Goal: Information Seeking & Learning: Learn about a topic

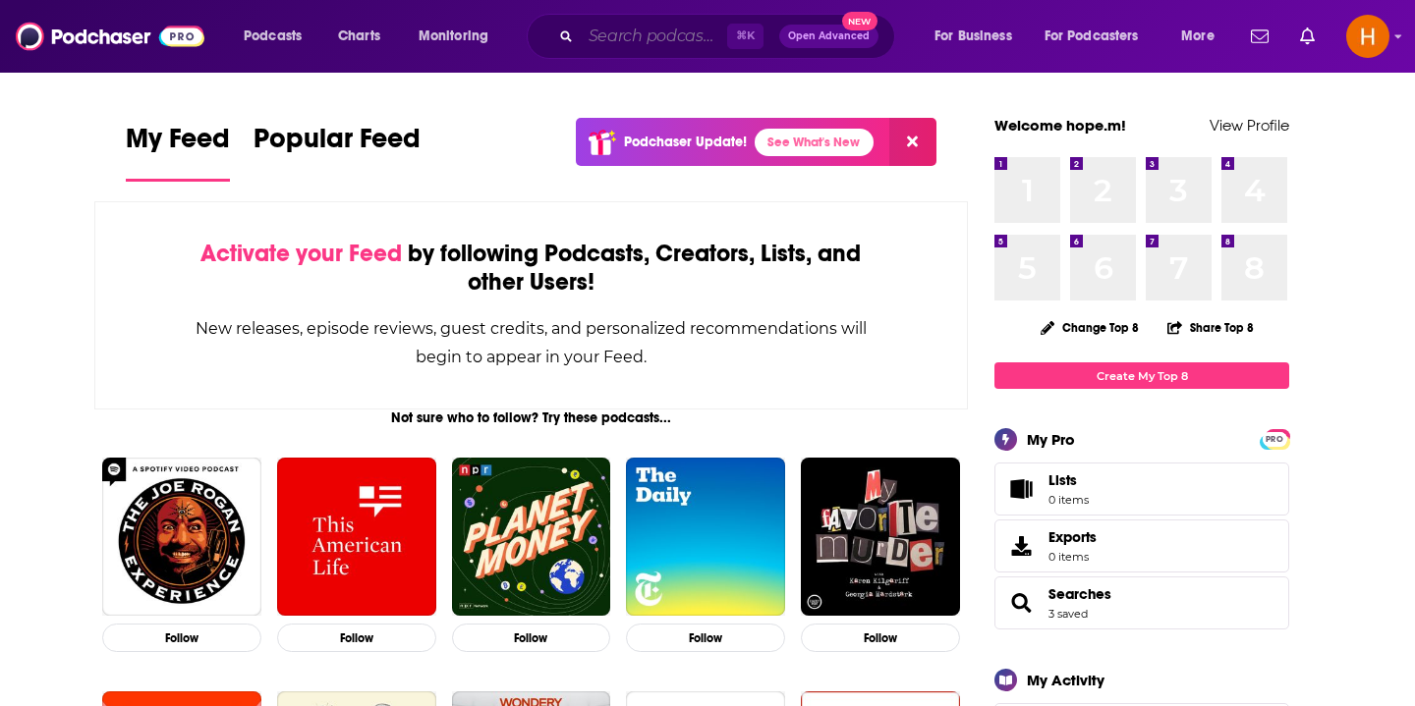
click at [649, 34] on input "Search podcasts, credits, & more..." at bounding box center [654, 36] width 146 height 31
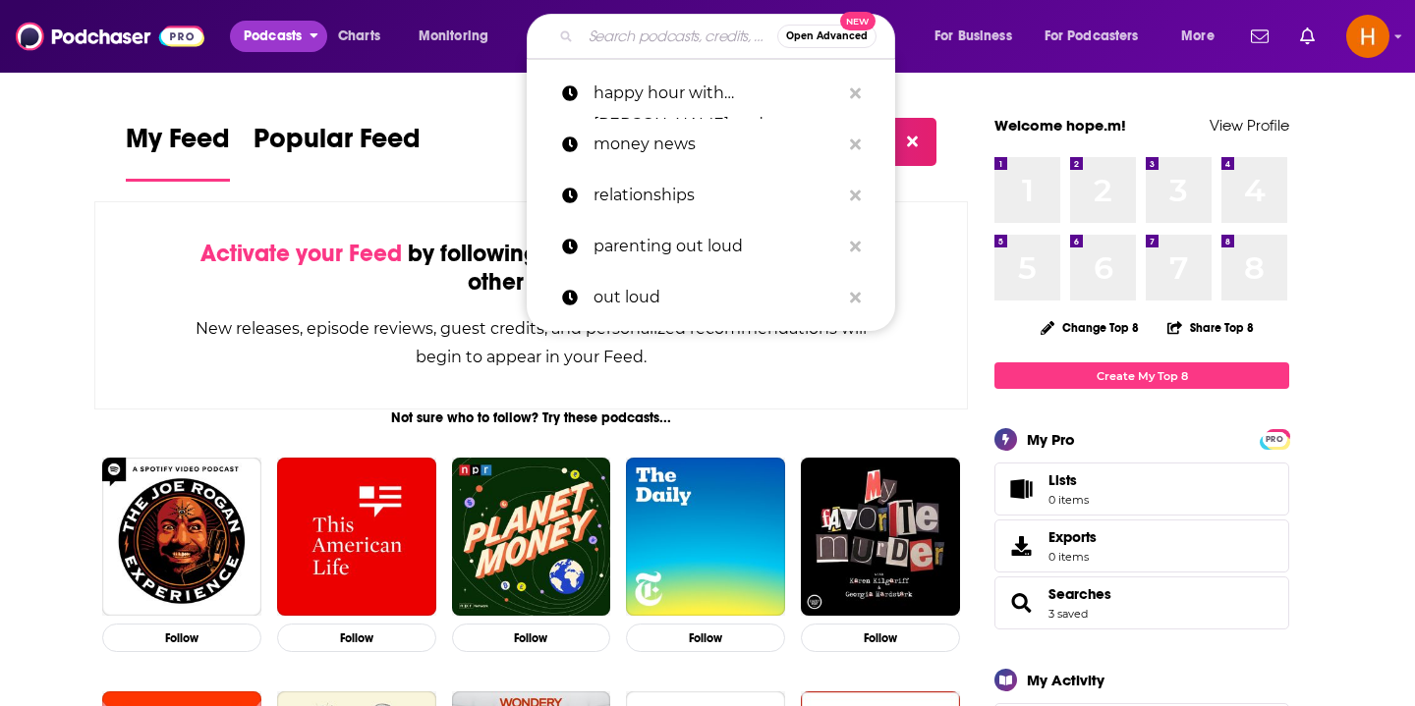
click at [248, 43] on span "Podcasts" at bounding box center [273, 37] width 58 height 28
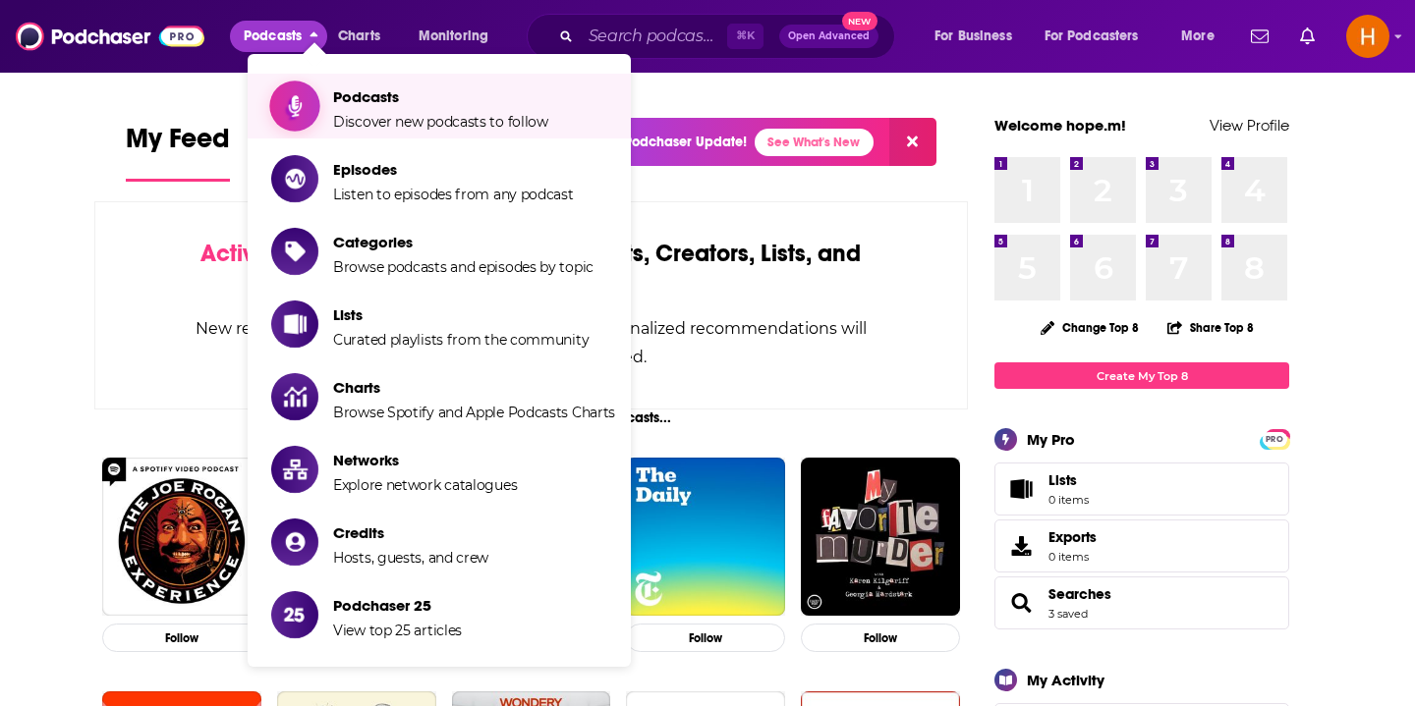
click at [361, 124] on span "Discover new podcasts to follow" at bounding box center [440, 122] width 215 height 18
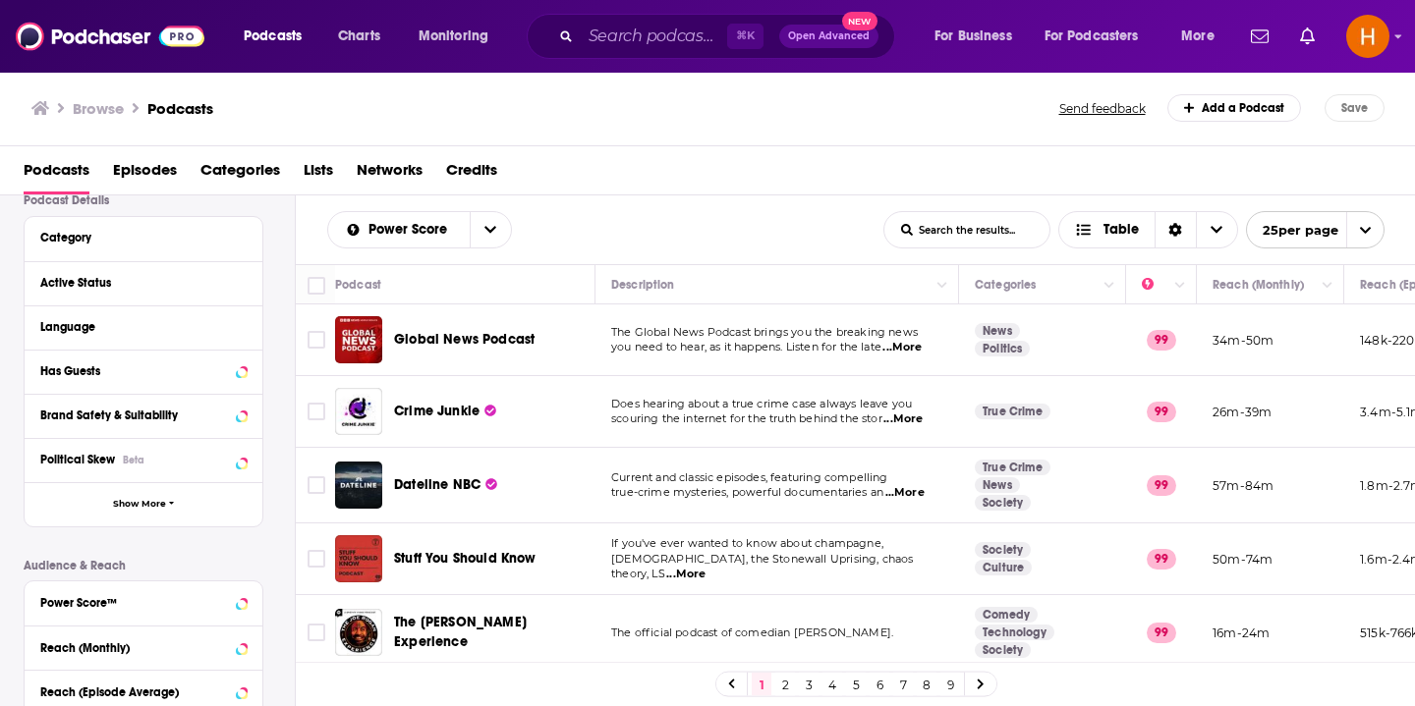
scroll to position [168, 0]
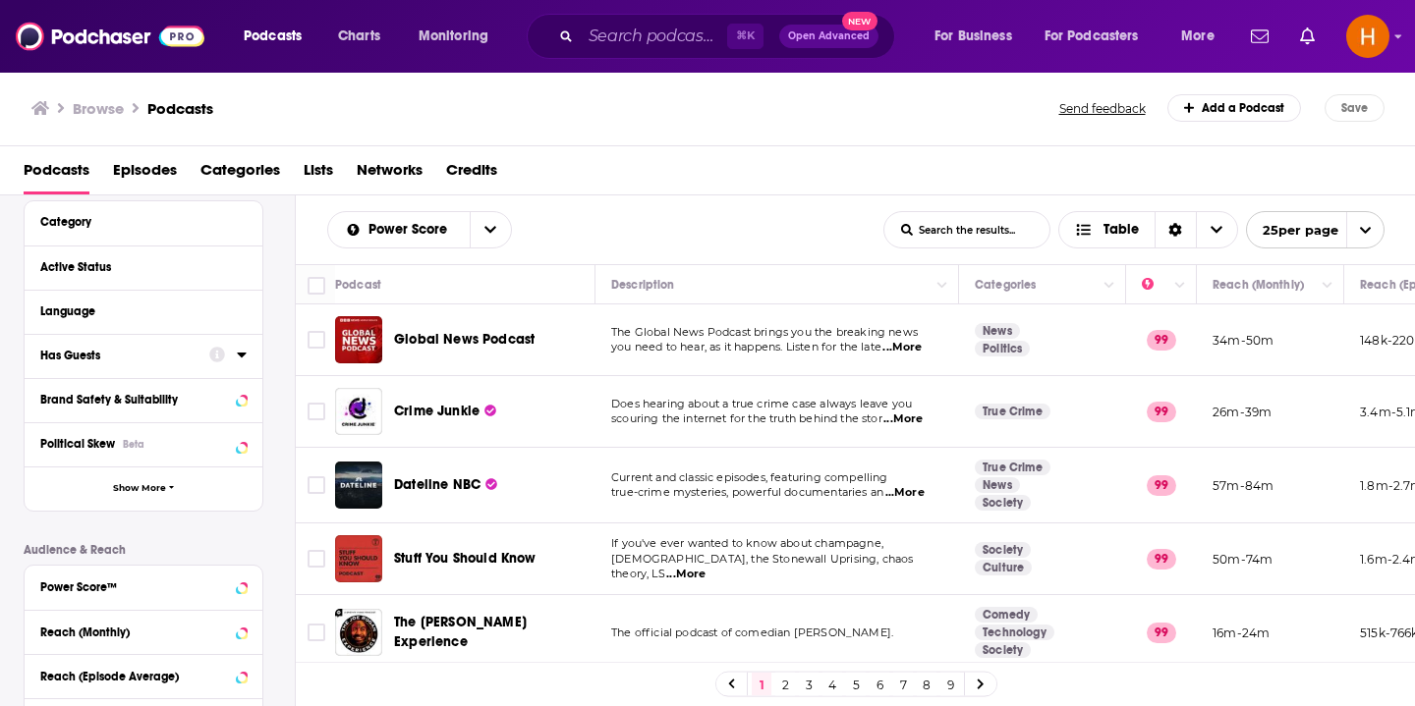
click at [239, 361] on icon at bounding box center [242, 355] width 10 height 16
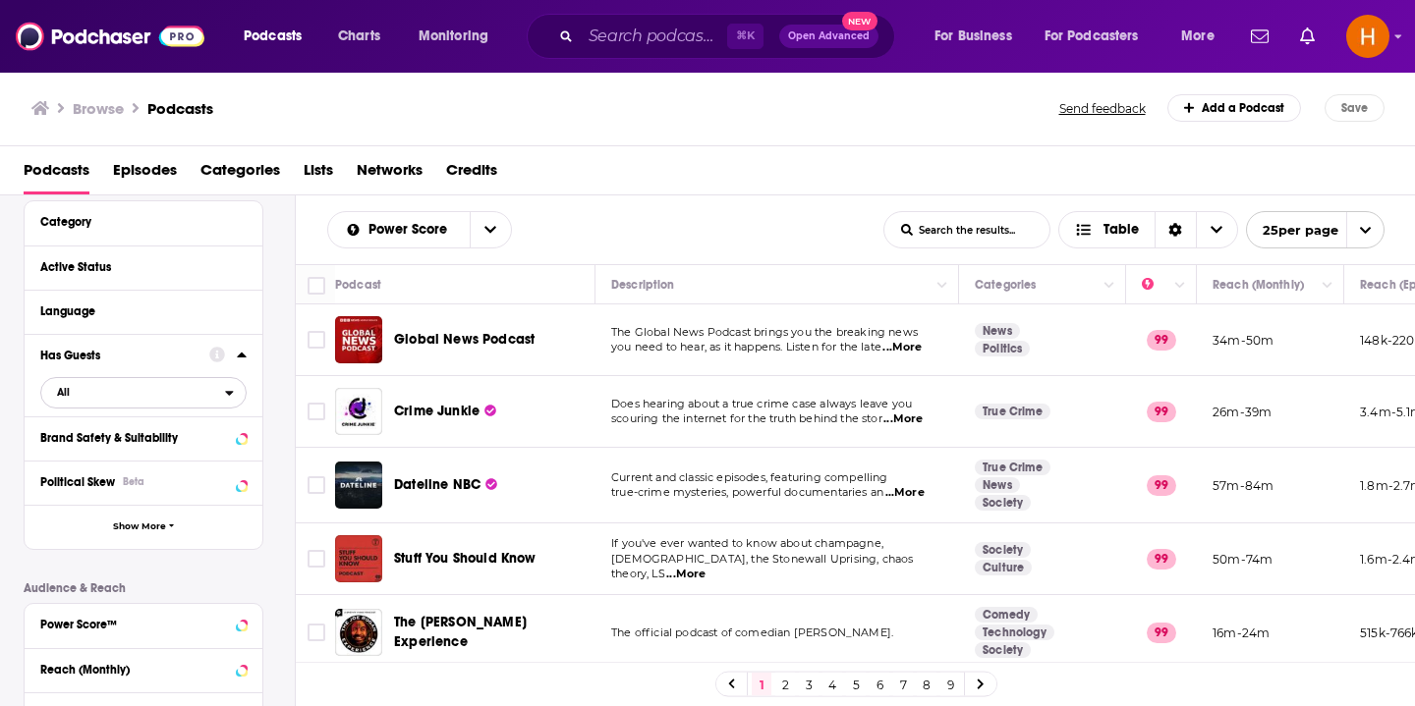
click at [120, 401] on span "All" at bounding box center [133, 392] width 184 height 26
click at [81, 463] on span "Has guests" at bounding box center [105, 457] width 110 height 11
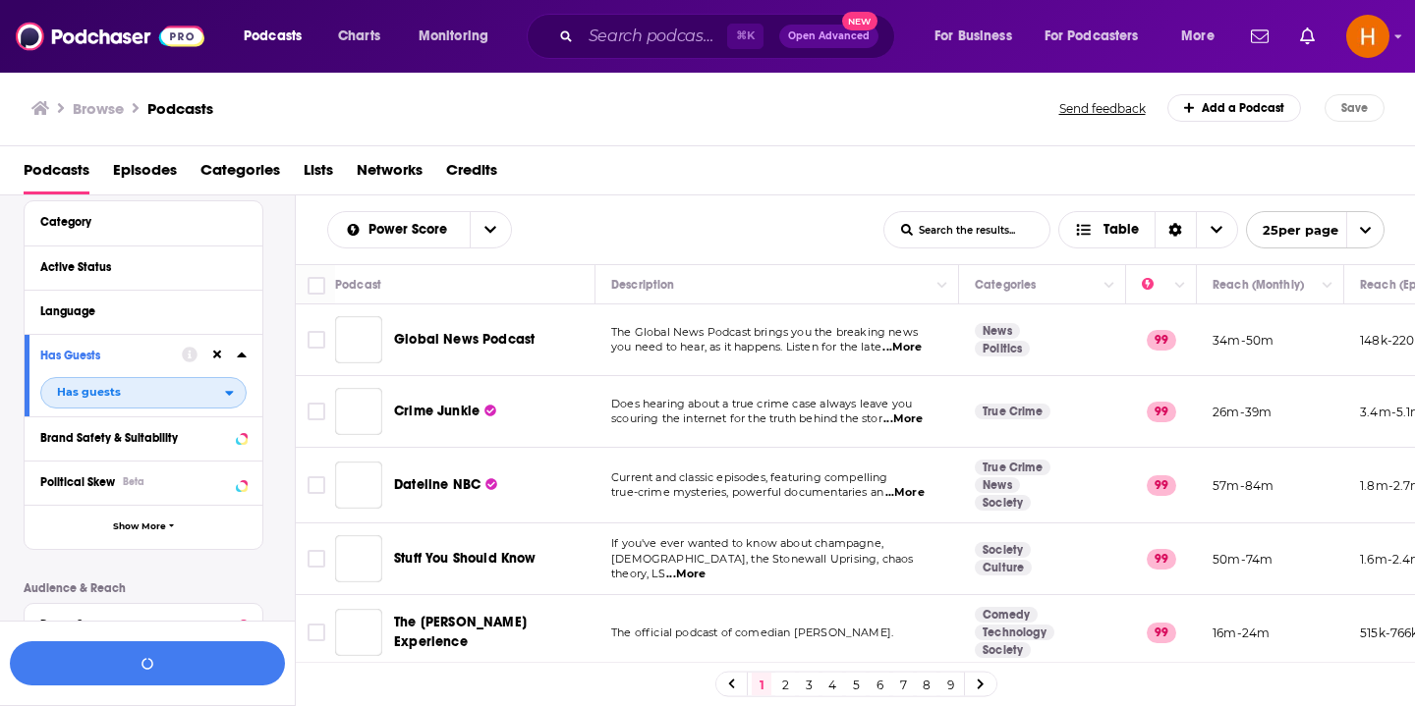
scroll to position [216, 0]
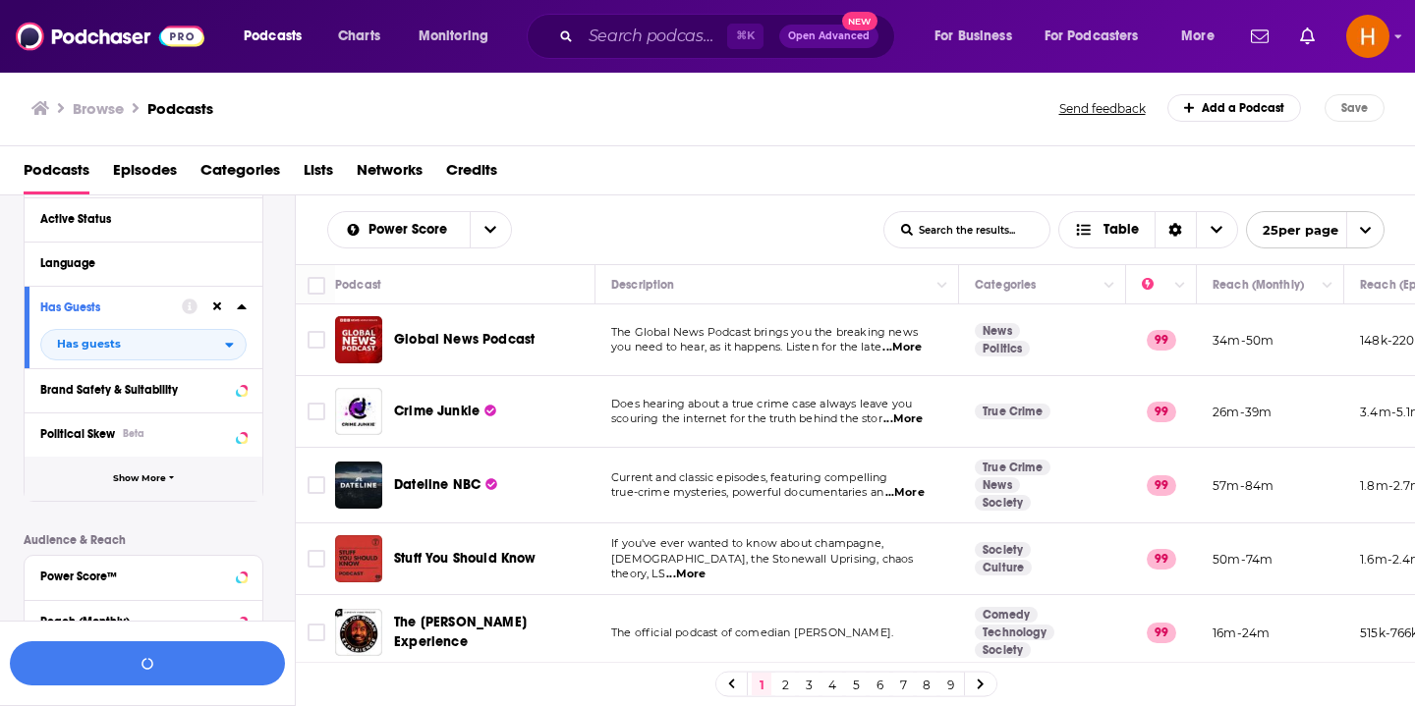
click at [135, 475] on span "Show More" at bounding box center [139, 479] width 53 height 11
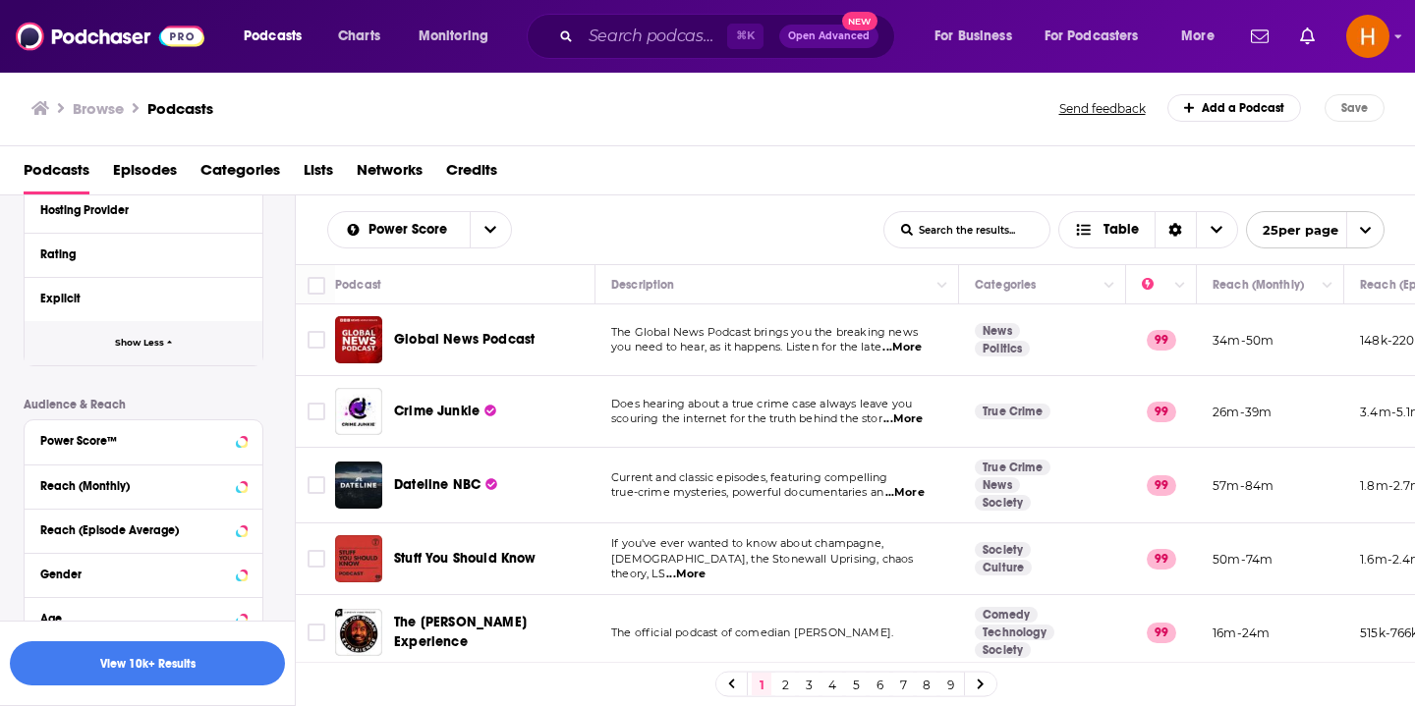
scroll to position [877, 0]
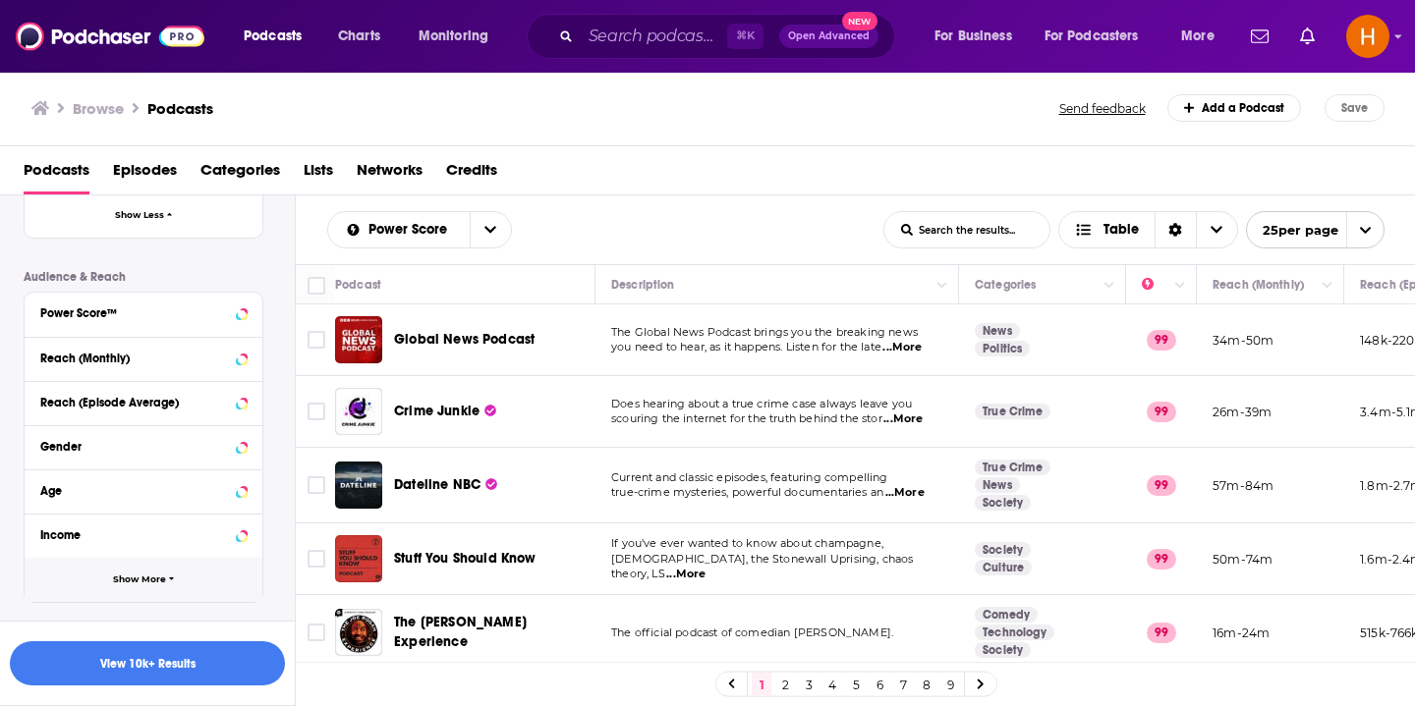
click at [104, 581] on button "Show More" at bounding box center [144, 580] width 238 height 44
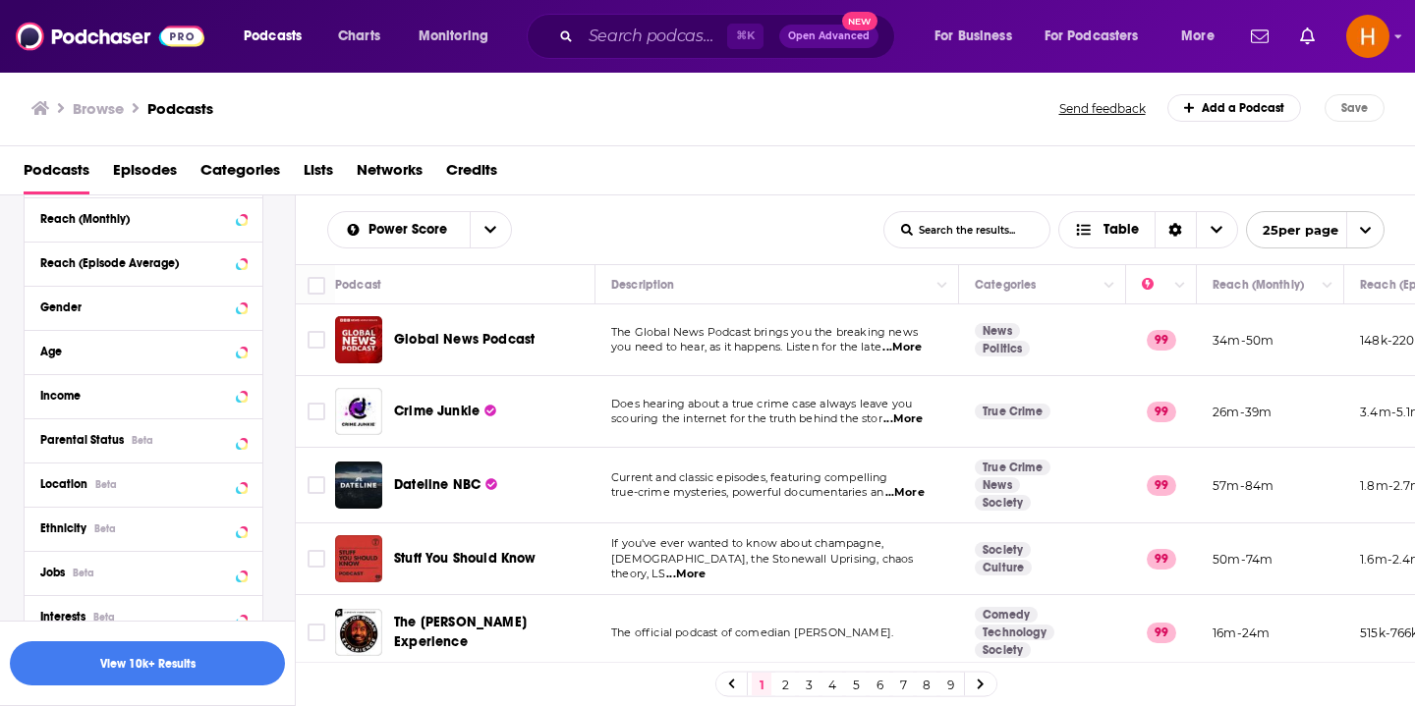
scroll to position [1054, 0]
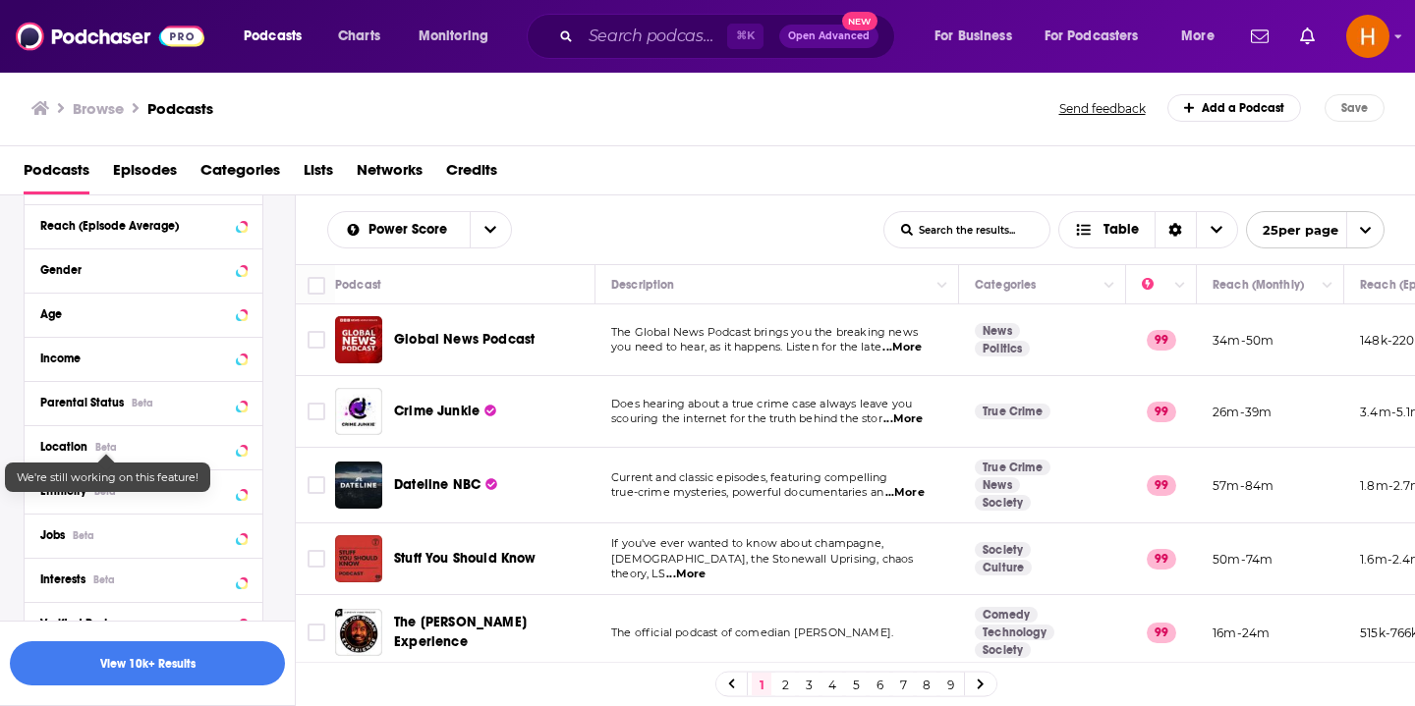
click at [128, 439] on button "Location Beta" at bounding box center [143, 446] width 206 height 25
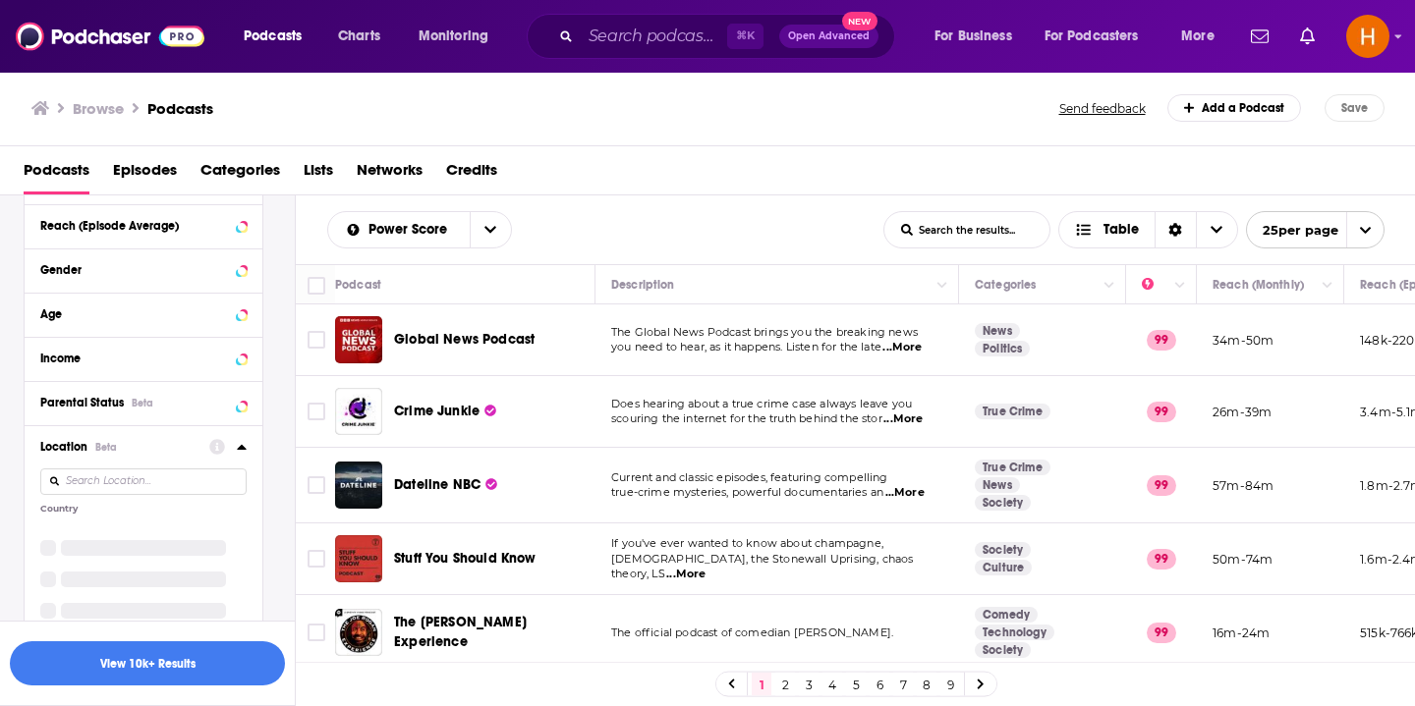
click at [141, 479] on input at bounding box center [143, 482] width 206 height 27
type input "aus"
click at [40, 534] on label at bounding box center [48, 534] width 16 height 16
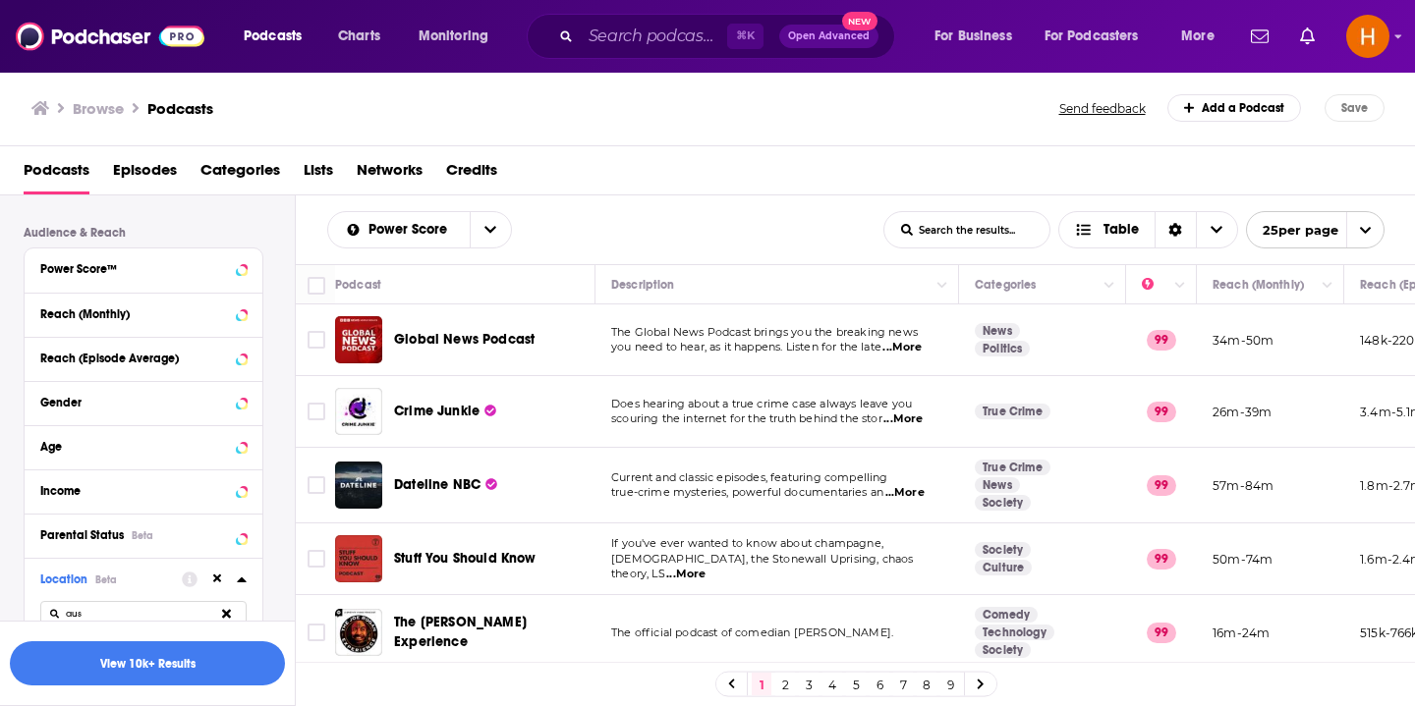
scroll to position [921, 0]
click at [238, 273] on icon at bounding box center [242, 270] width 10 height 16
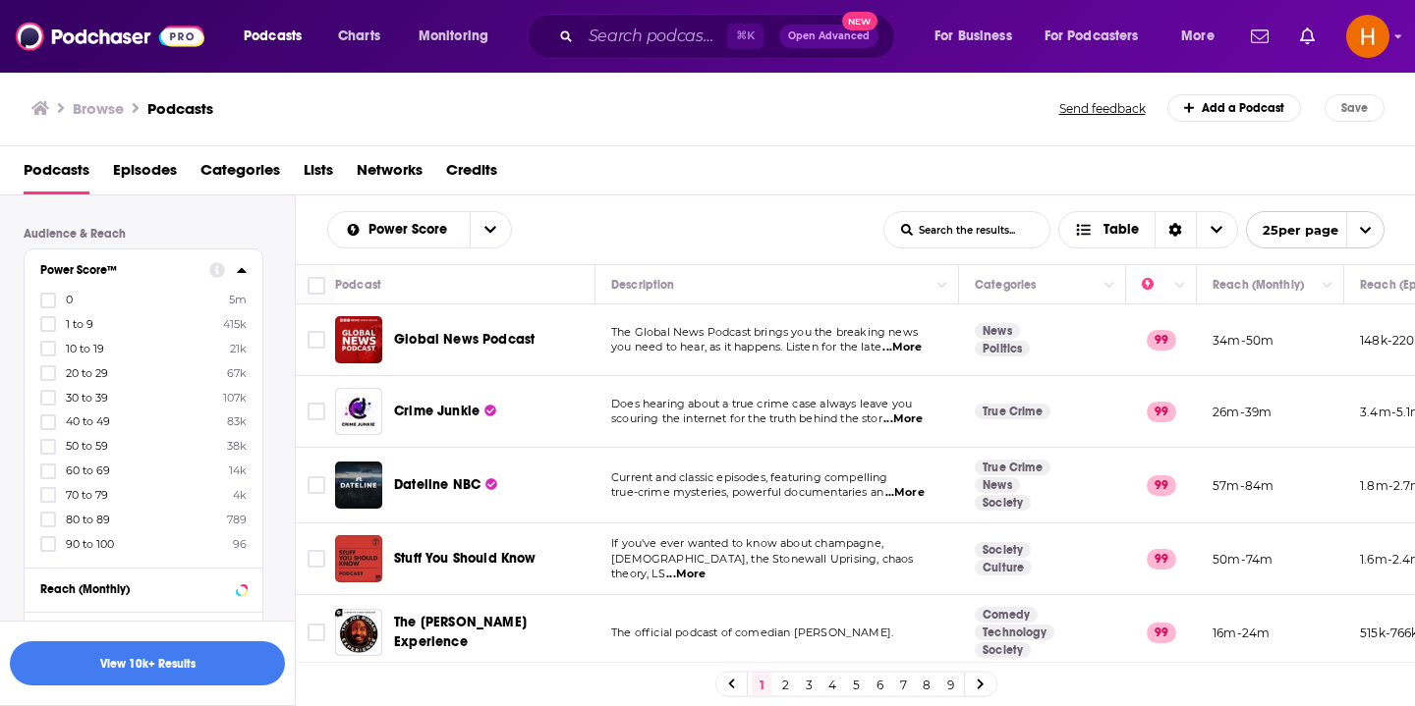
click at [238, 273] on icon at bounding box center [242, 270] width 10 height 16
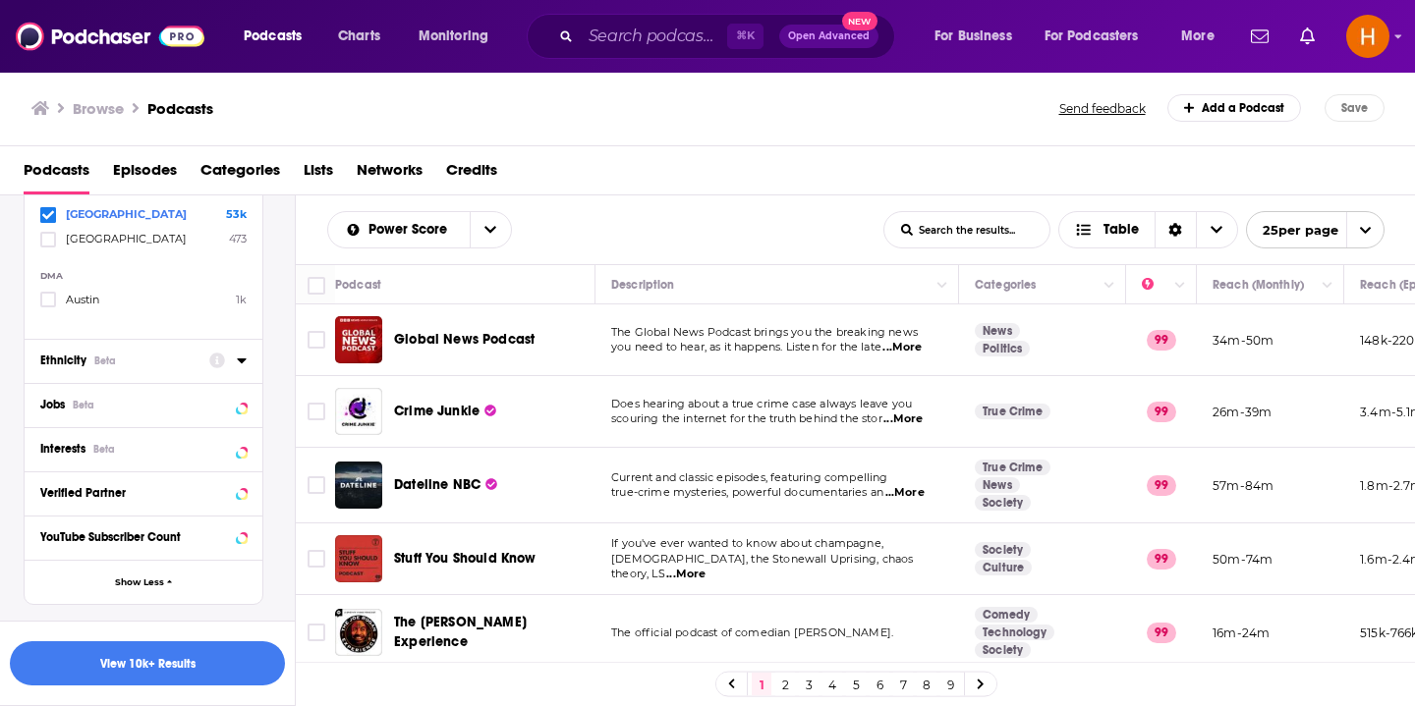
scroll to position [1381, 0]
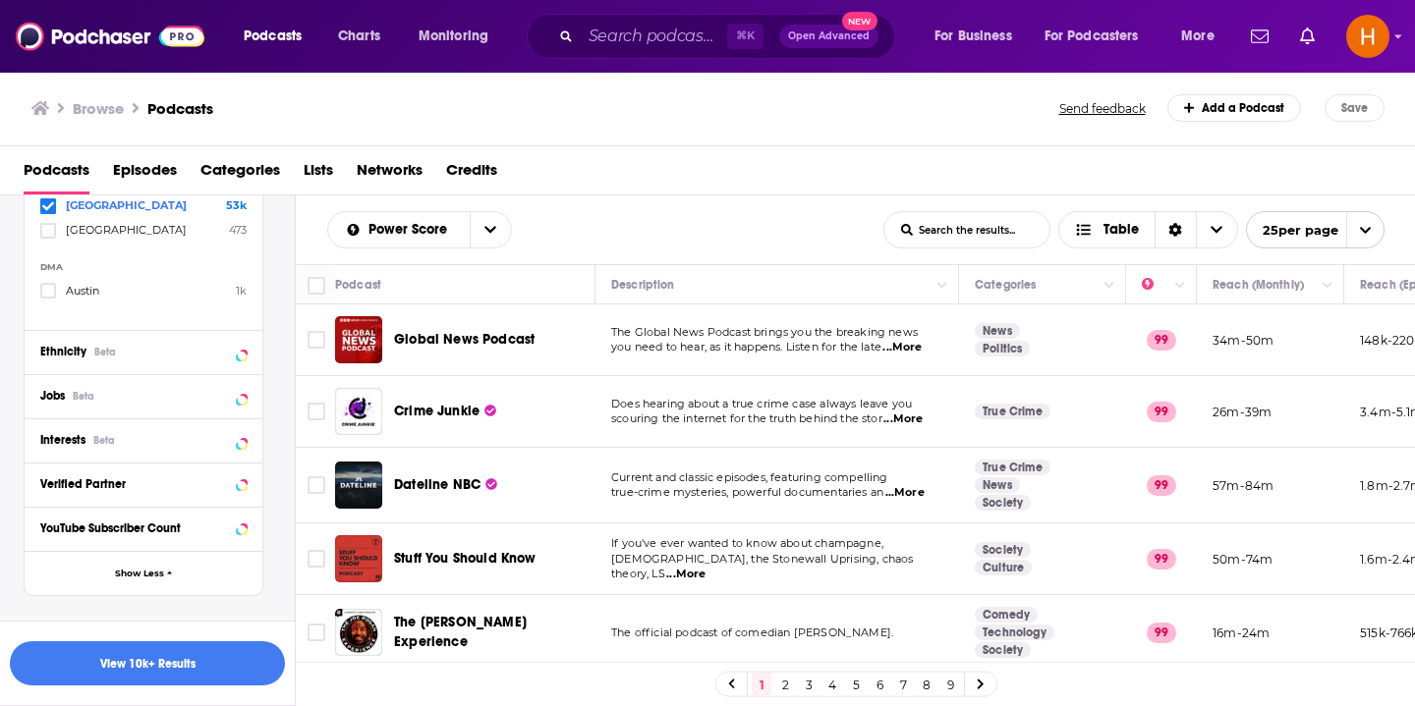
click at [118, 461] on div "Interests Beta" at bounding box center [144, 441] width 238 height 44
click at [232, 445] on div at bounding box center [227, 439] width 37 height 25
click at [241, 447] on icon at bounding box center [242, 440] width 10 height 16
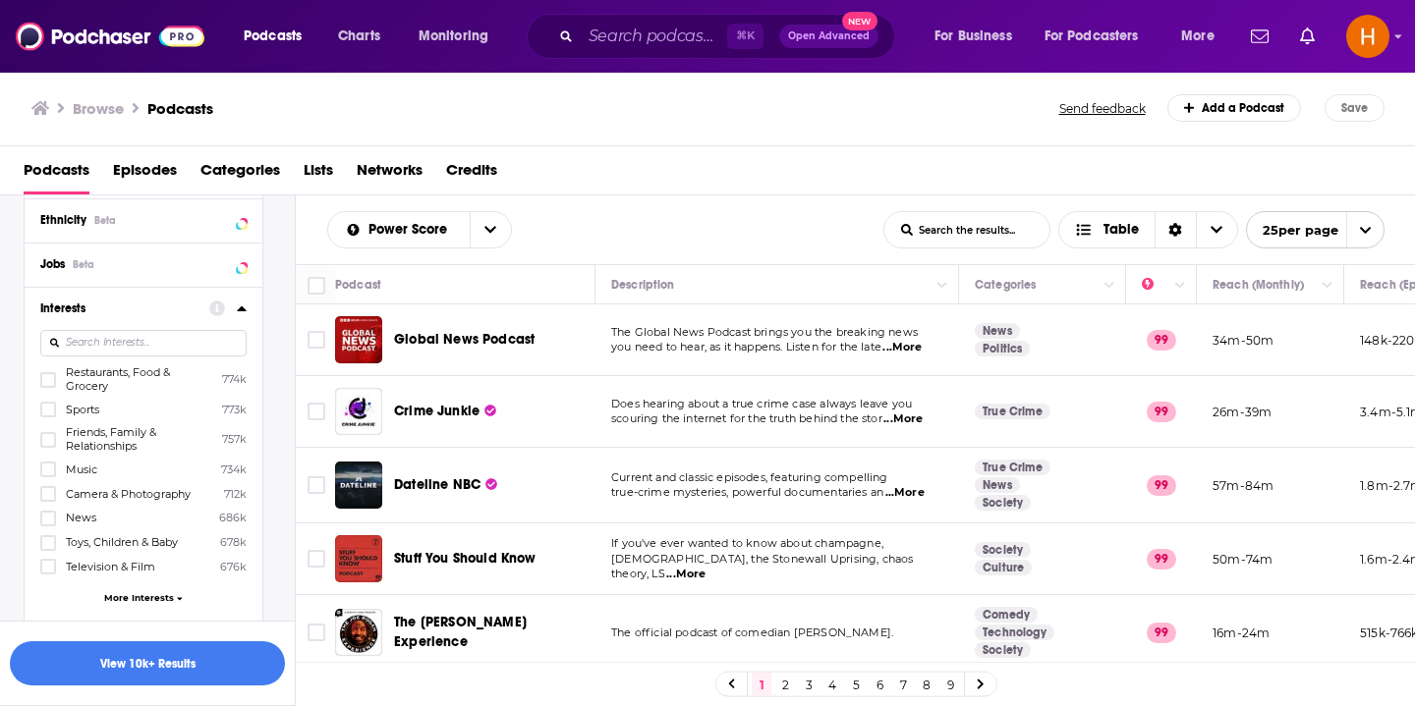
scroll to position [1517, 0]
click at [109, 340] on input at bounding box center [143, 339] width 206 height 27
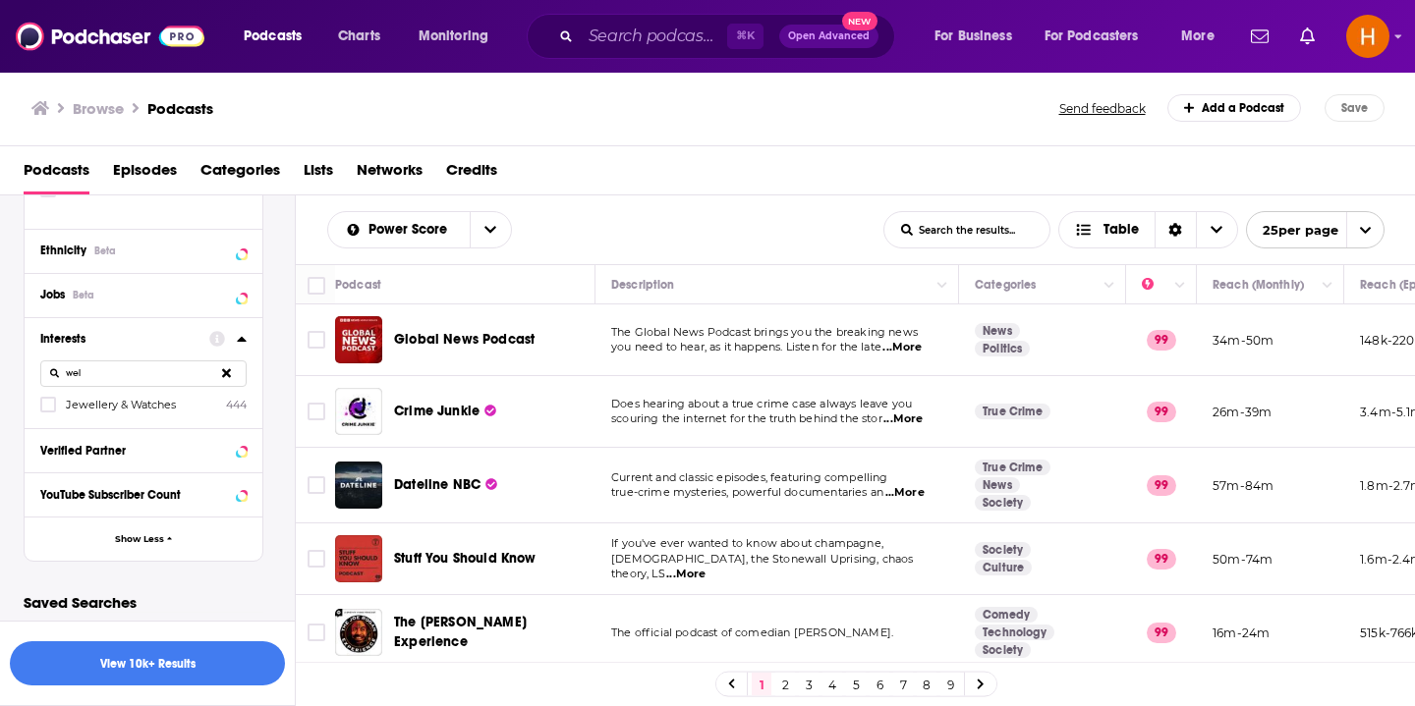
scroll to position [1486, 0]
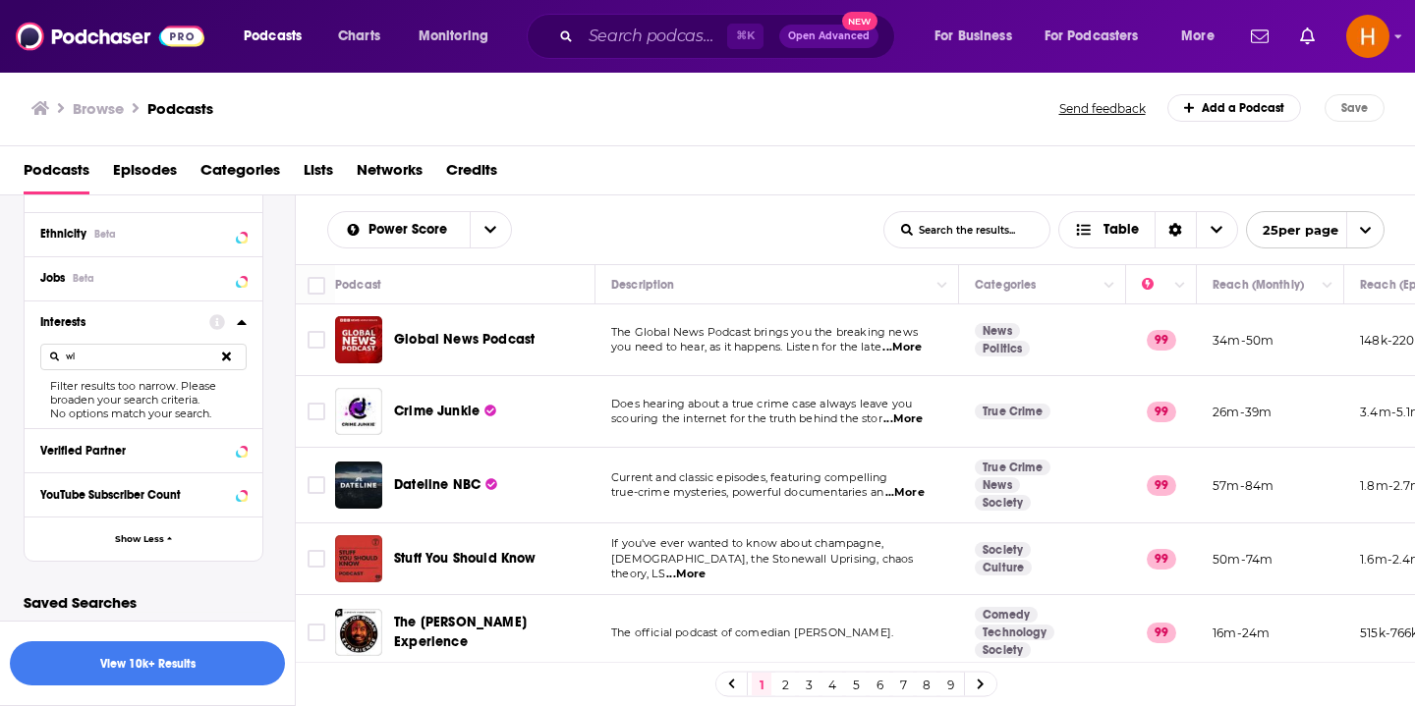
type input "w"
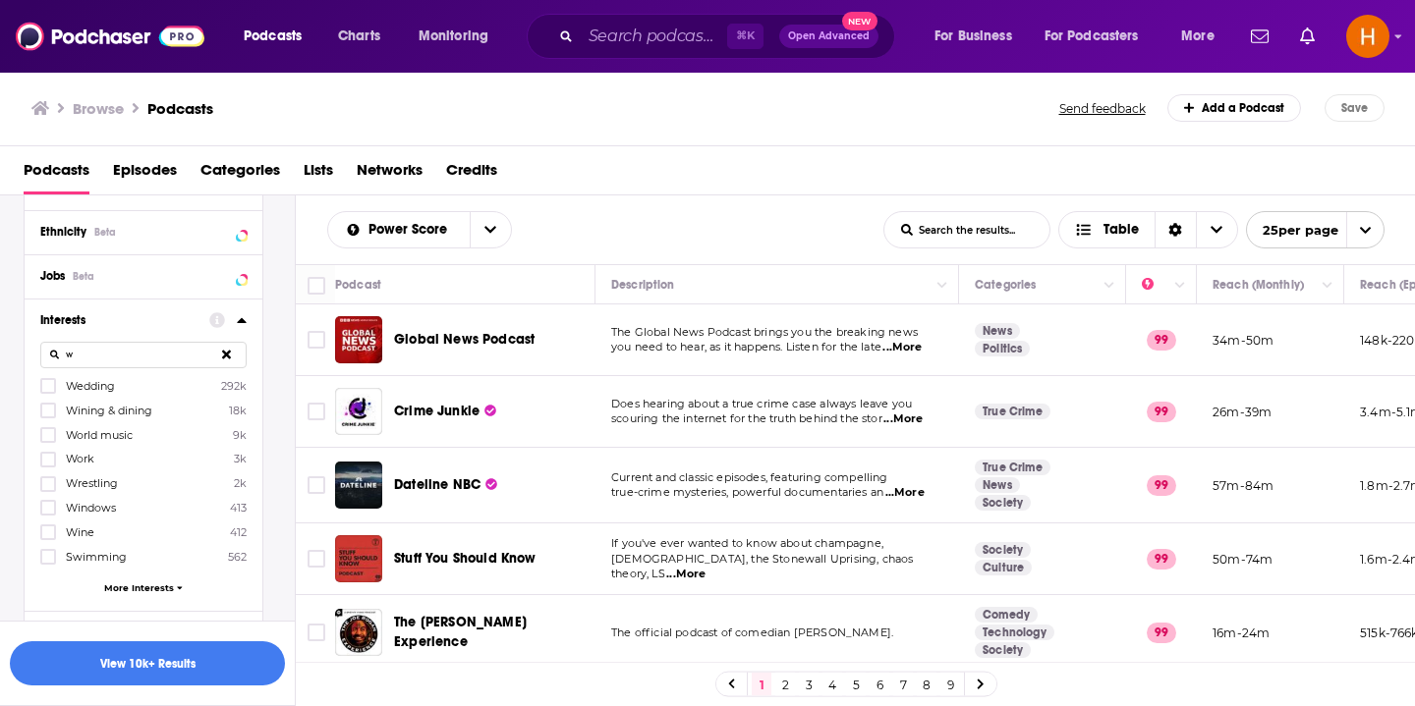
scroll to position [1517, 0]
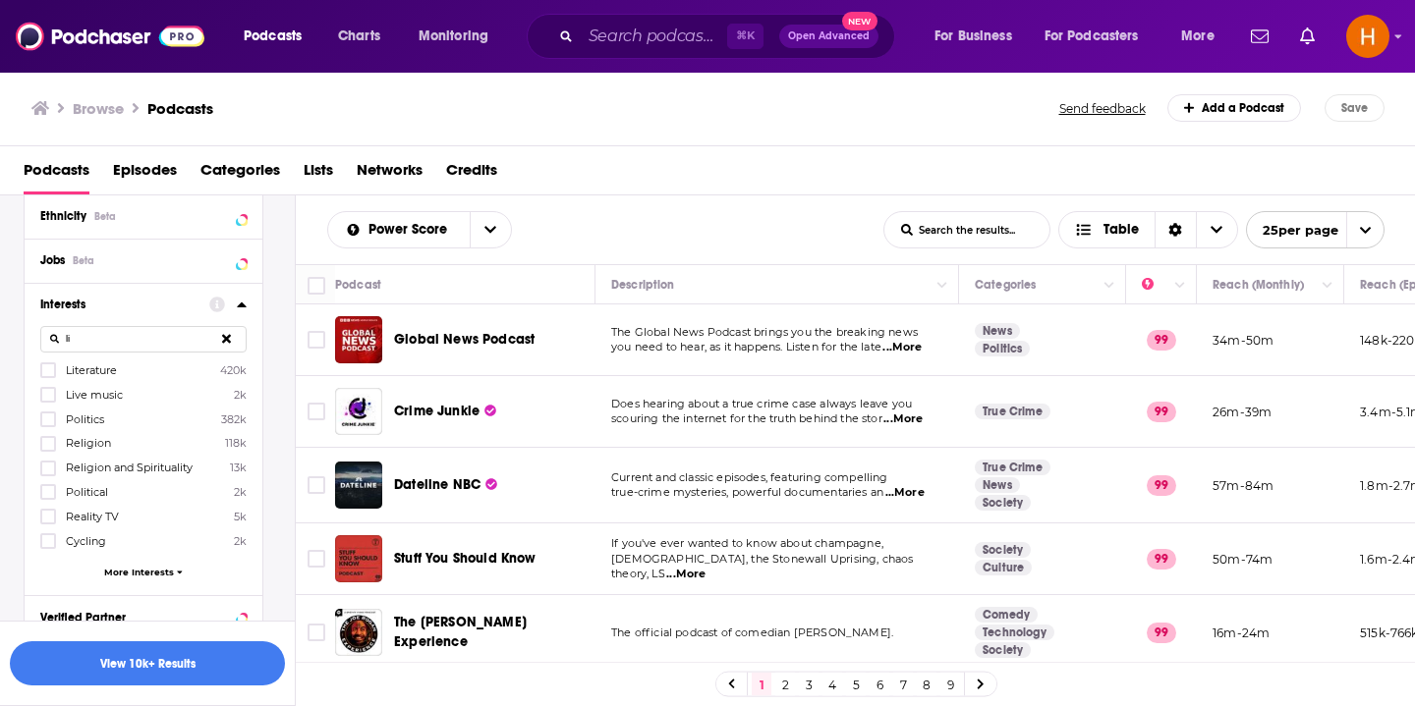
click at [110, 347] on input "li" at bounding box center [143, 339] width 206 height 27
type input "l"
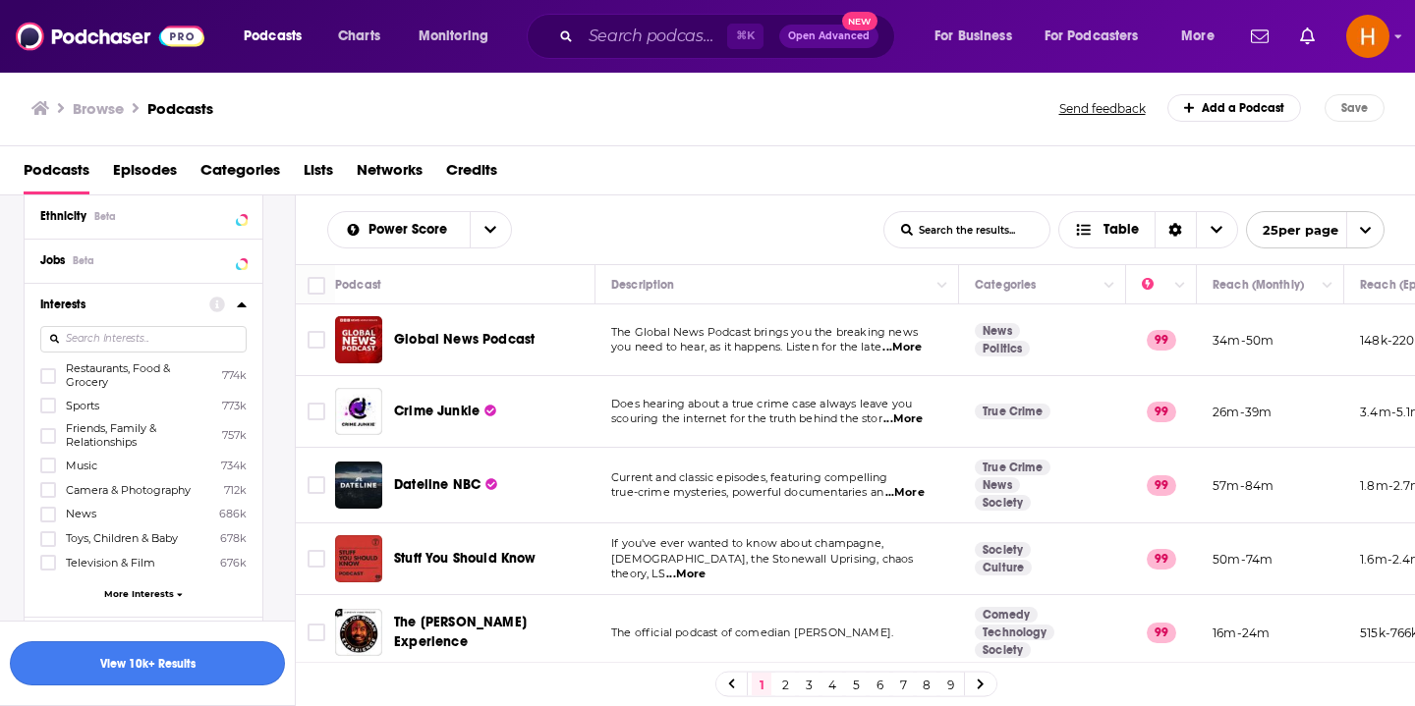
click at [171, 672] on button "View 10k+ Results" at bounding box center [147, 664] width 275 height 44
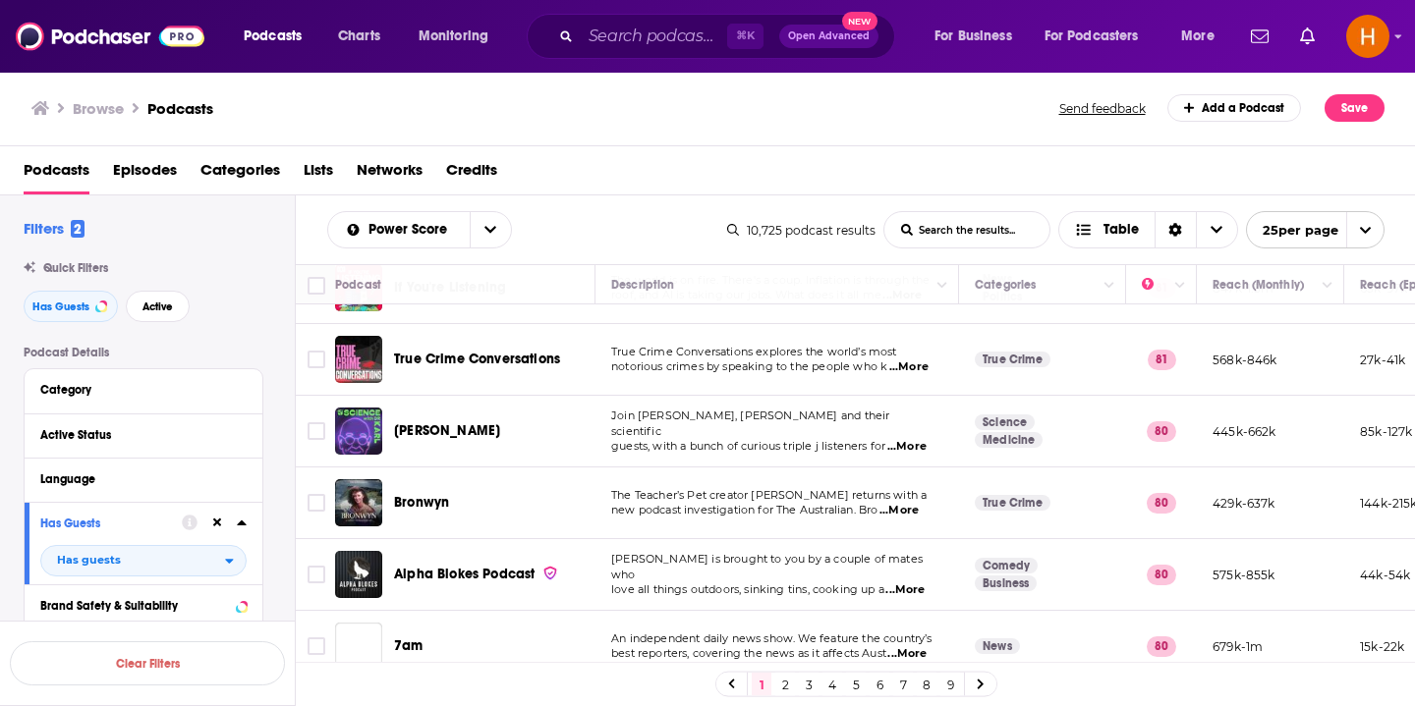
scroll to position [960, 0]
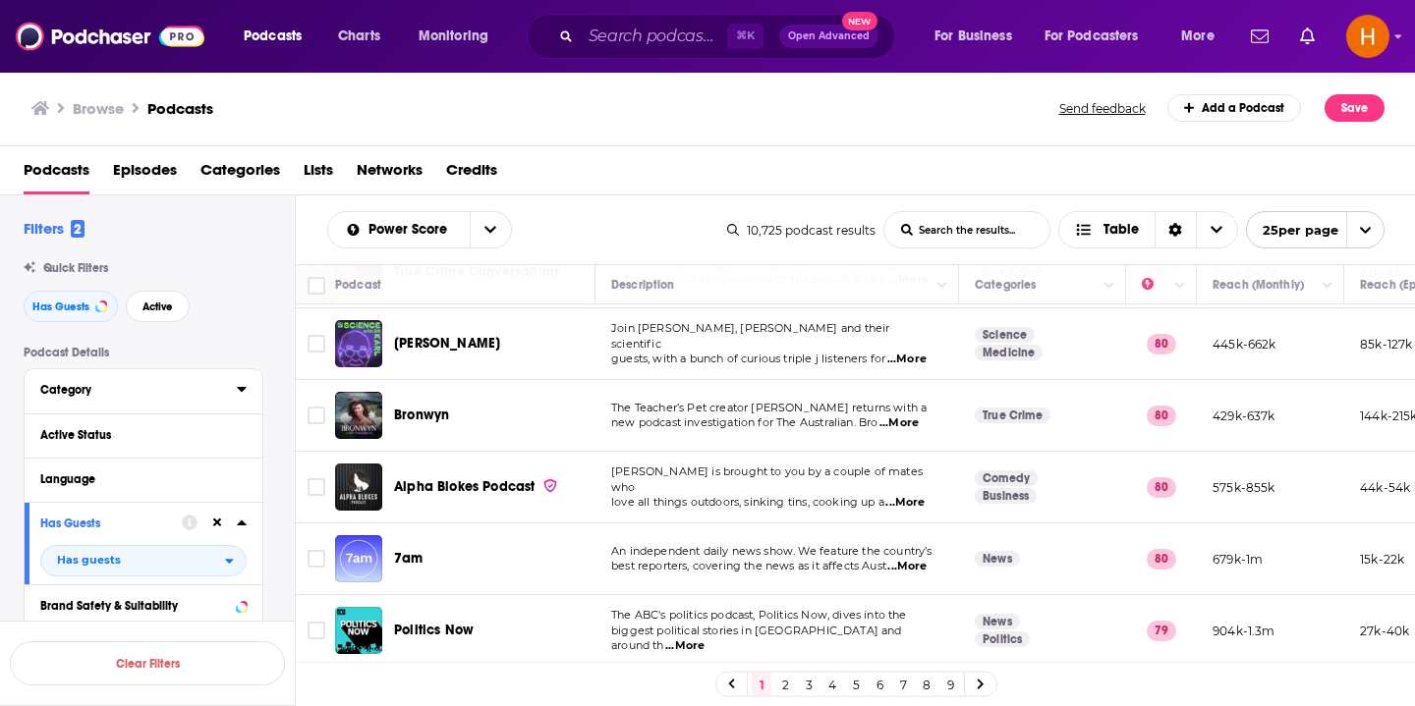
click at [204, 390] on div "Category" at bounding box center [132, 390] width 184 height 14
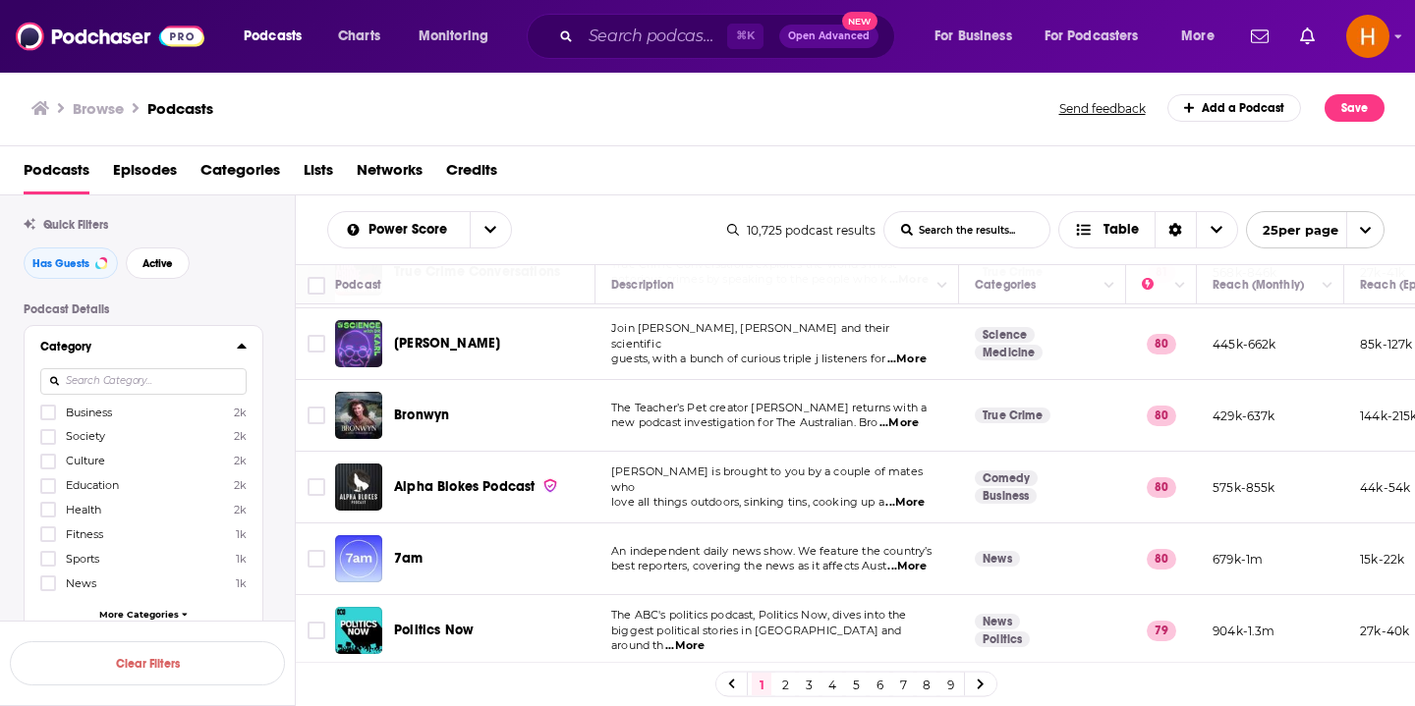
scroll to position [51, 0]
click at [109, 604] on span "More Categories" at bounding box center [139, 606] width 80 height 11
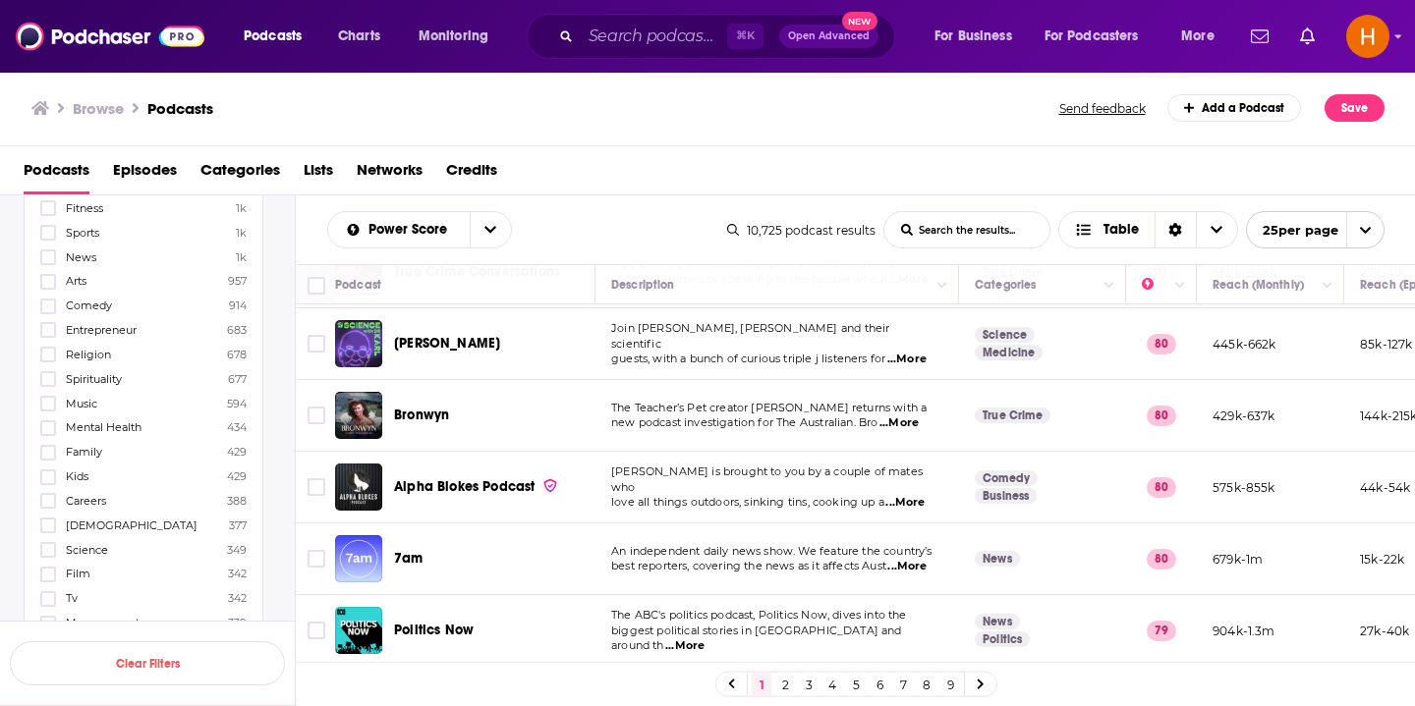
scroll to position [396, 0]
click at [44, 398] on icon at bounding box center [48, 401] width 12 height 9
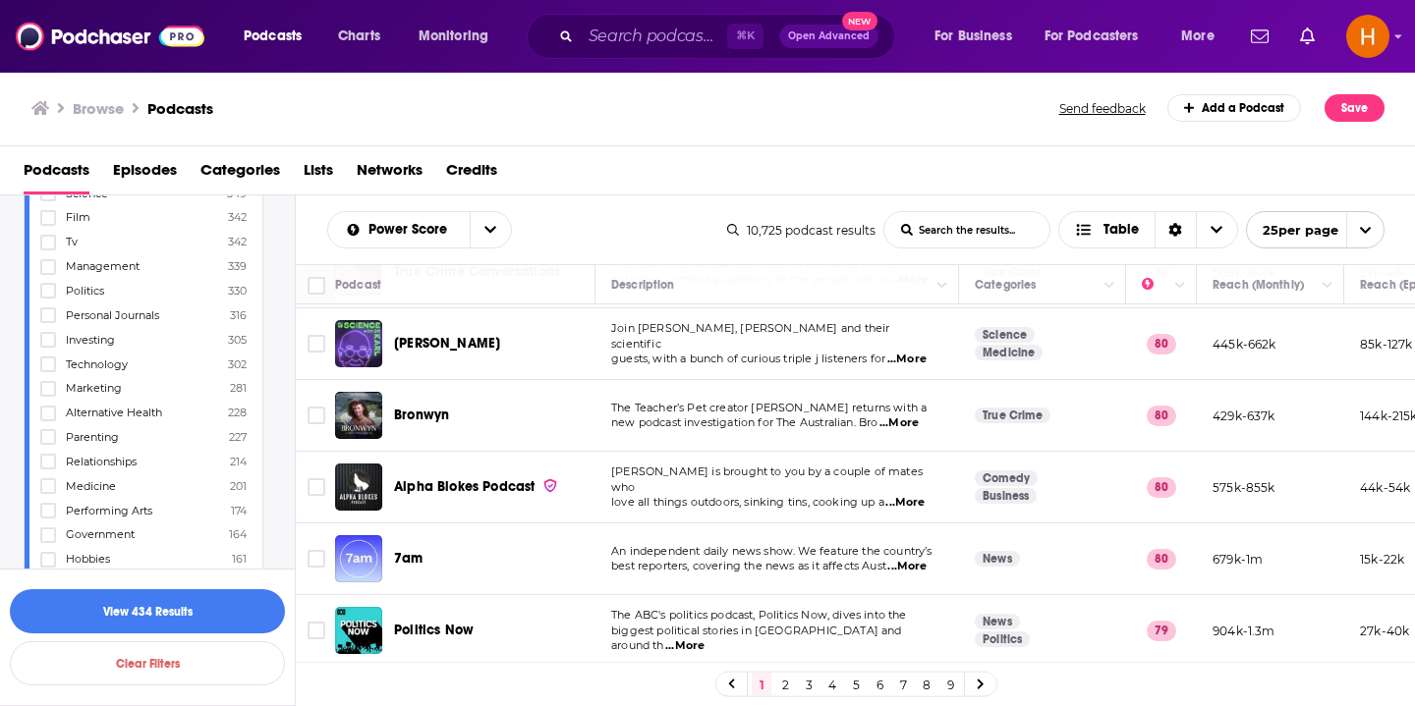
scroll to position [727, 0]
click at [47, 457] on icon at bounding box center [48, 461] width 12 height 9
click at [142, 613] on button "View 606 Results" at bounding box center [147, 612] width 275 height 44
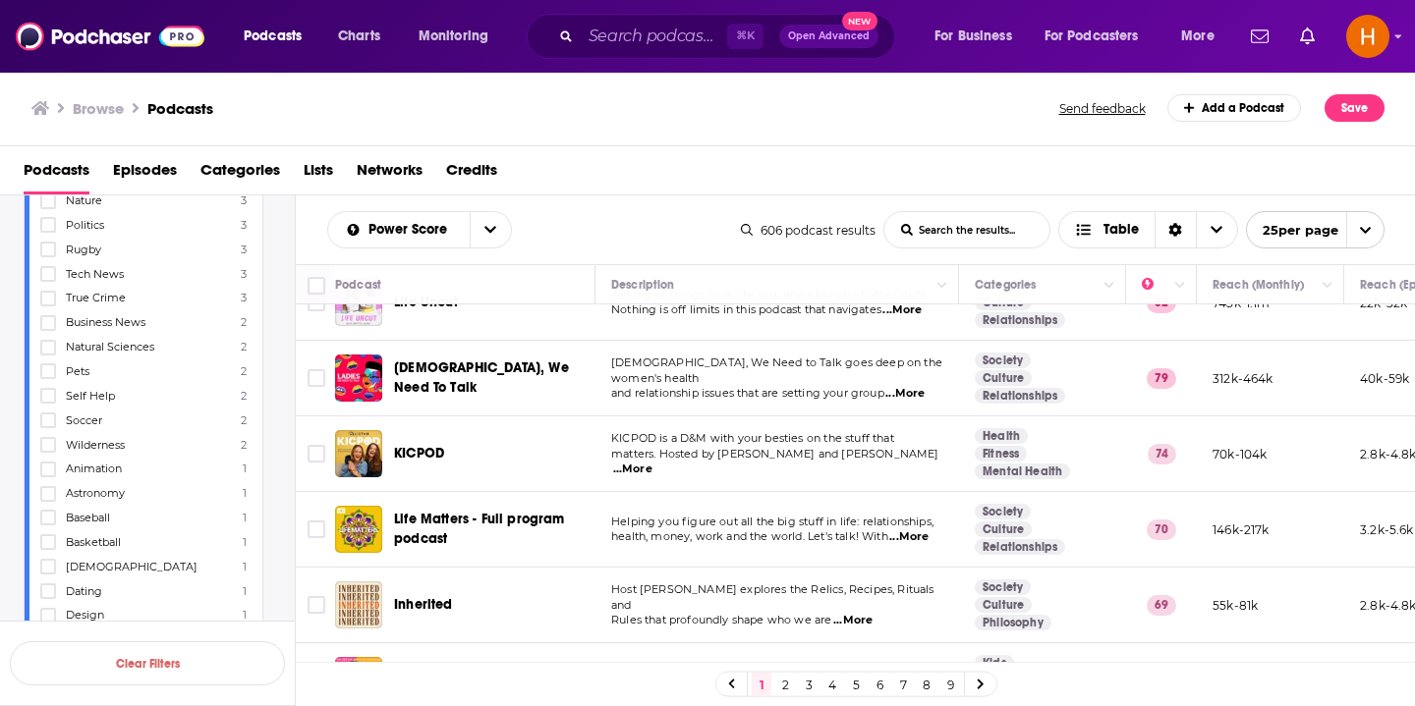
scroll to position [192, 0]
click at [924, 385] on span "...More" at bounding box center [904, 393] width 39 height 16
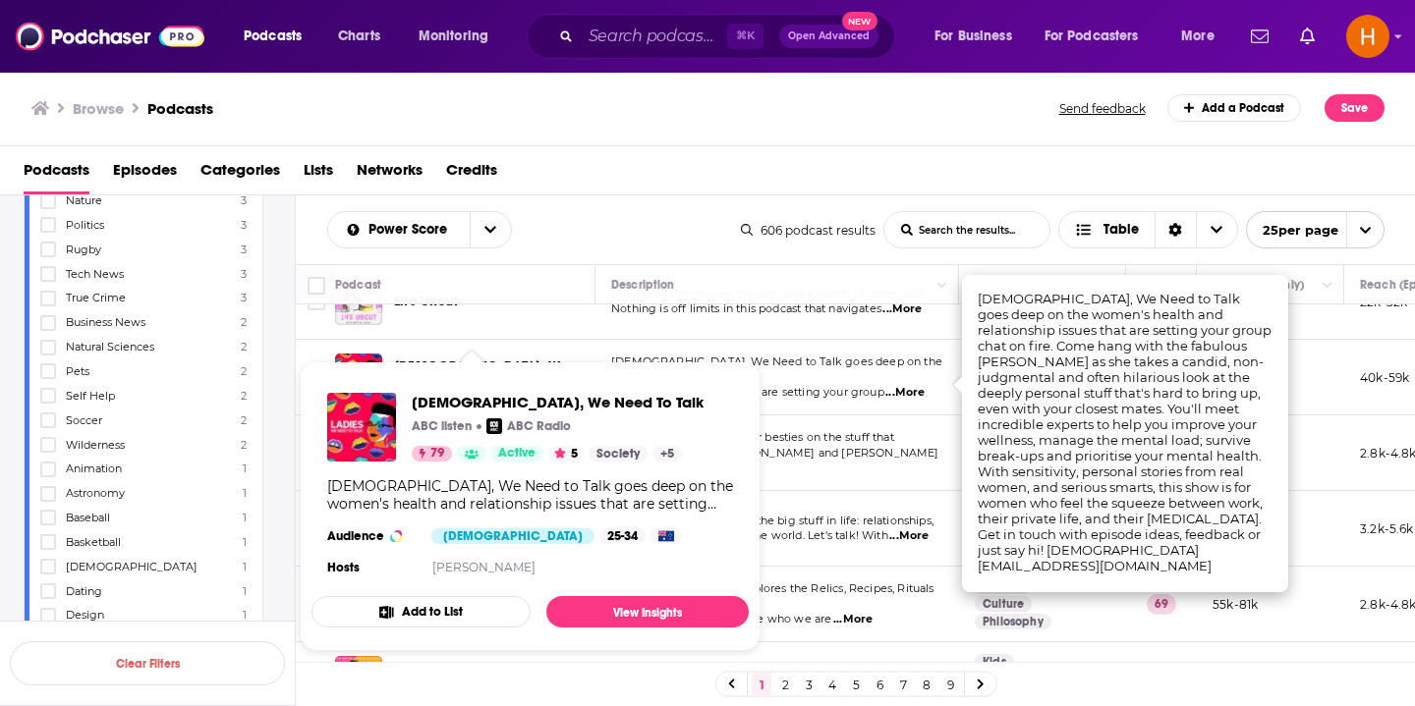
click at [494, 381] on div "Ladies, We Need To Talk ABC listen ABC Radio 79 Active 5 Society + 5 Ladies, We…" at bounding box center [529, 486] width 437 height 219
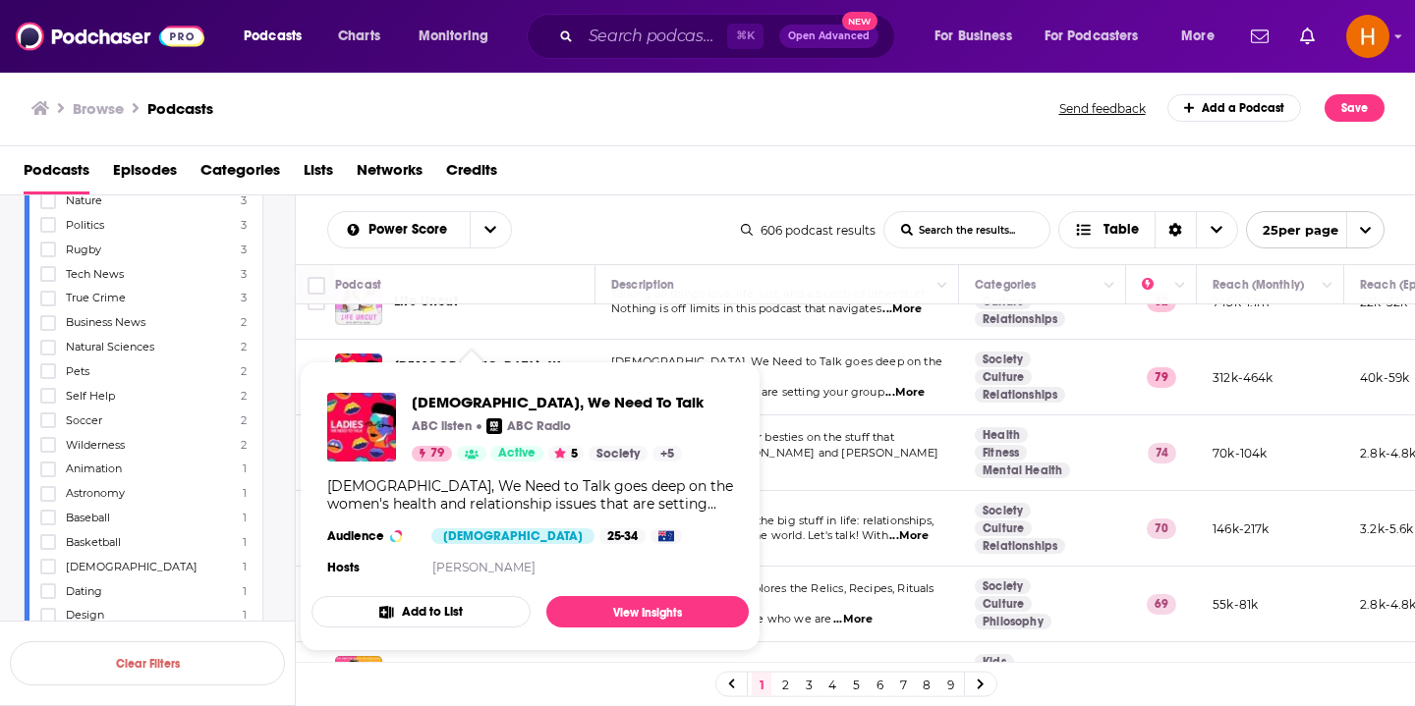
click at [607, 628] on span "Ladies, We Need To Talk ABC listen ABC Radio 79 Active 5 Society + 5 Ladies, We…" at bounding box center [529, 506] width 437 height 258
click at [620, 614] on link "View Insights" at bounding box center [647, 611] width 202 height 31
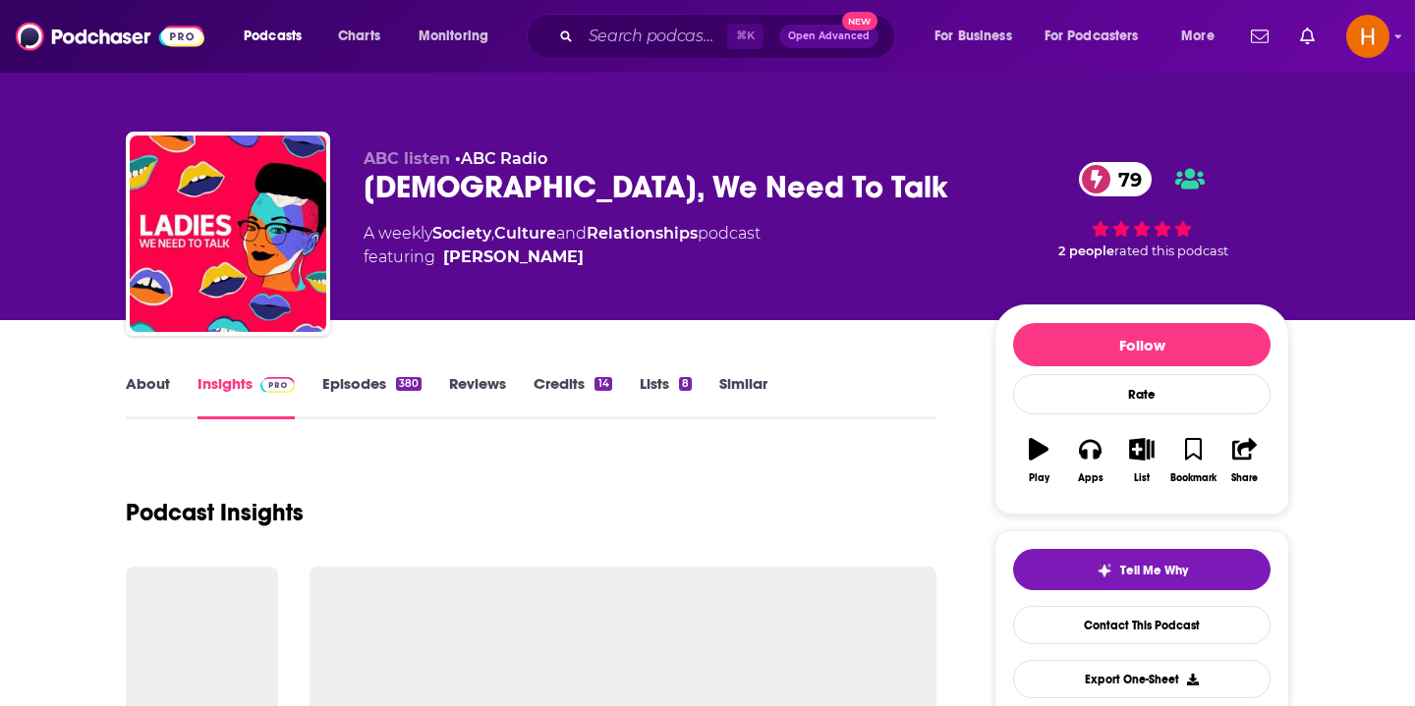
click at [350, 390] on link "Episodes 380" at bounding box center [371, 396] width 99 height 45
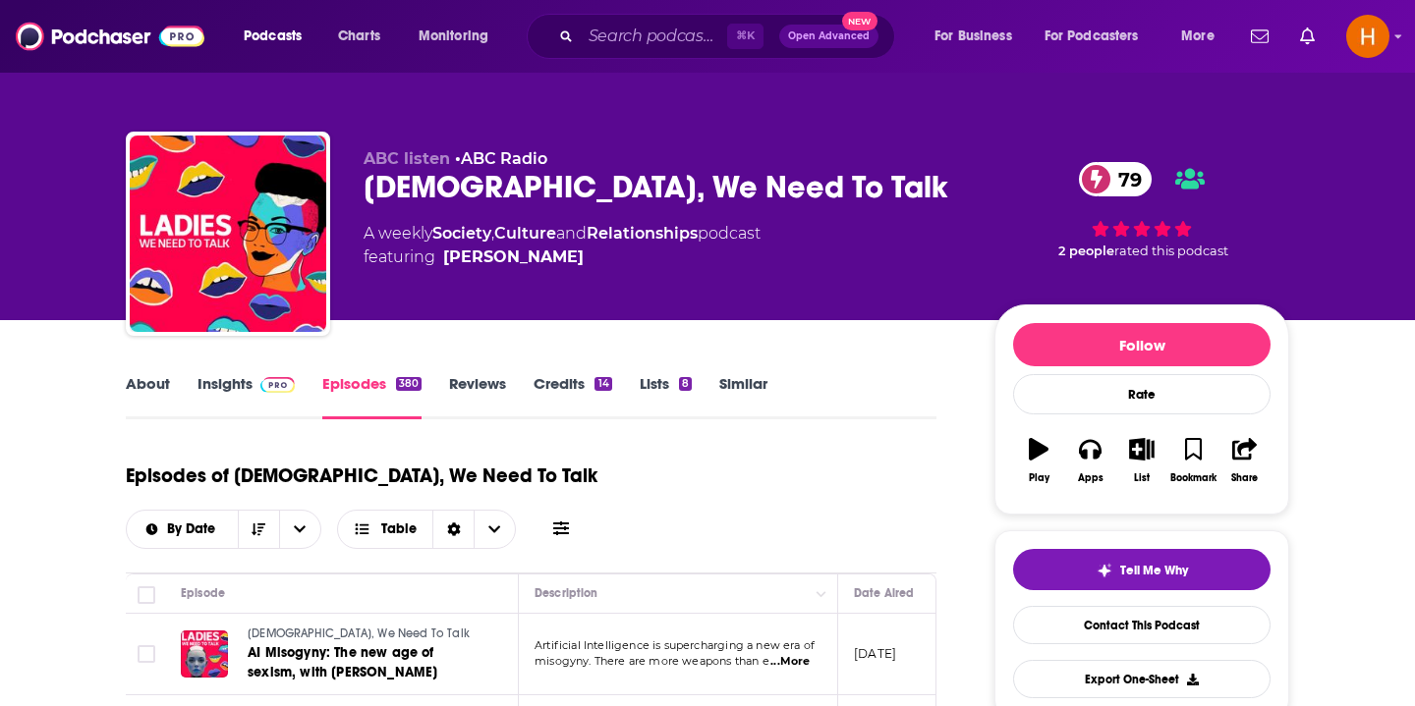
click at [157, 390] on link "About" at bounding box center [148, 396] width 44 height 45
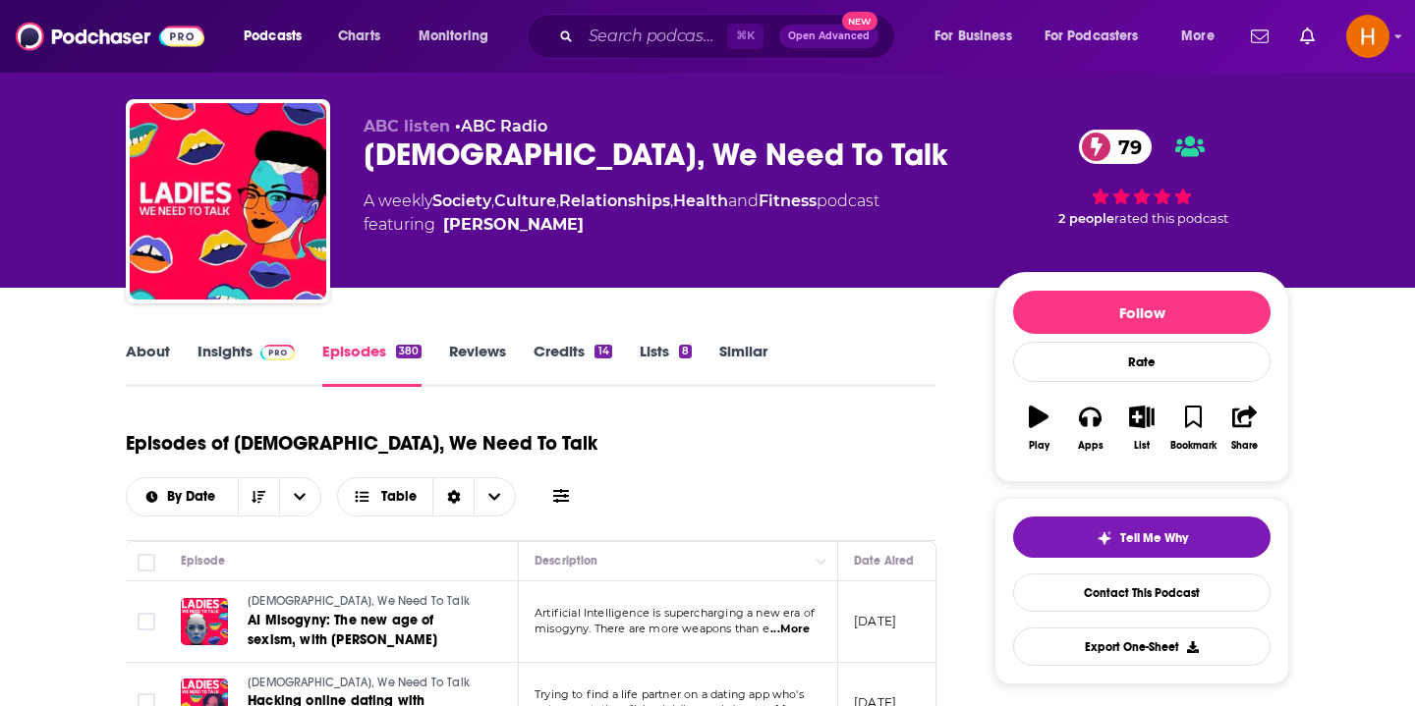
scroll to position [39, 0]
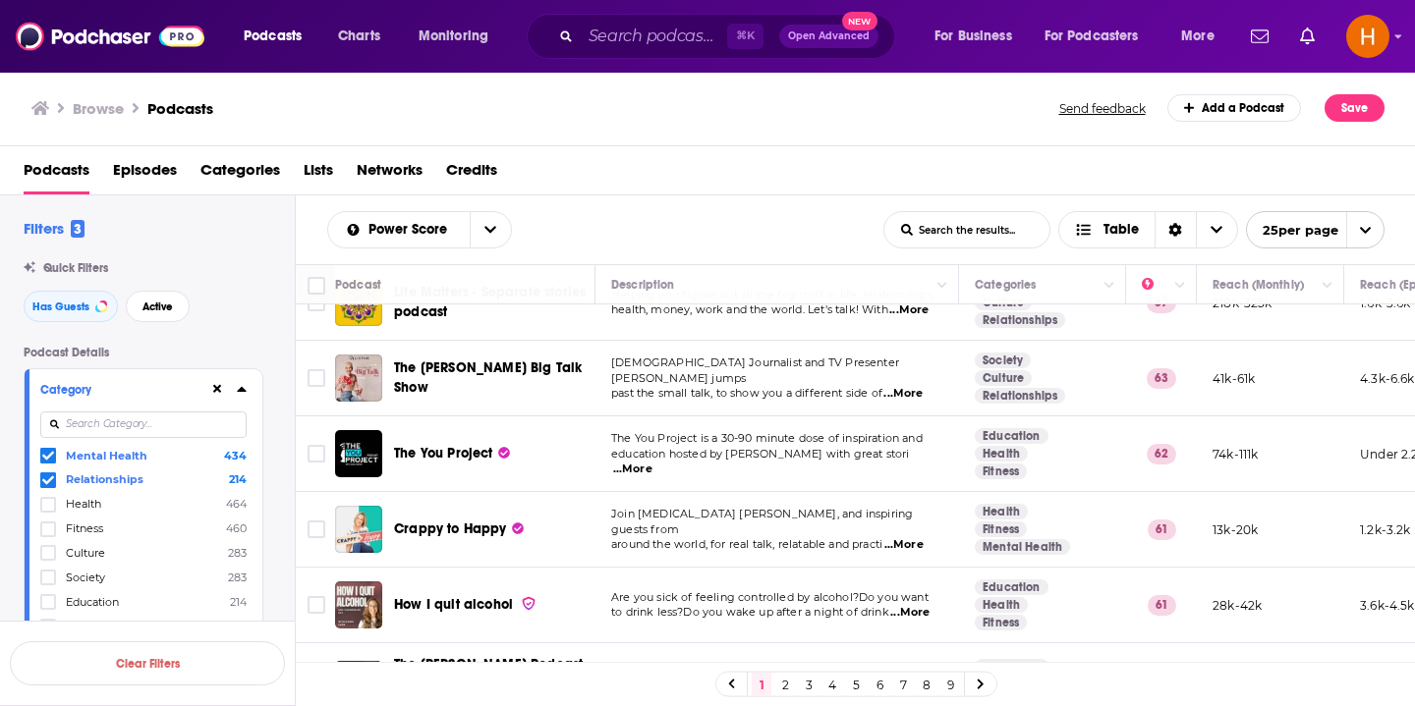
scroll to position [740, 0]
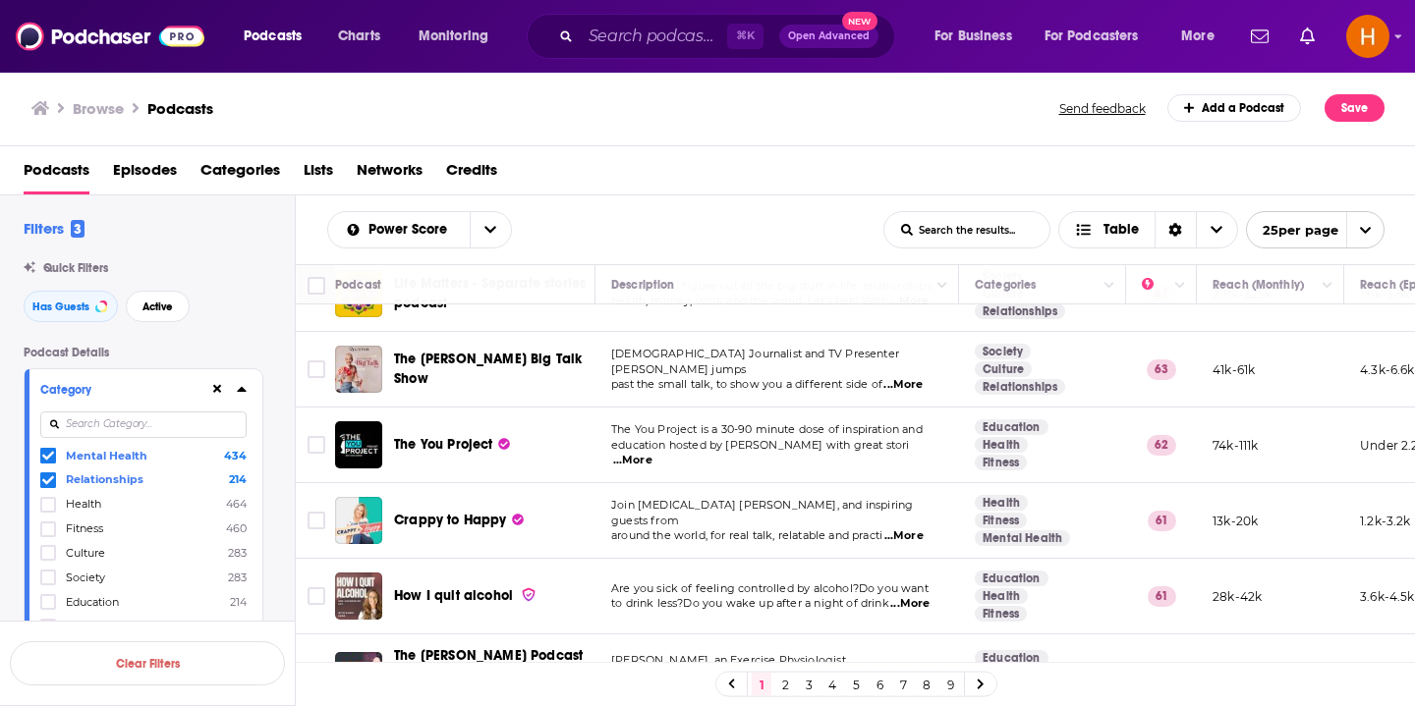
click at [916, 529] on span "...More" at bounding box center [903, 537] width 39 height 16
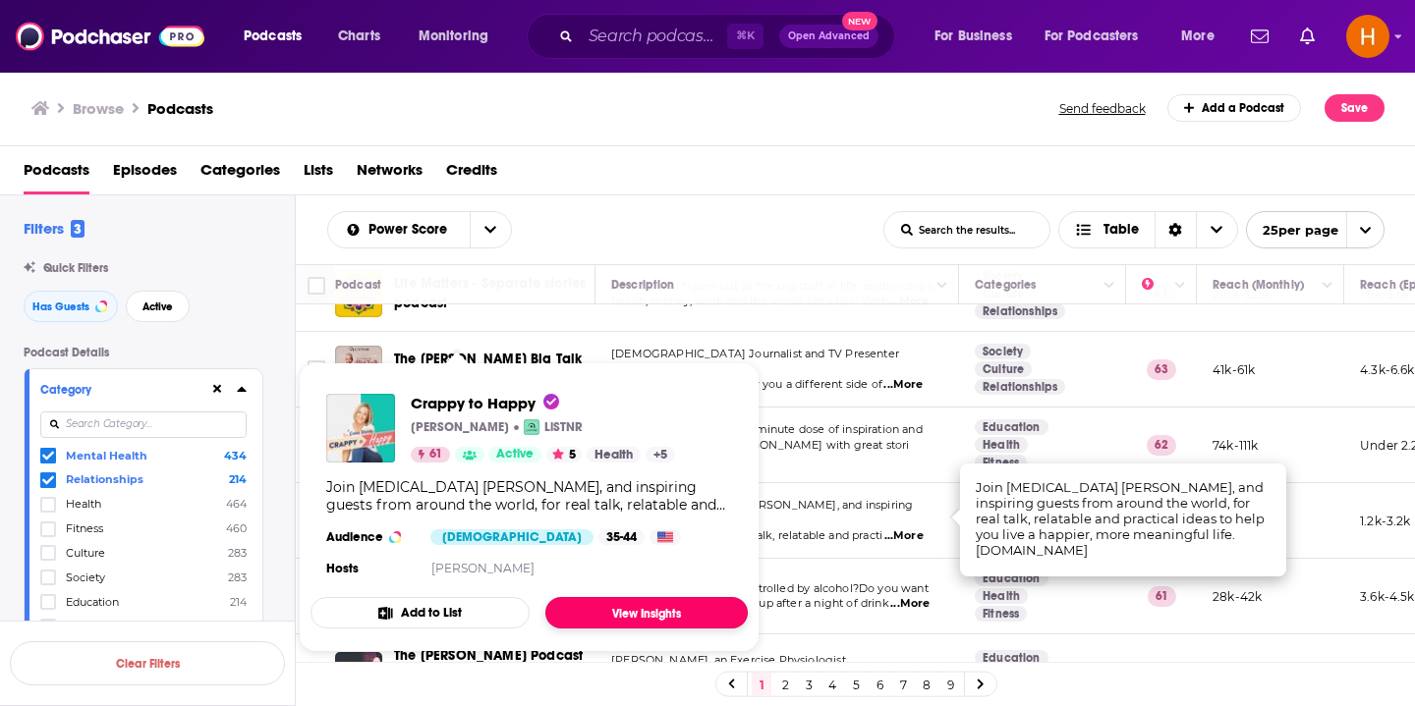
click at [602, 612] on link "View Insights" at bounding box center [646, 612] width 202 height 31
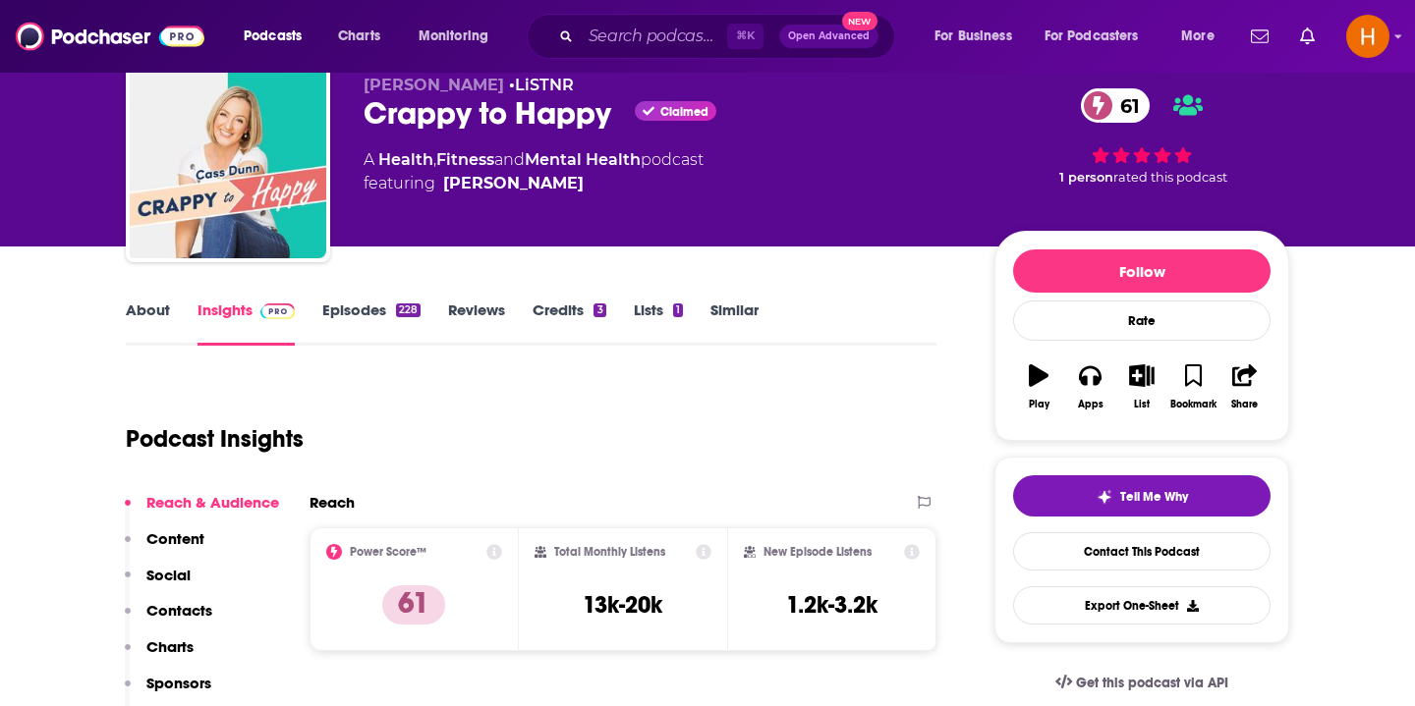
scroll to position [77, 0]
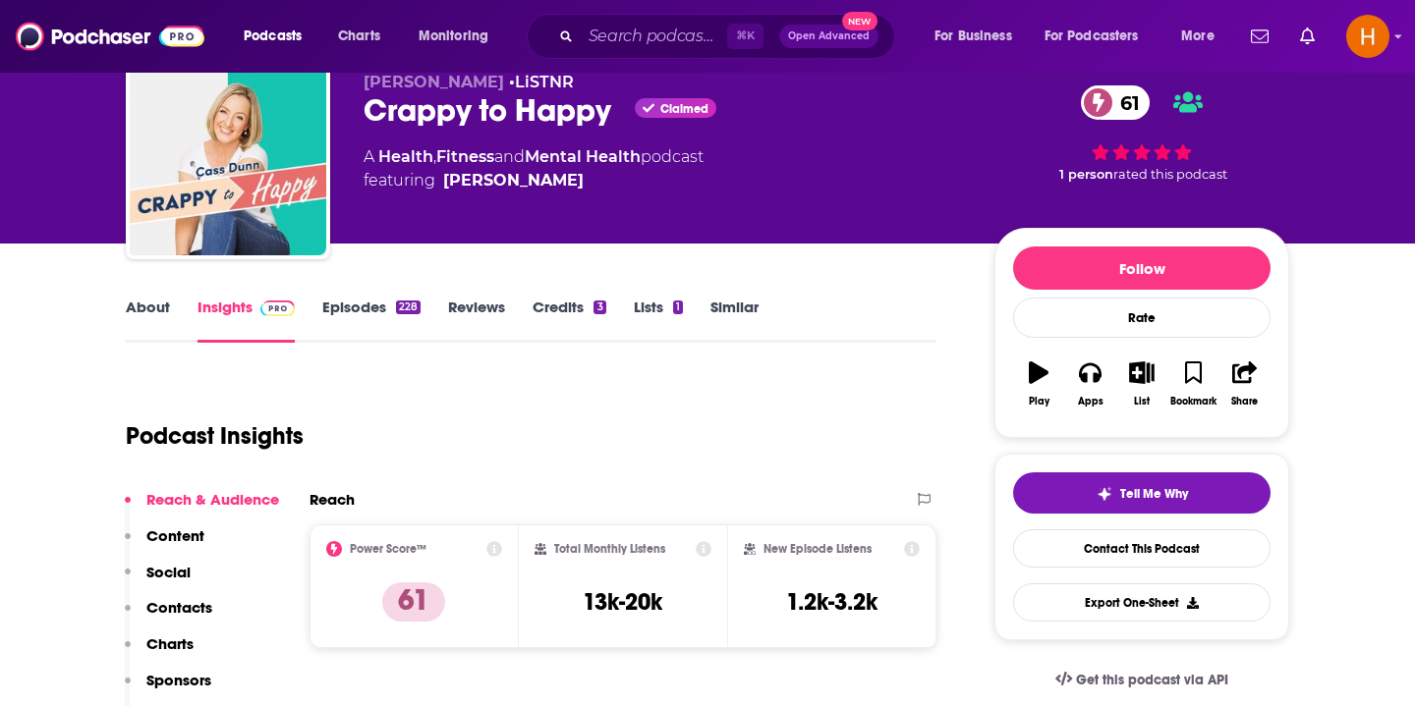
click at [361, 317] on link "Episodes 228" at bounding box center [371, 320] width 98 height 45
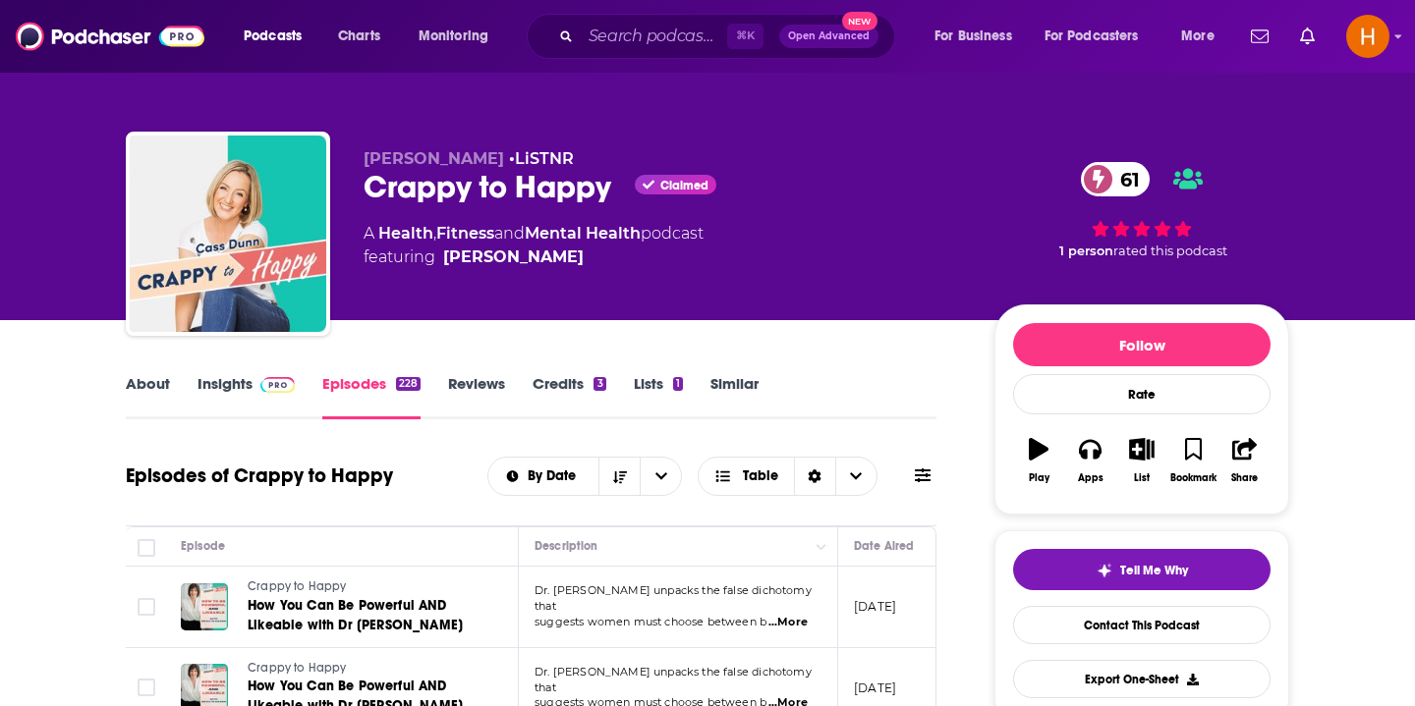
click at [149, 389] on link "About" at bounding box center [148, 396] width 44 height 45
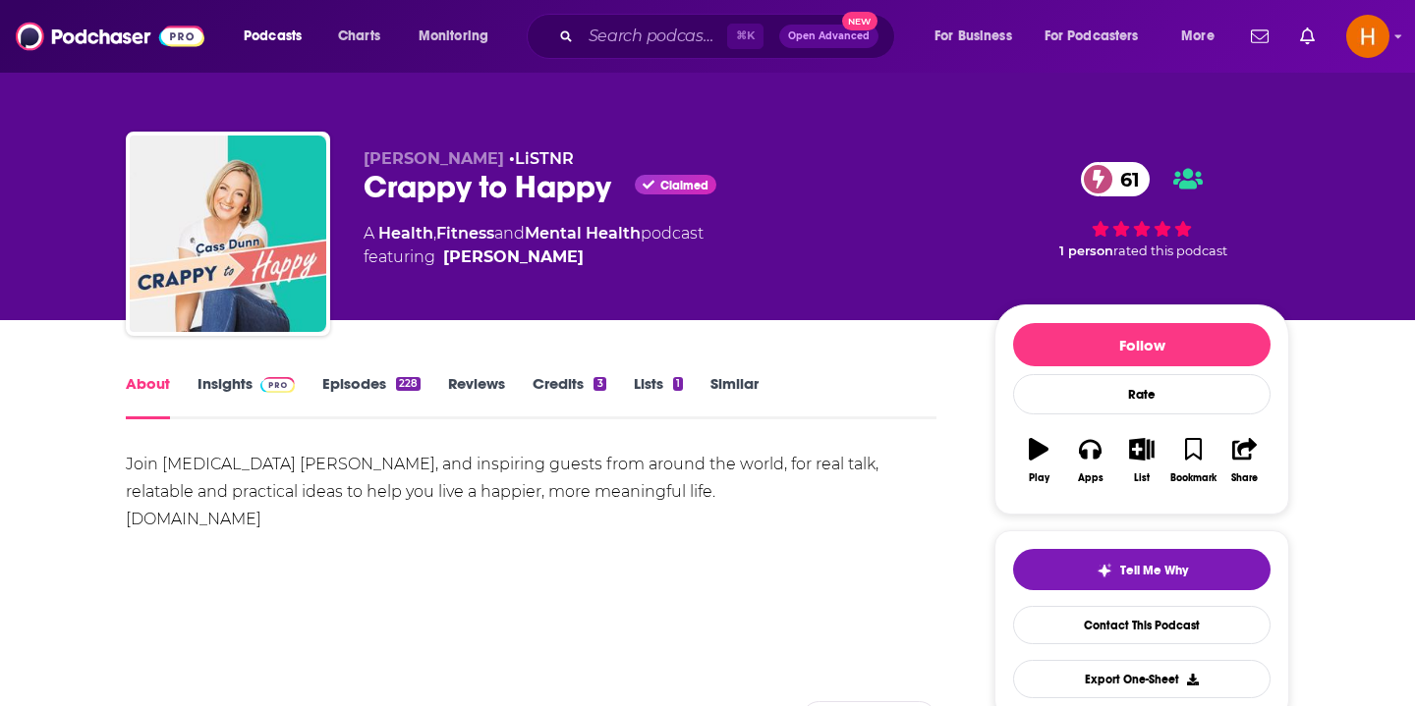
click at [236, 390] on link "Insights" at bounding box center [245, 396] width 97 height 45
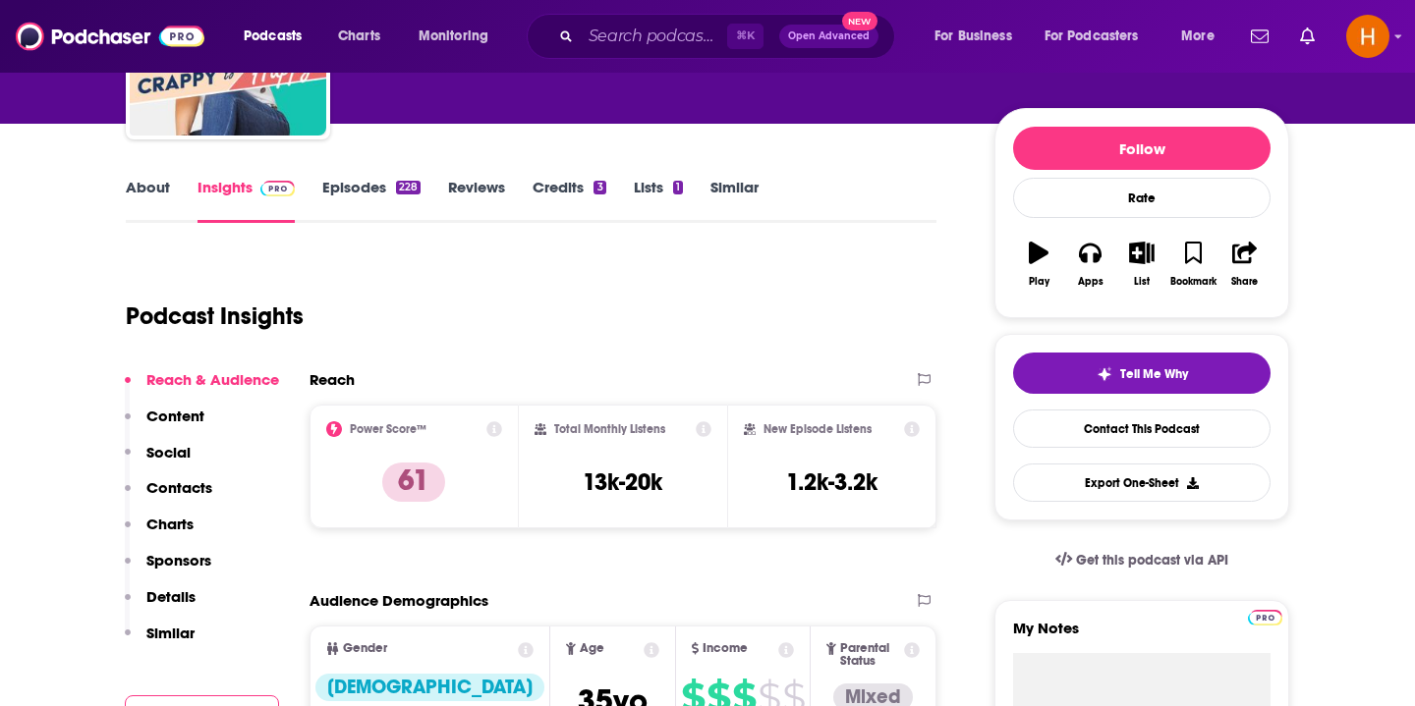
scroll to position [197, 0]
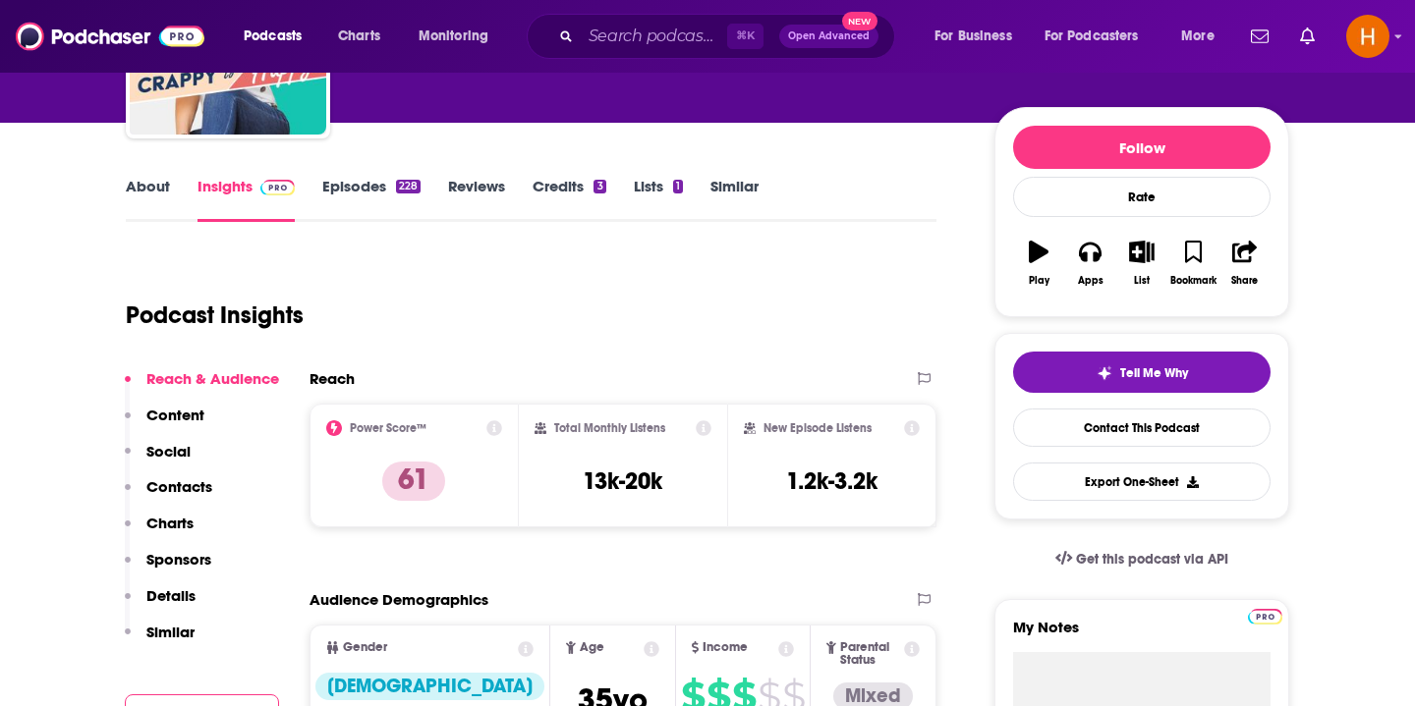
click at [188, 484] on p "Contacts" at bounding box center [179, 487] width 66 height 19
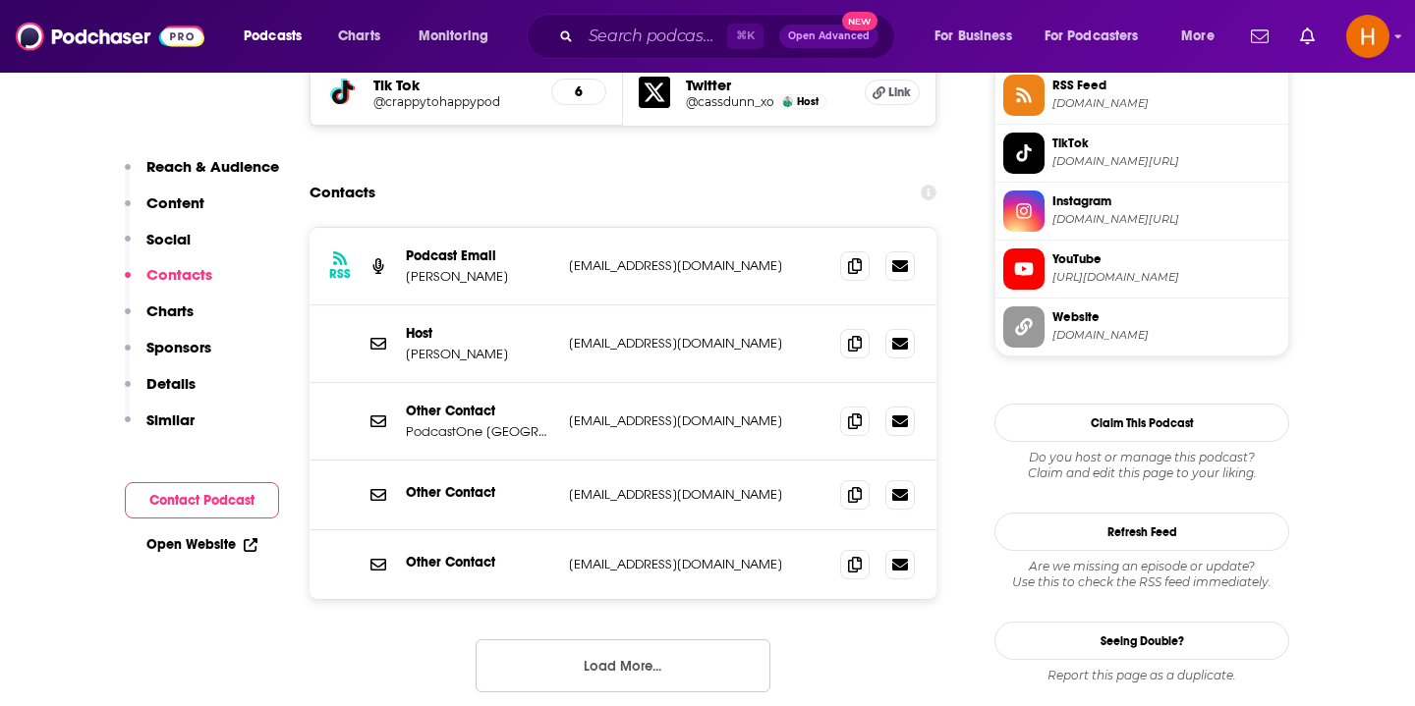
scroll to position [1857, 0]
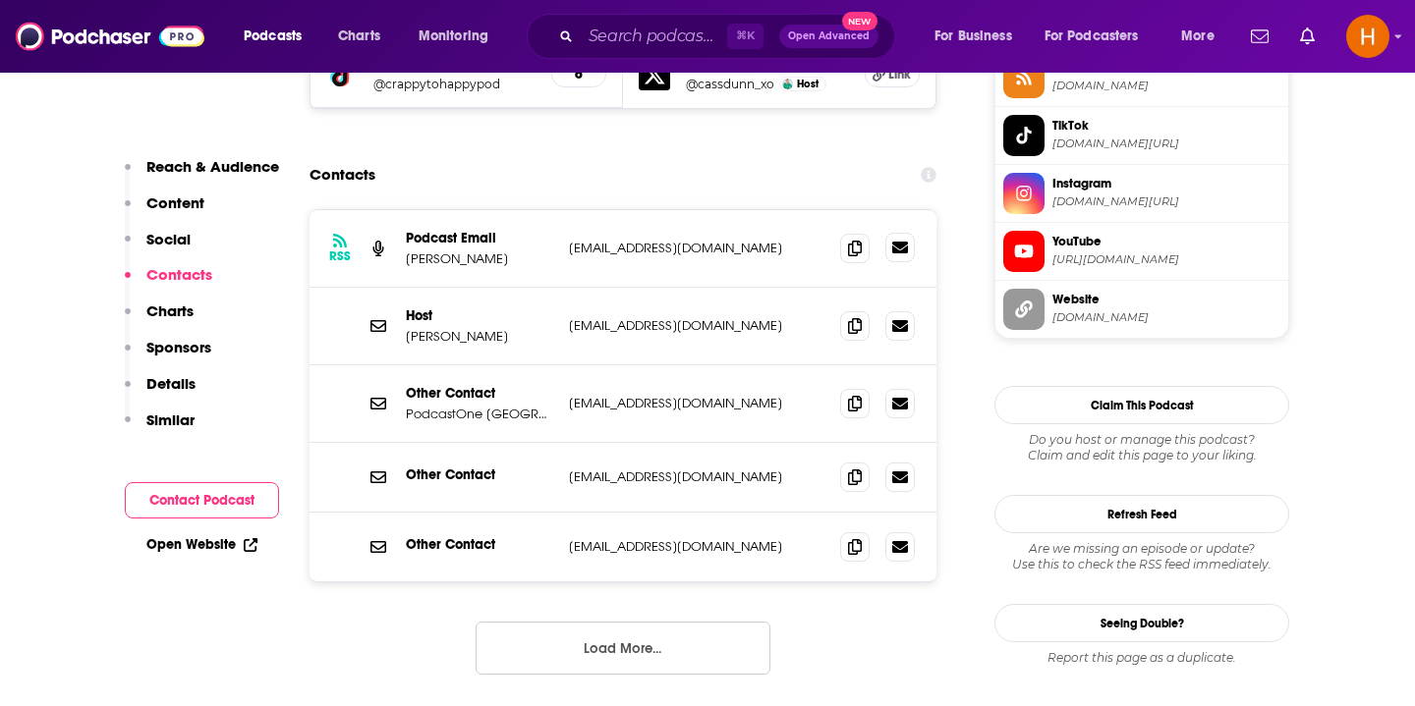
click at [901, 240] on icon at bounding box center [900, 248] width 16 height 16
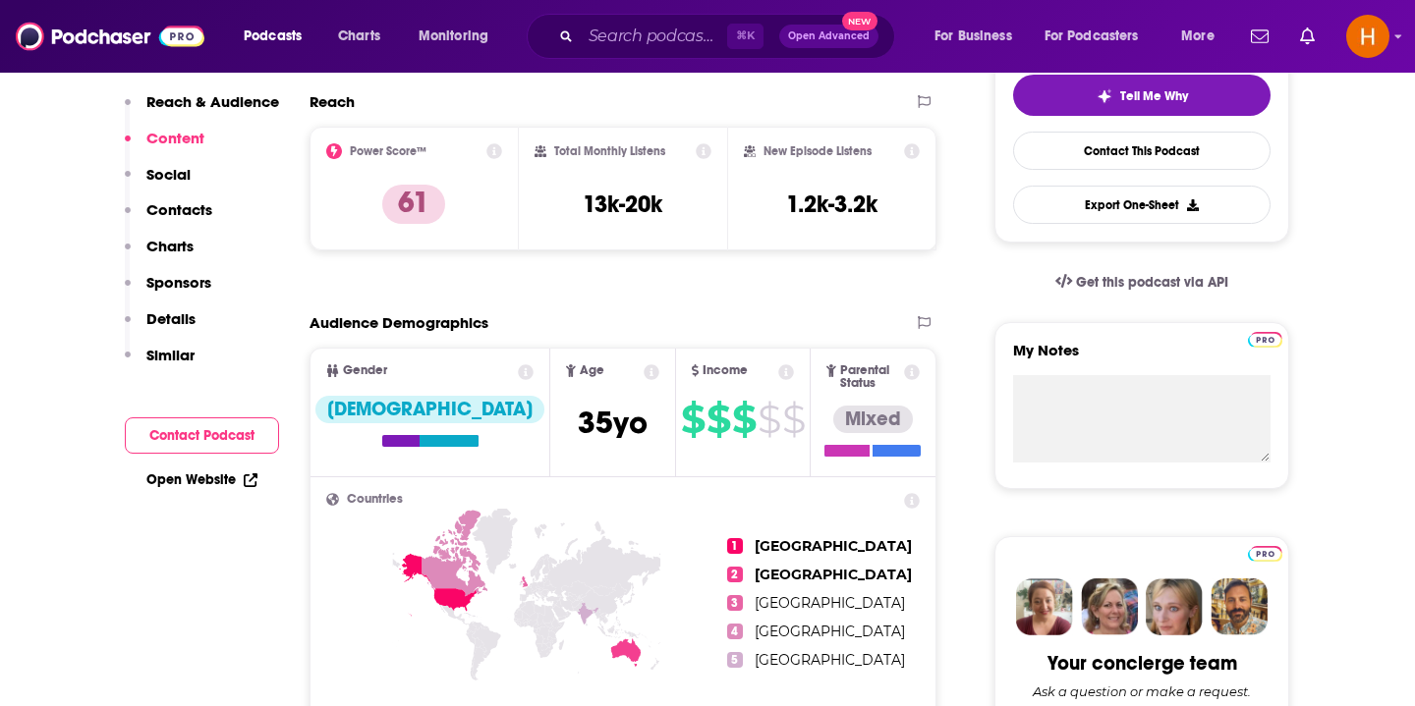
scroll to position [0, 0]
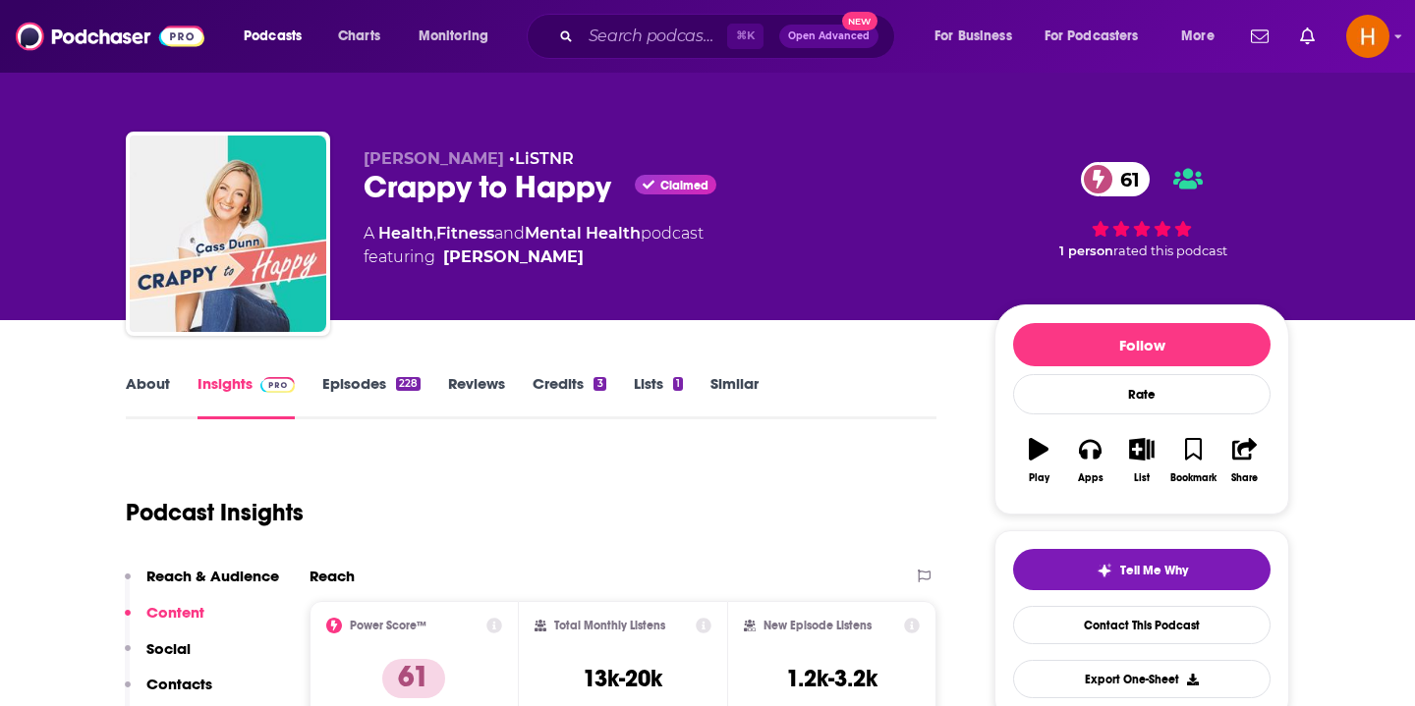
click at [356, 391] on link "Episodes 228" at bounding box center [371, 396] width 98 height 45
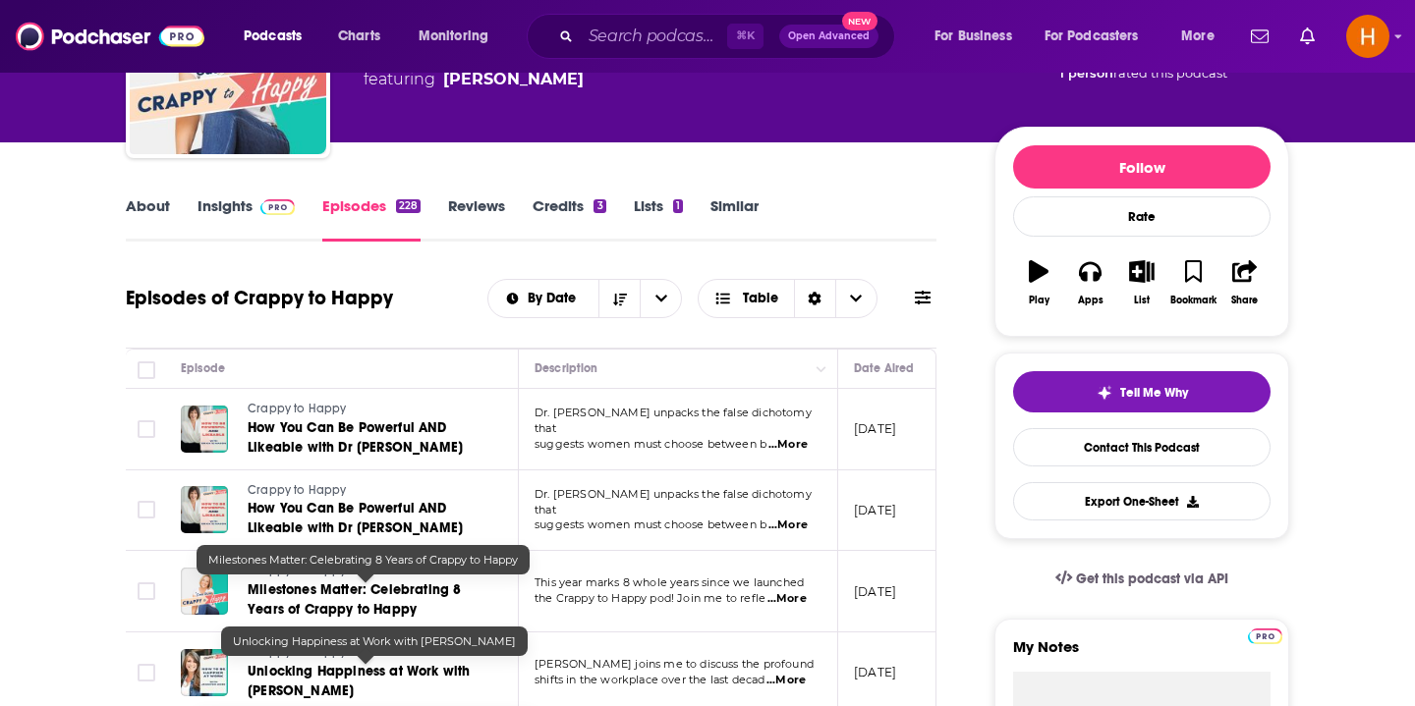
scroll to position [56, 0]
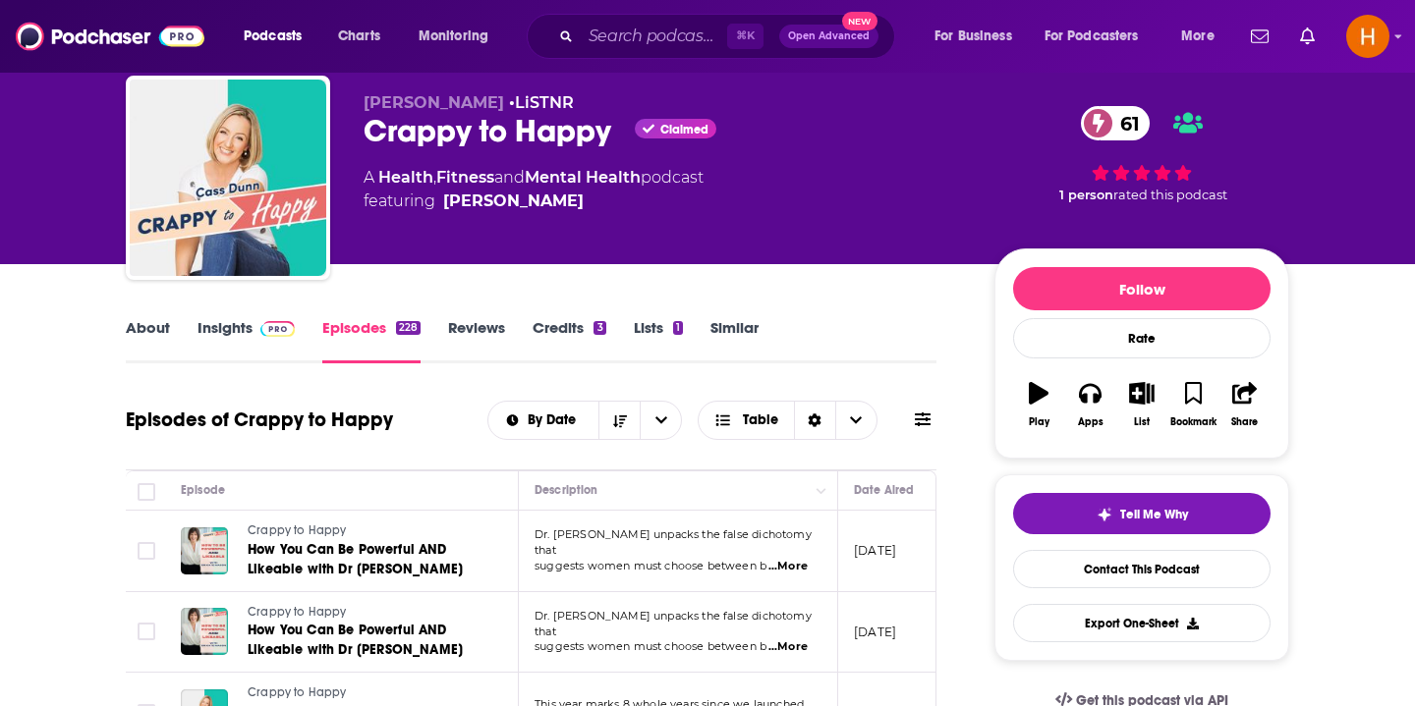
click at [238, 334] on link "Insights" at bounding box center [245, 340] width 97 height 45
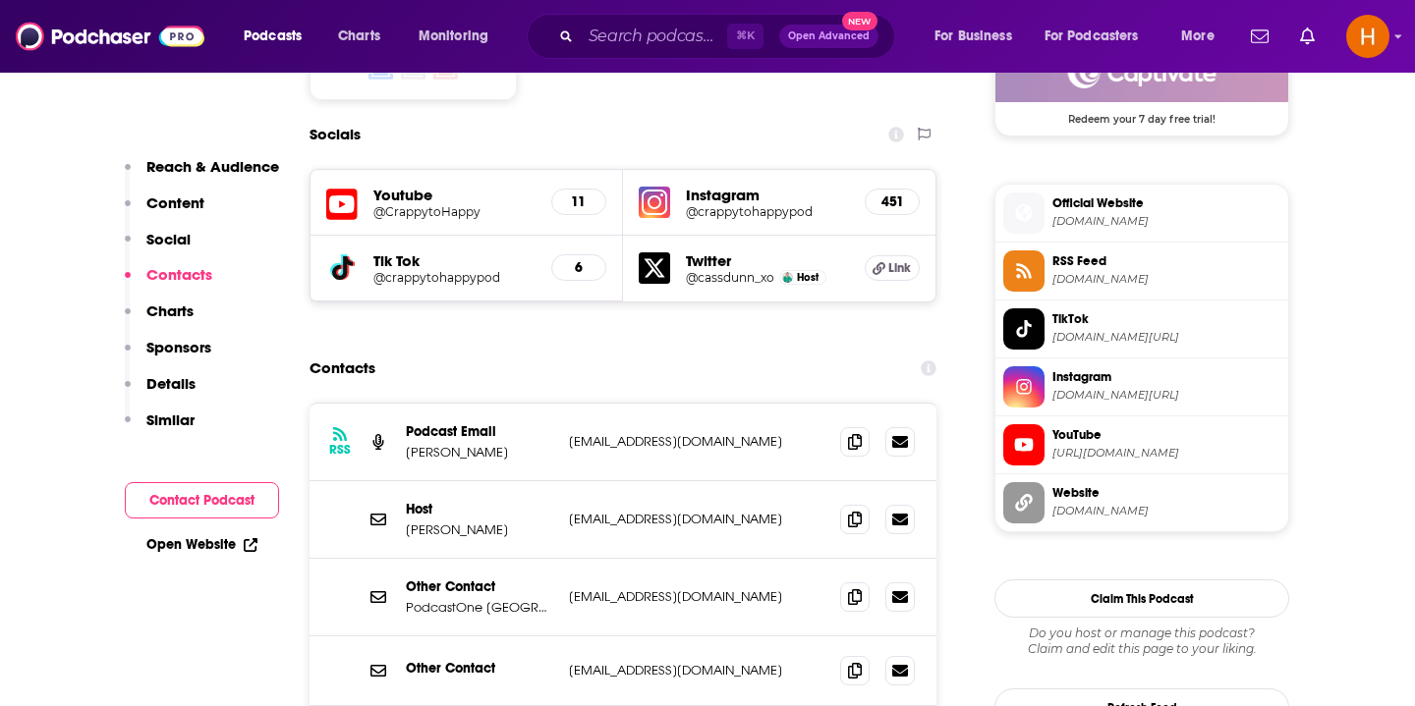
scroll to position [1668, 0]
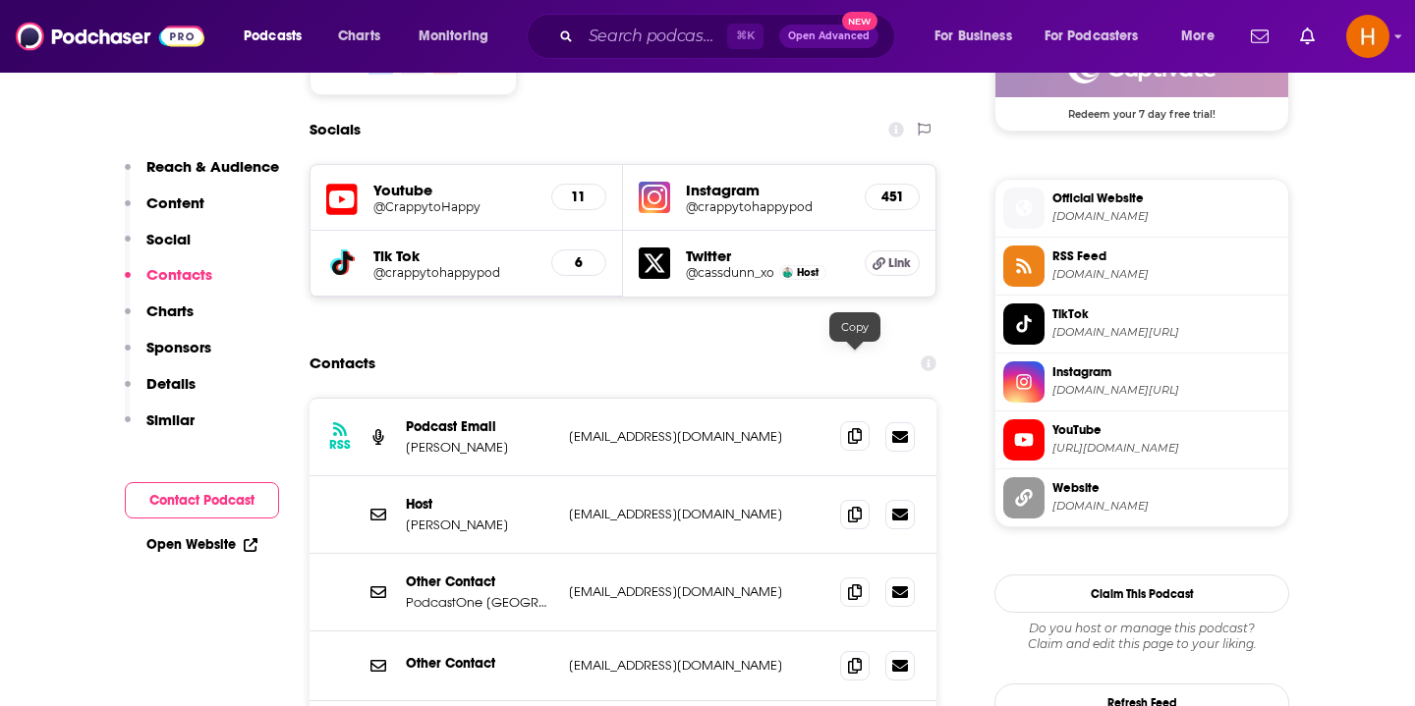
click at [854, 428] on icon at bounding box center [855, 436] width 14 height 16
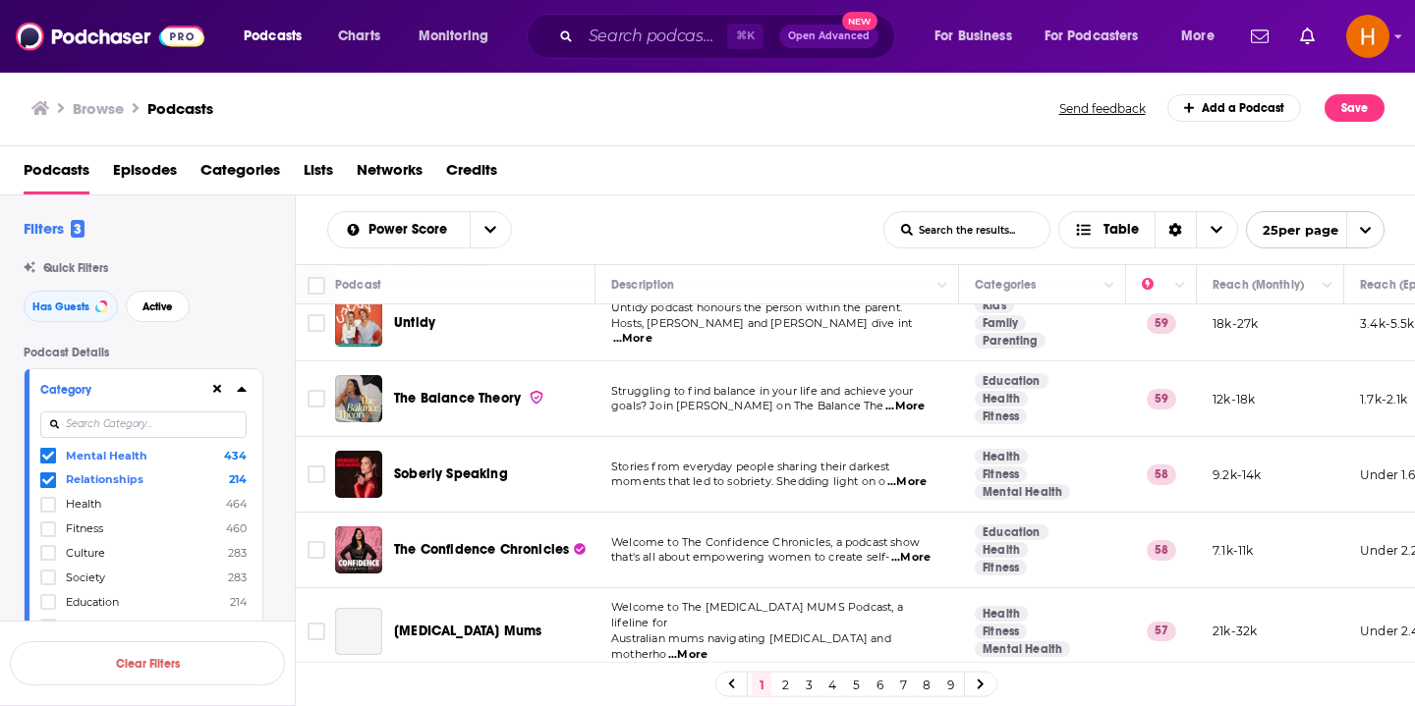
scroll to position [1179, 0]
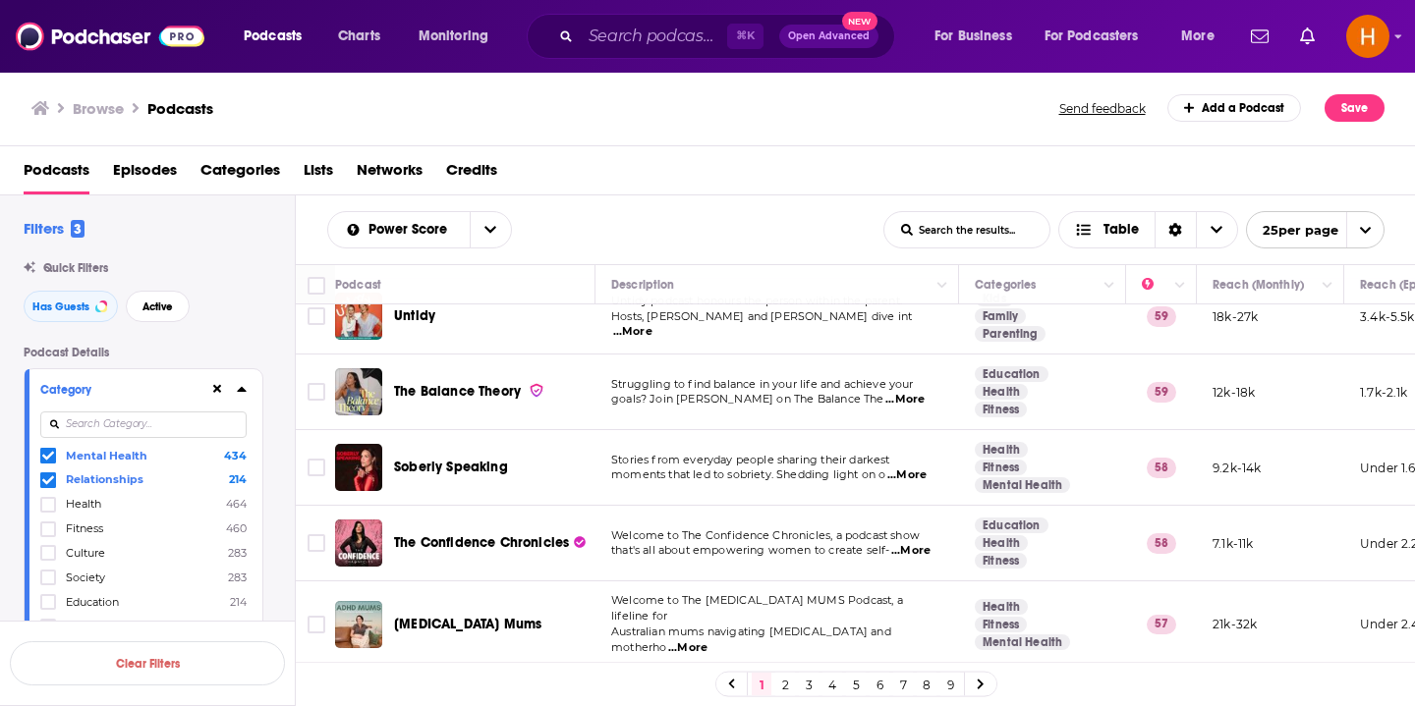
click at [919, 543] on span "...More" at bounding box center [910, 551] width 39 height 16
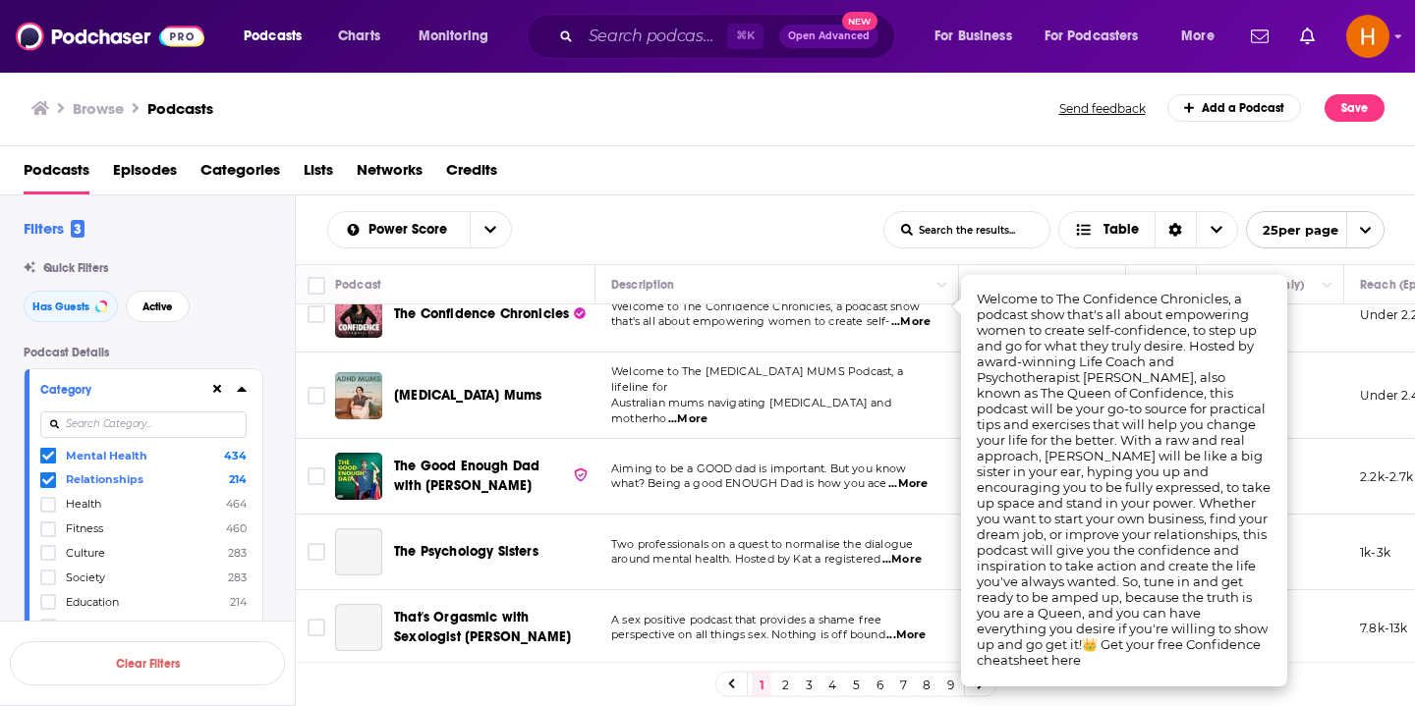
scroll to position [1413, 0]
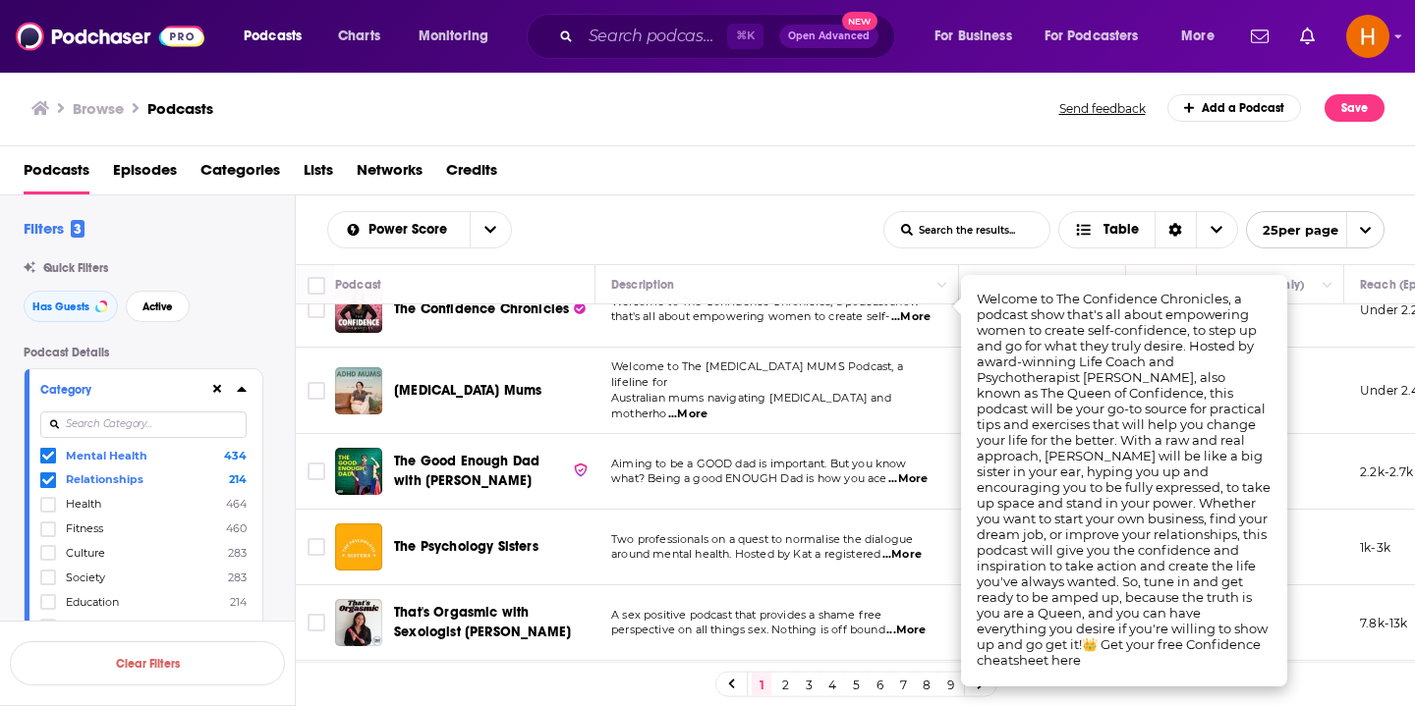
click at [689, 98] on div "Browse Podcasts" at bounding box center [546, 108] width 1030 height 28
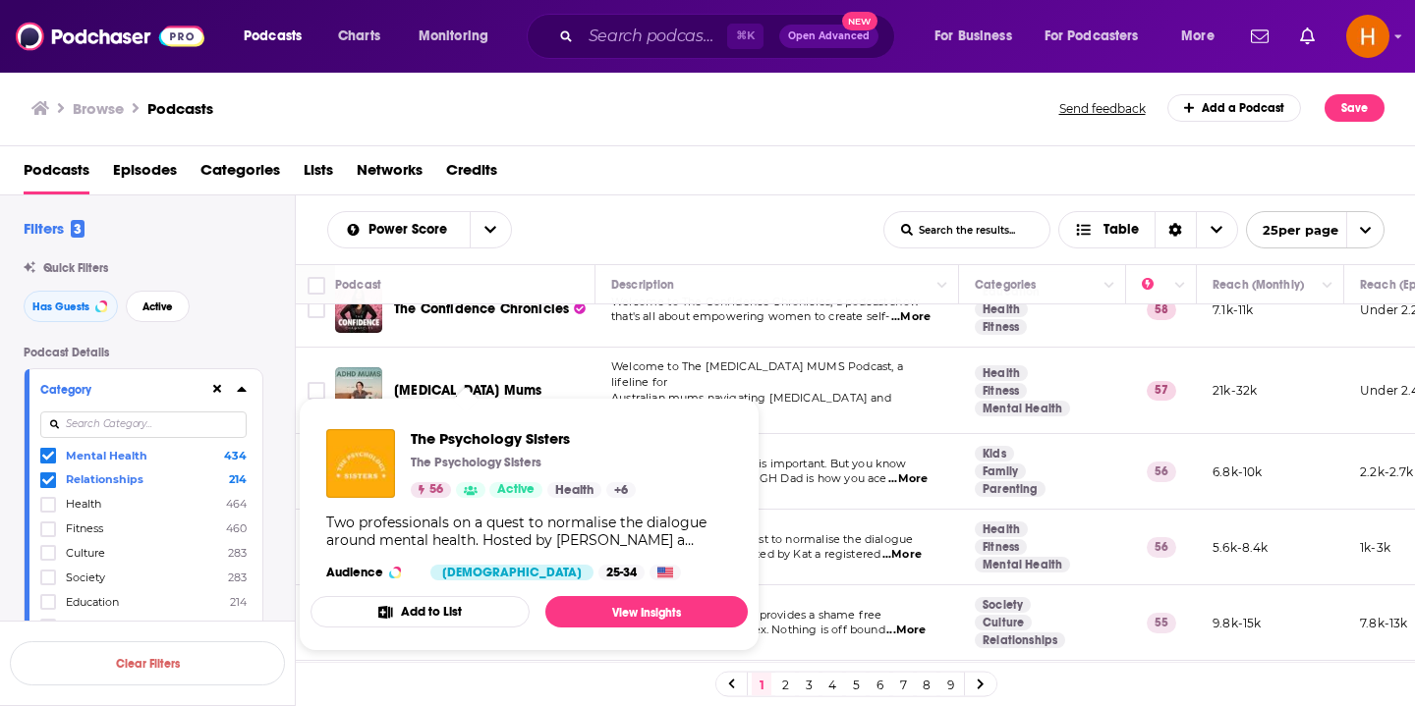
click at [511, 520] on div "Two professionals on a quest to normalise the dialogue around mental health. Ho…" at bounding box center [529, 531] width 406 height 35
click at [526, 532] on div "Two professionals on a quest to normalise the dialogue around mental health. Ho…" at bounding box center [529, 531] width 406 height 35
click at [514, 528] on div "Two professionals on a quest to normalise the dialogue around mental health. Ho…" at bounding box center [529, 531] width 406 height 35
click at [480, 436] on span "The Psychology Sisters" at bounding box center [523, 438] width 225 height 19
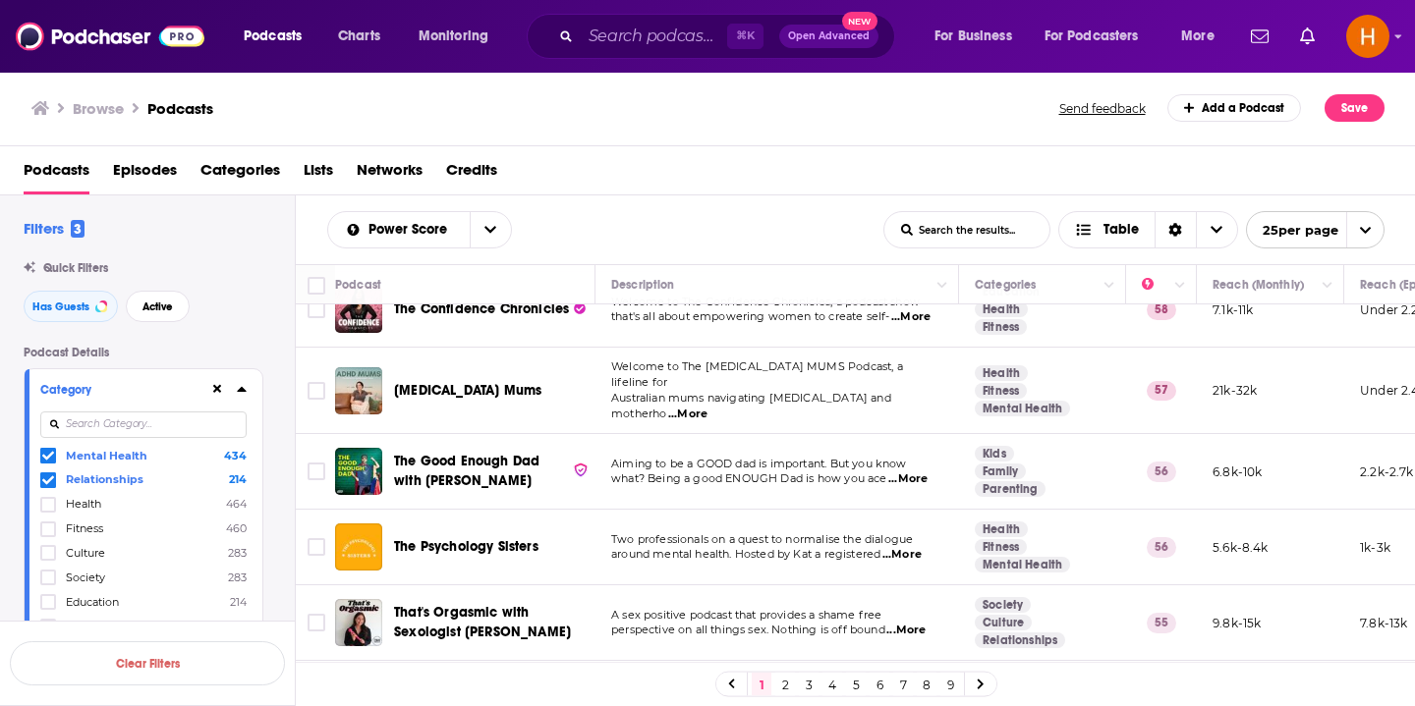
scroll to position [1538, 0]
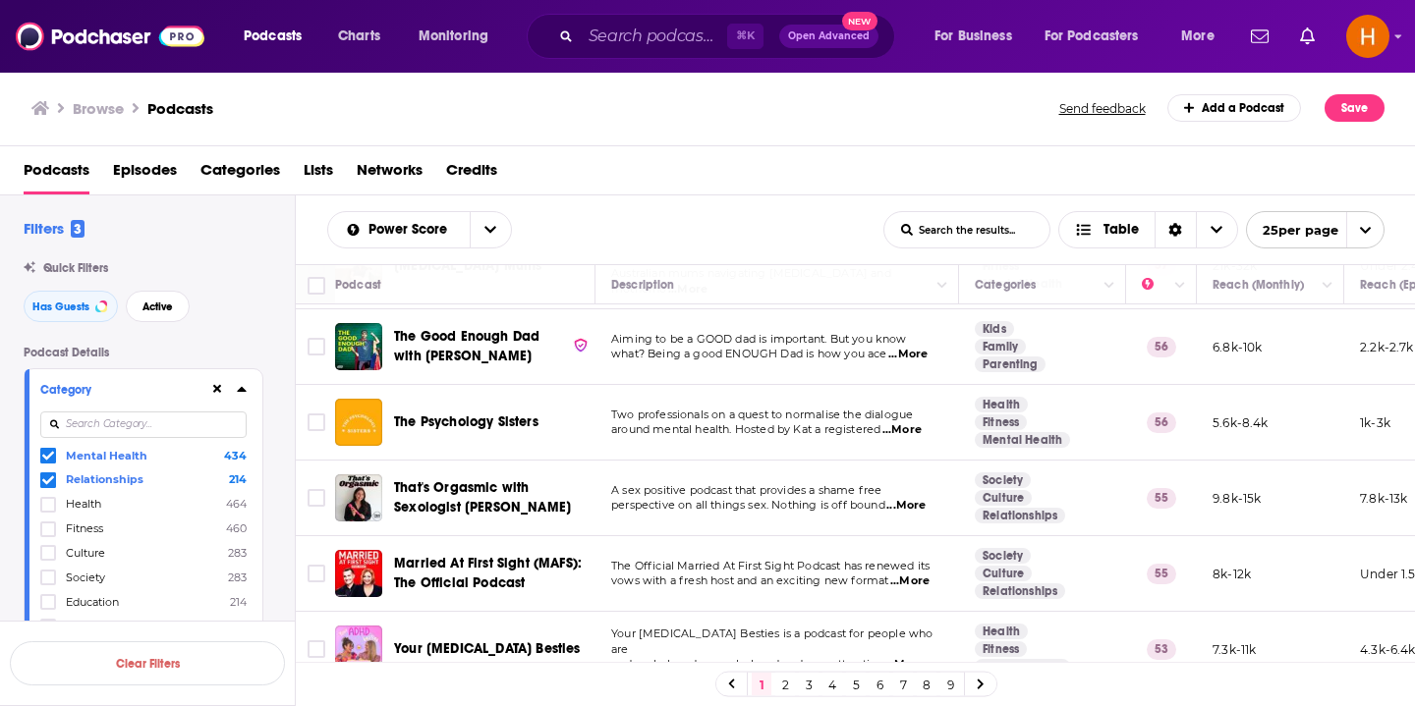
click at [789, 672] on link "2" at bounding box center [785, 685] width 20 height 24
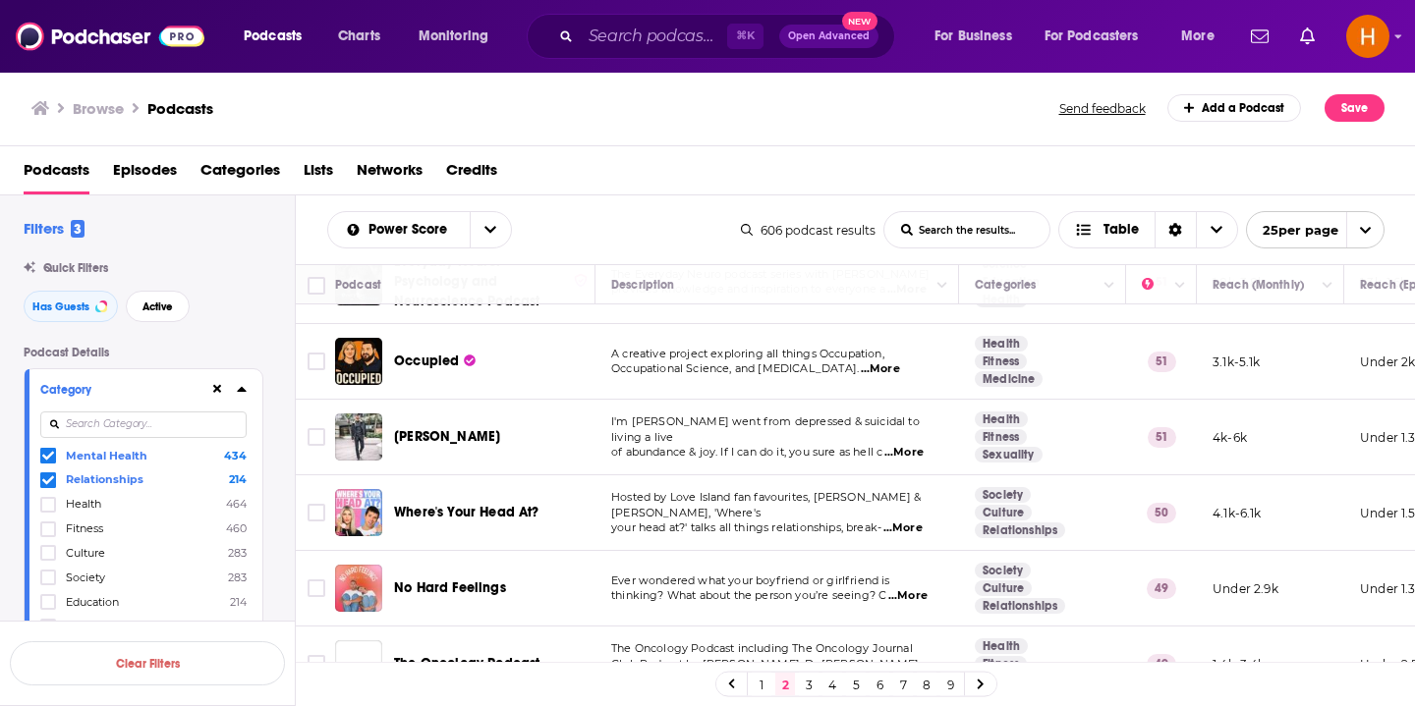
scroll to position [626, 0]
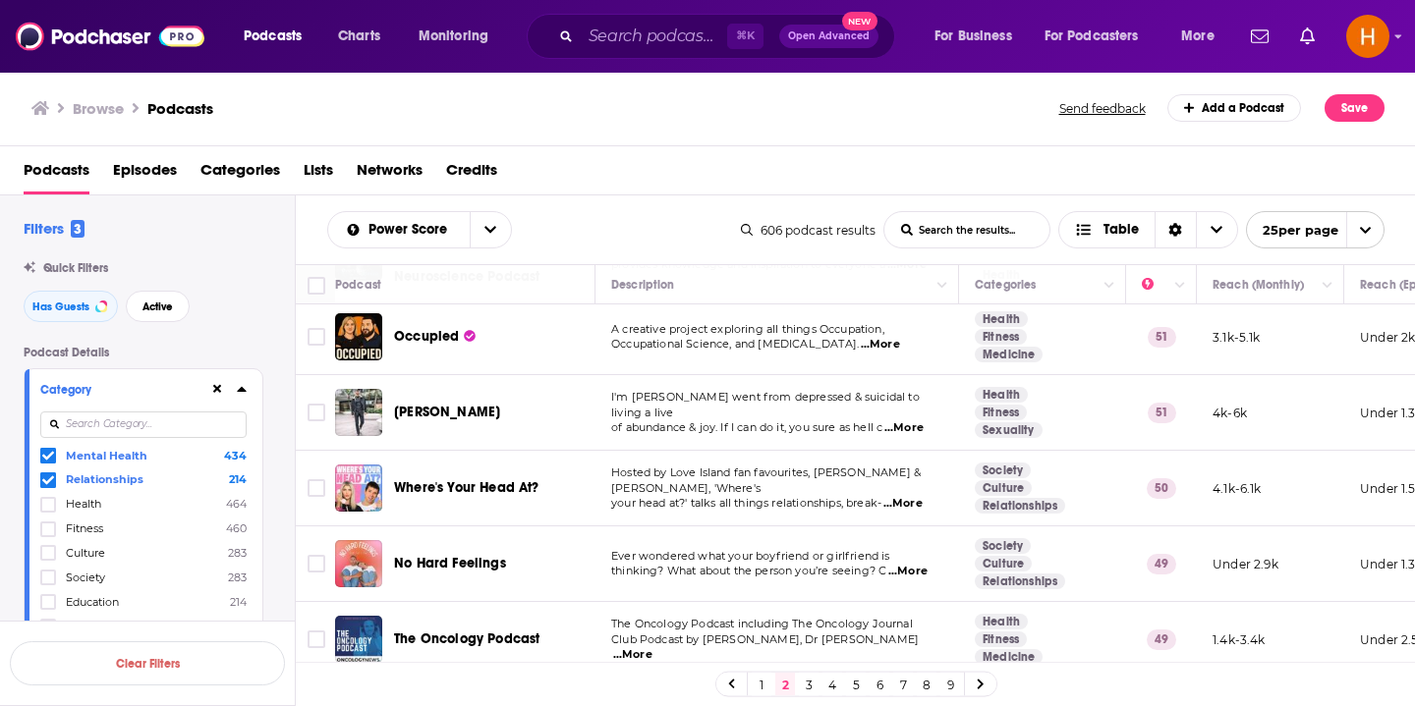
click at [909, 499] on span "...More" at bounding box center [902, 504] width 39 height 16
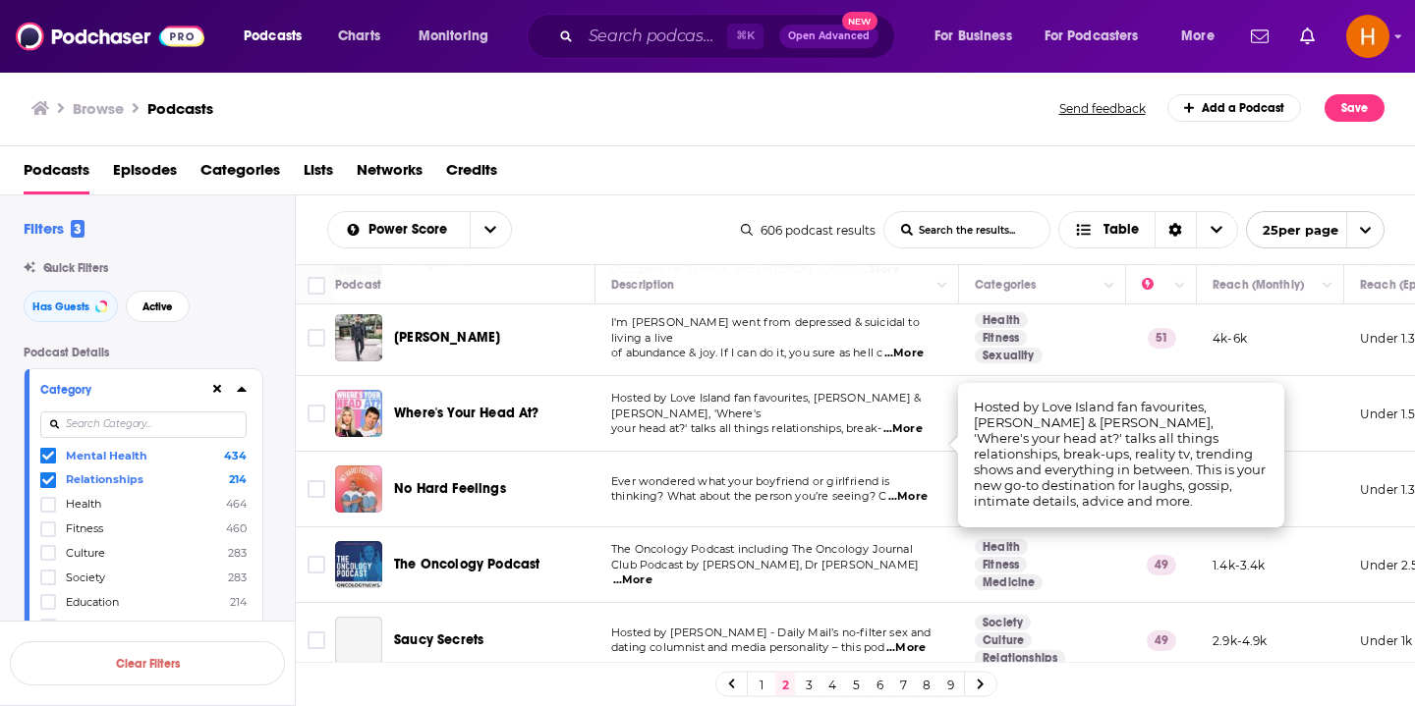
scroll to position [711, 0]
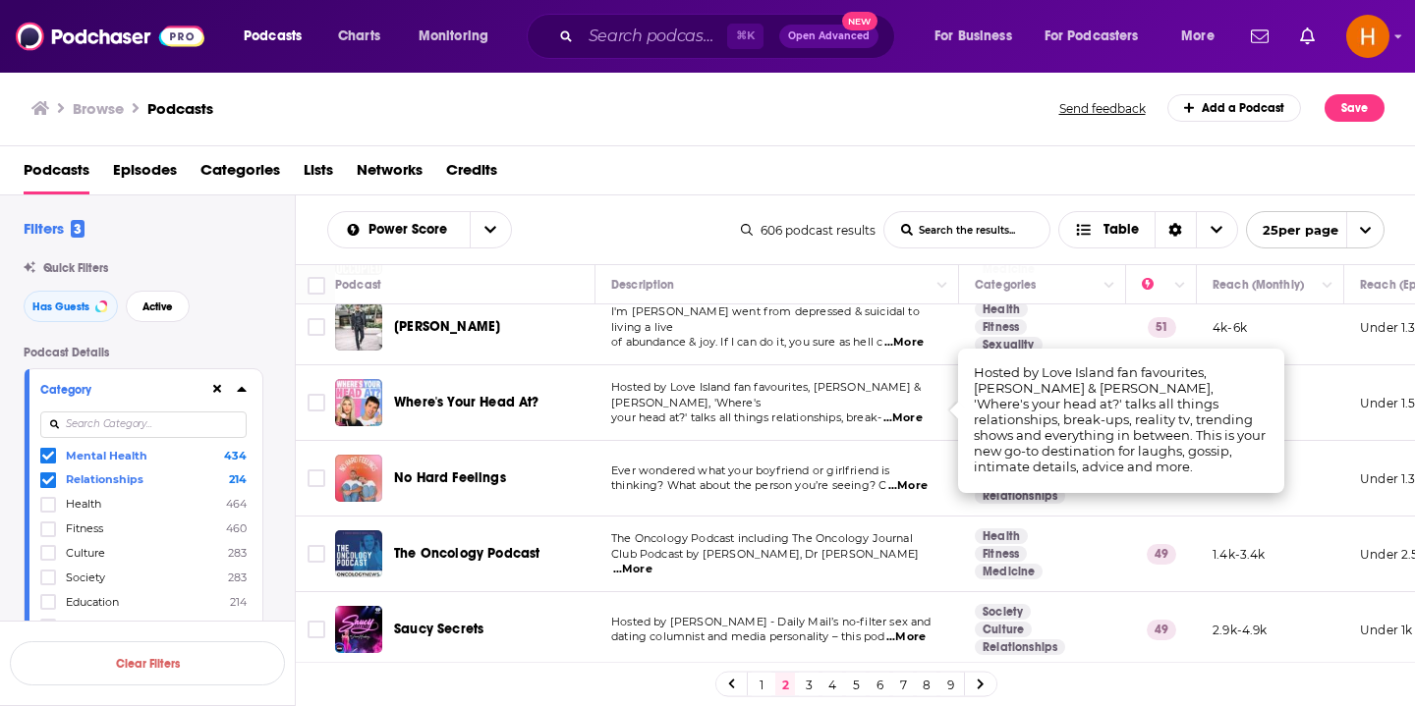
click at [915, 484] on span "...More" at bounding box center [907, 487] width 39 height 16
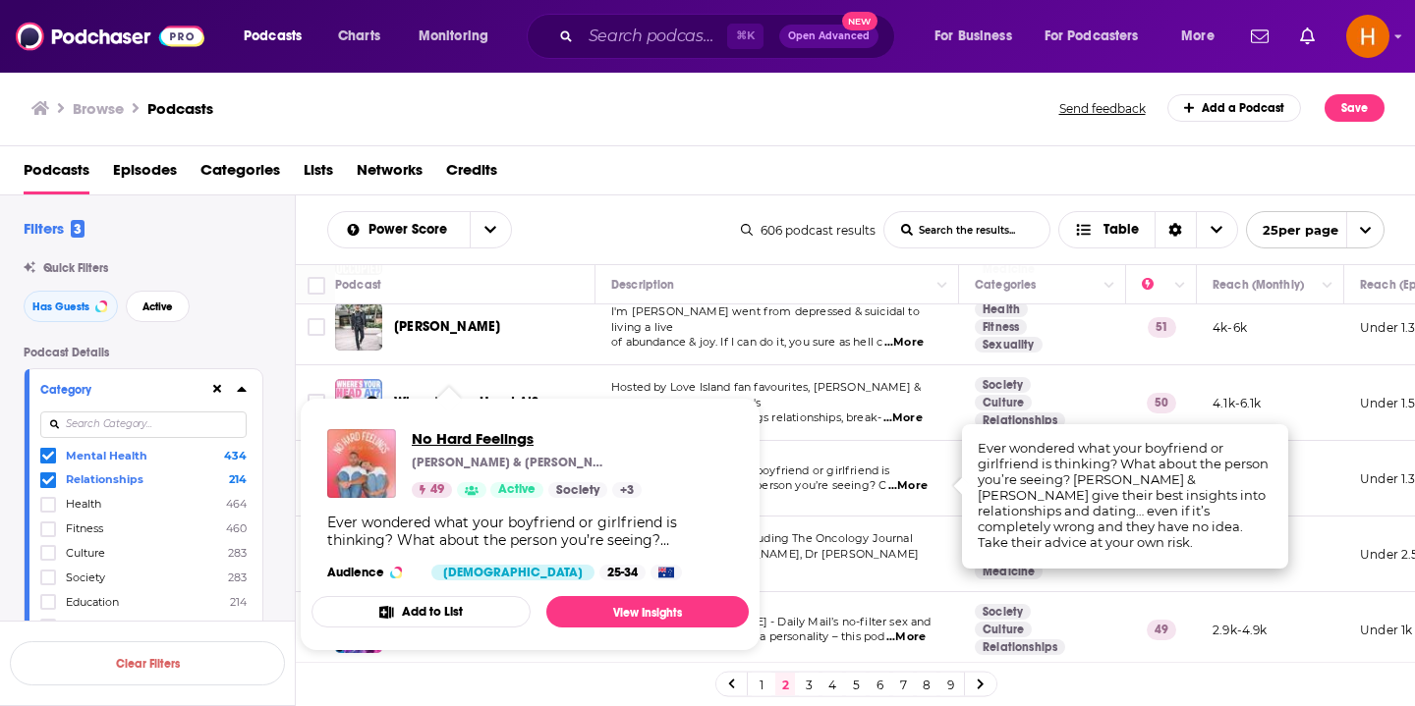
click at [489, 436] on span "No Hard Feelings" at bounding box center [527, 438] width 230 height 19
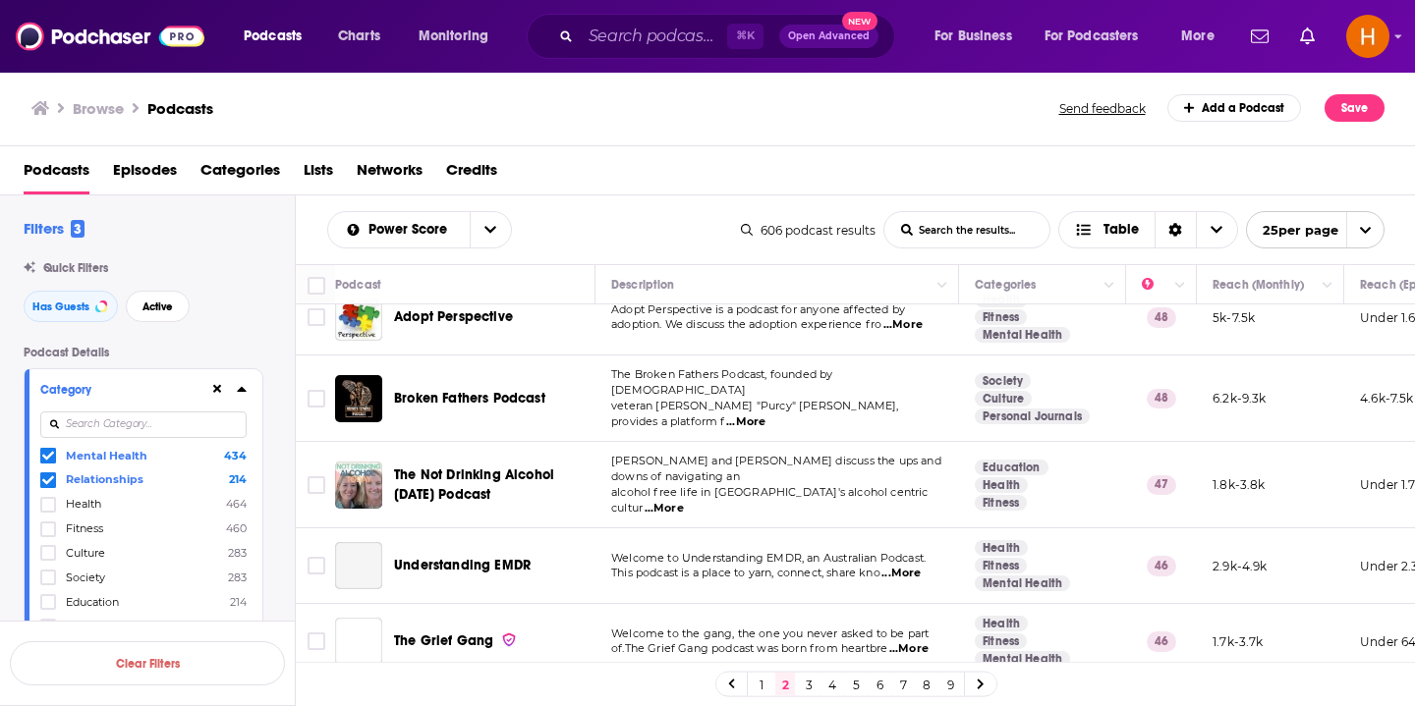
scroll to position [1389, 0]
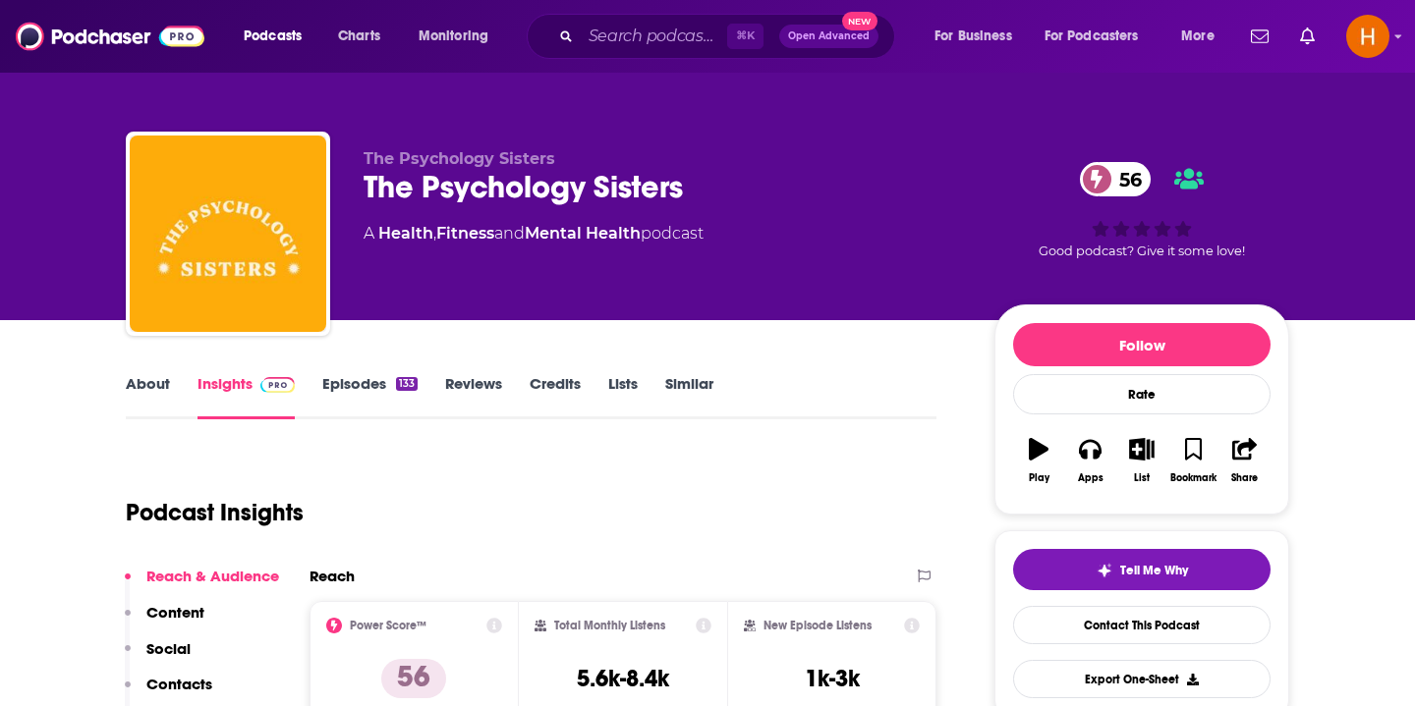
click at [343, 385] on link "Episodes 133" at bounding box center [369, 396] width 95 height 45
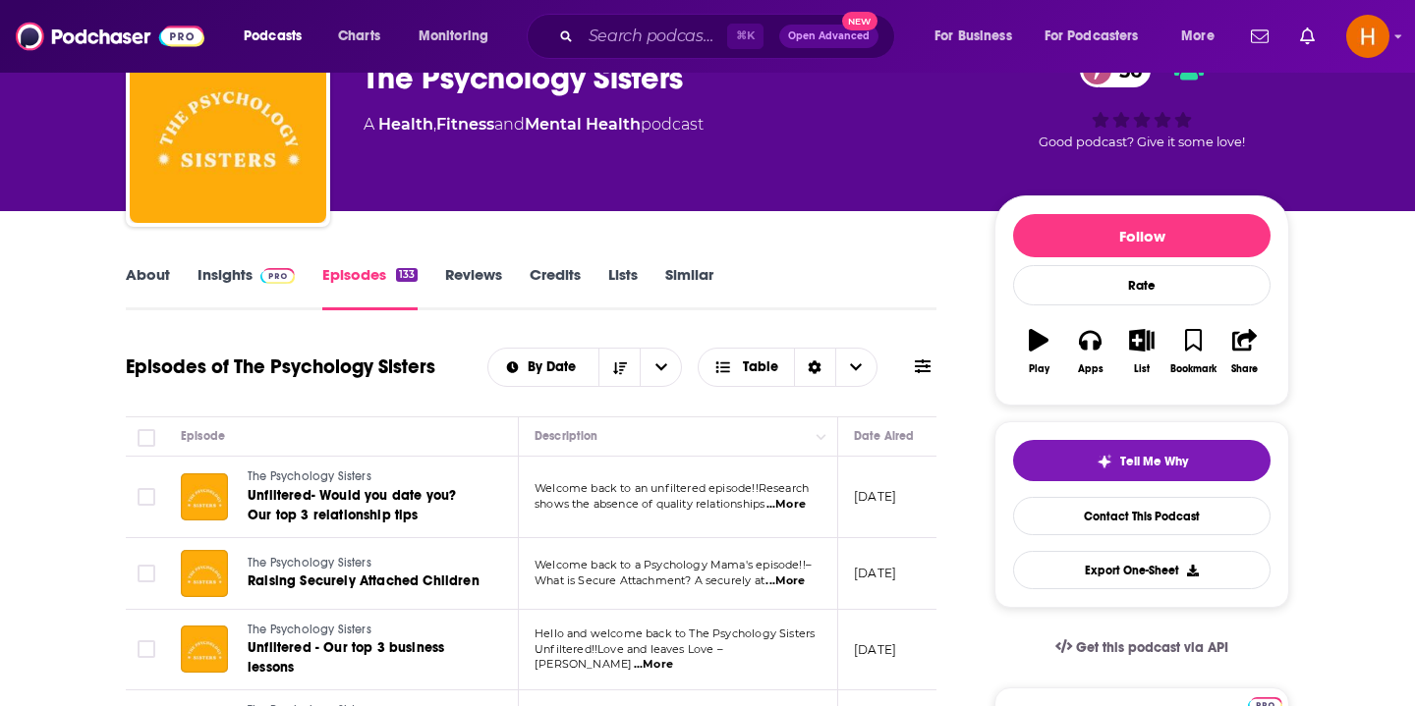
scroll to position [102, 0]
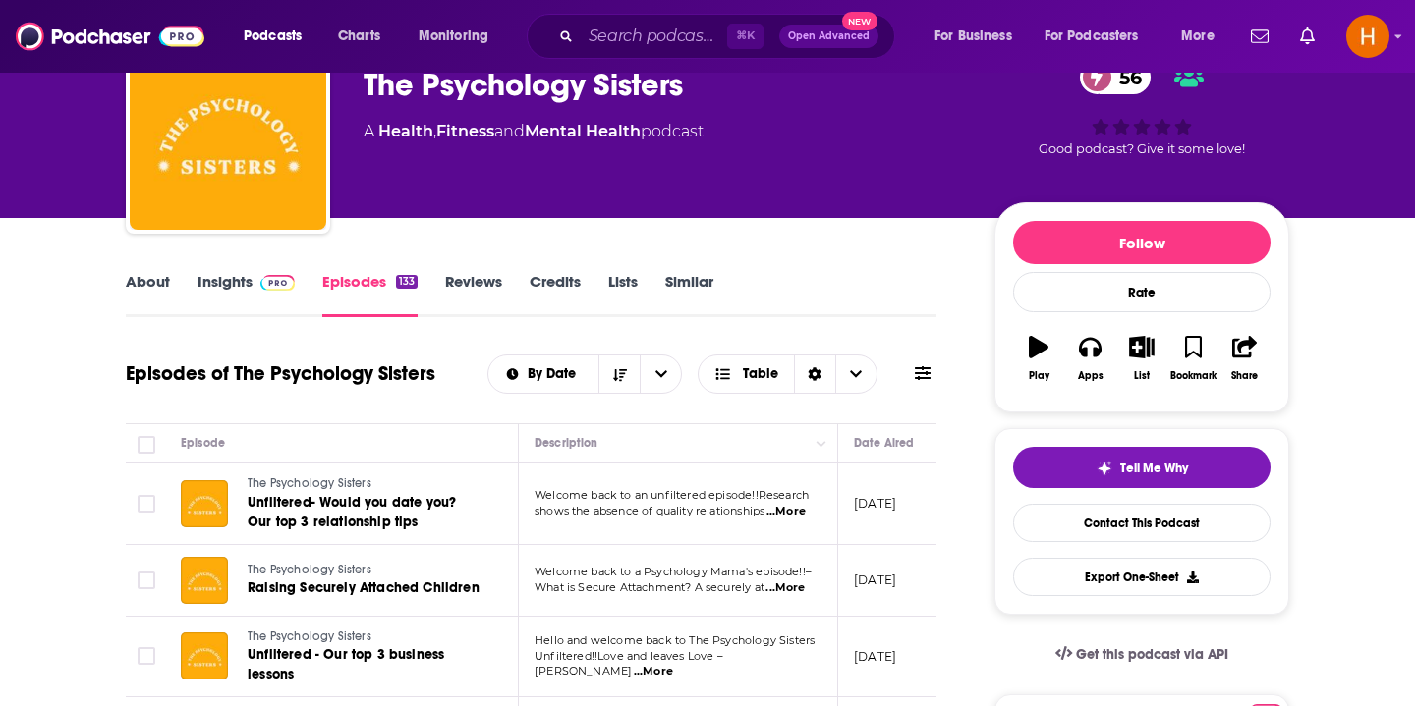
click at [205, 296] on link "Insights" at bounding box center [245, 294] width 97 height 45
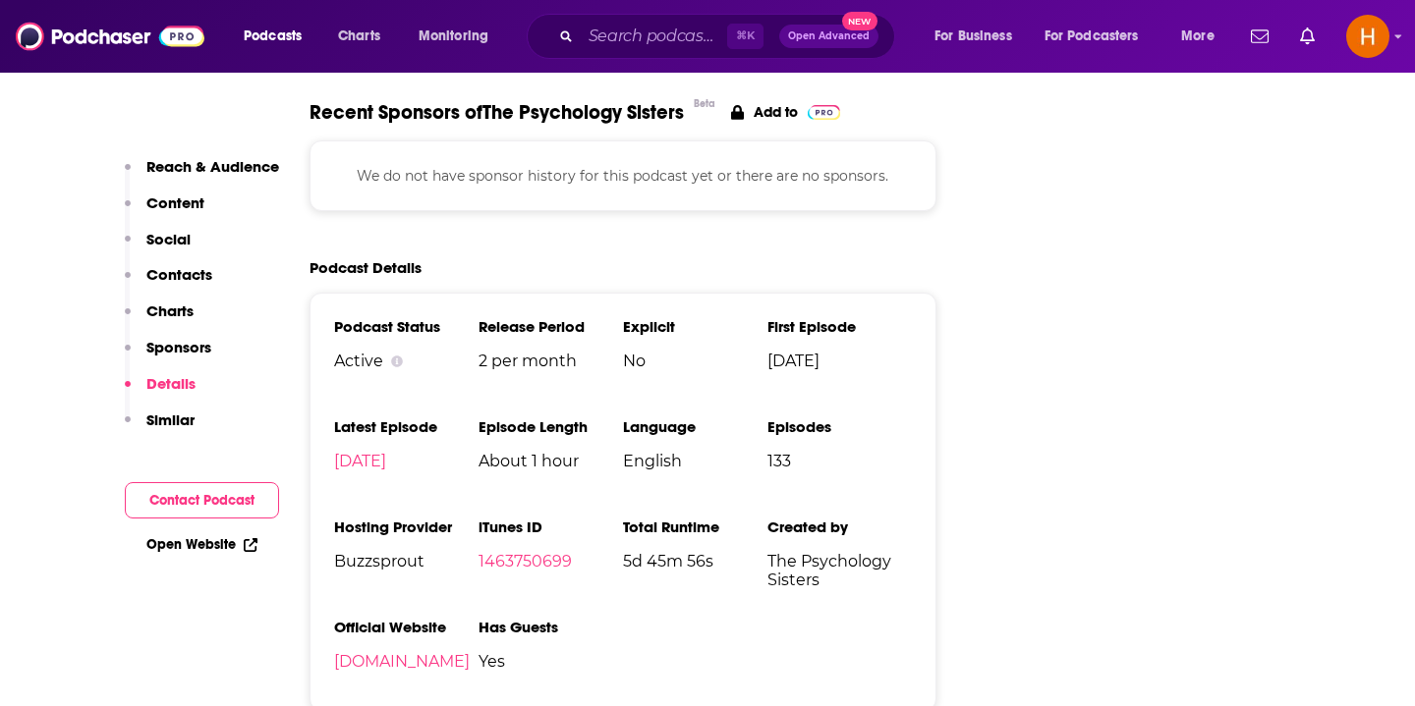
click at [446, 518] on h3 "Hosting Provider" at bounding box center [406, 527] width 144 height 19
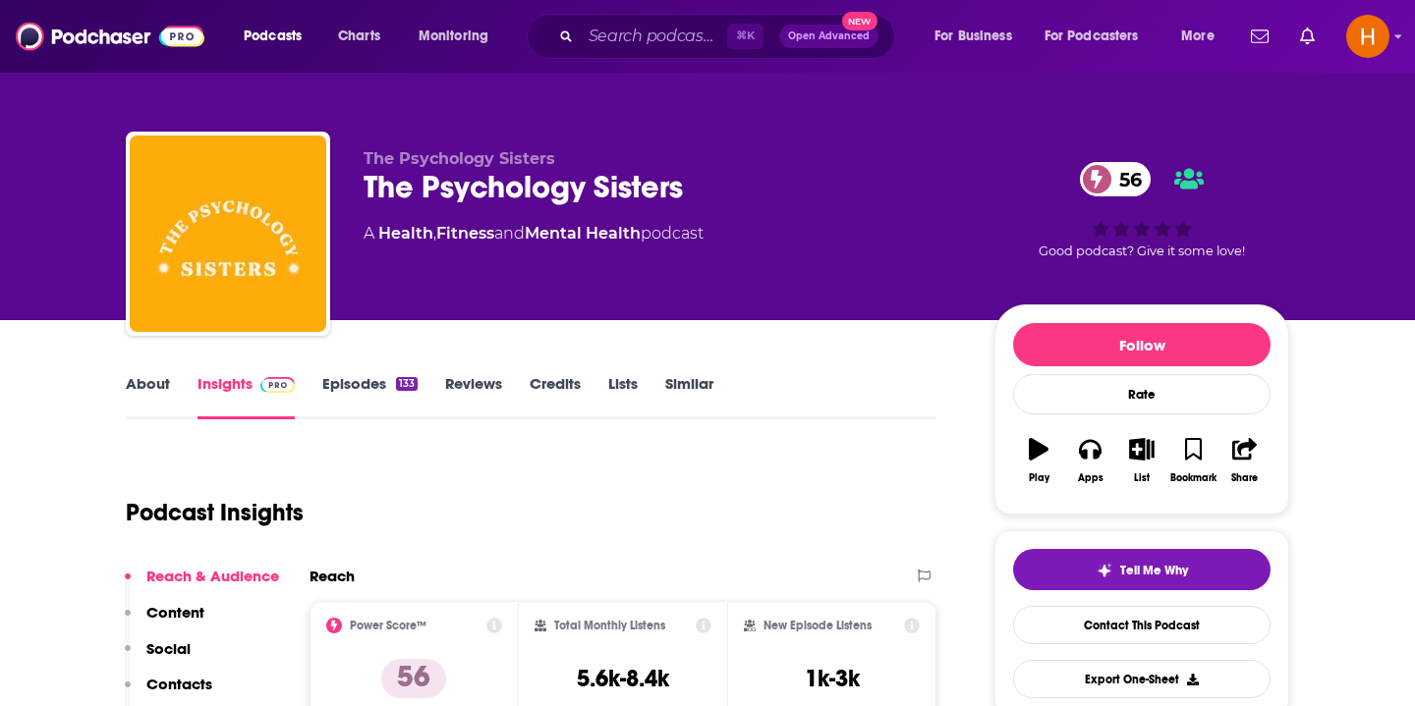
click at [357, 402] on link "Episodes 133" at bounding box center [369, 396] width 95 height 45
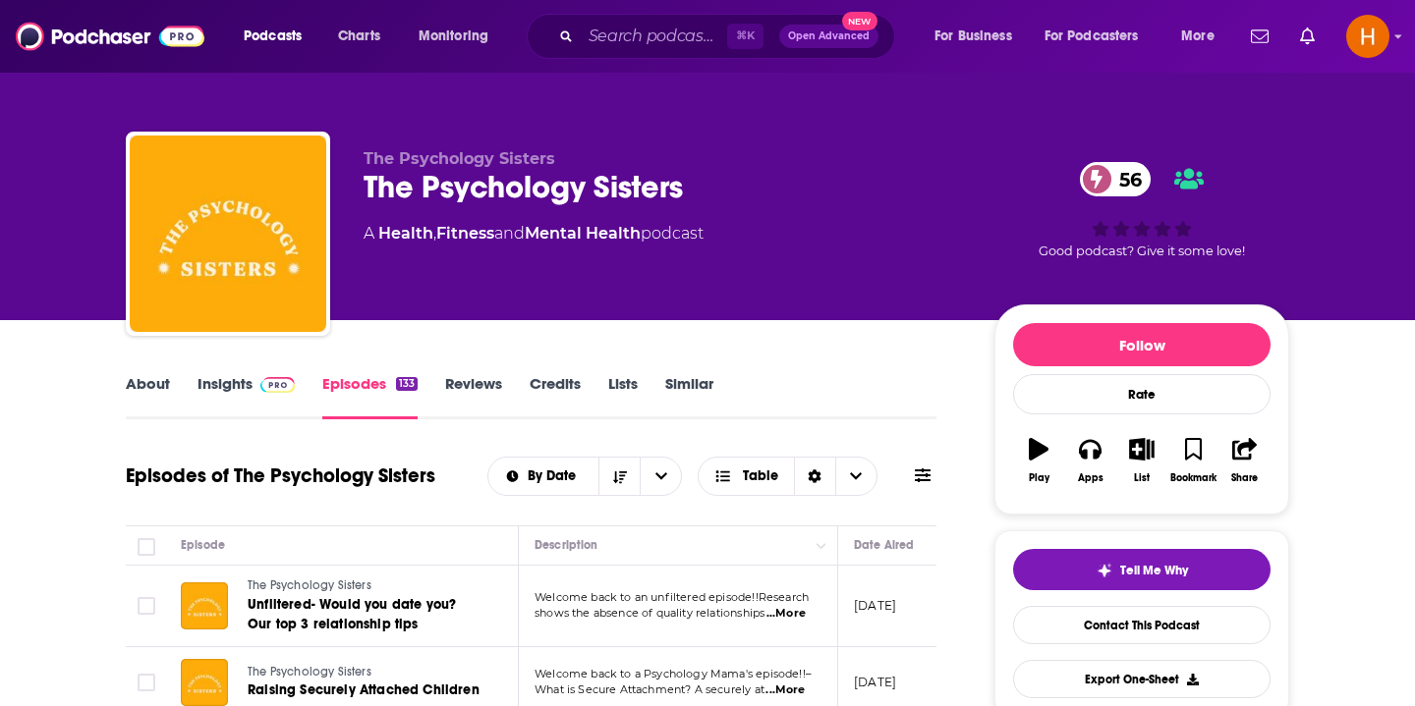
click at [164, 389] on link "About" at bounding box center [148, 396] width 44 height 45
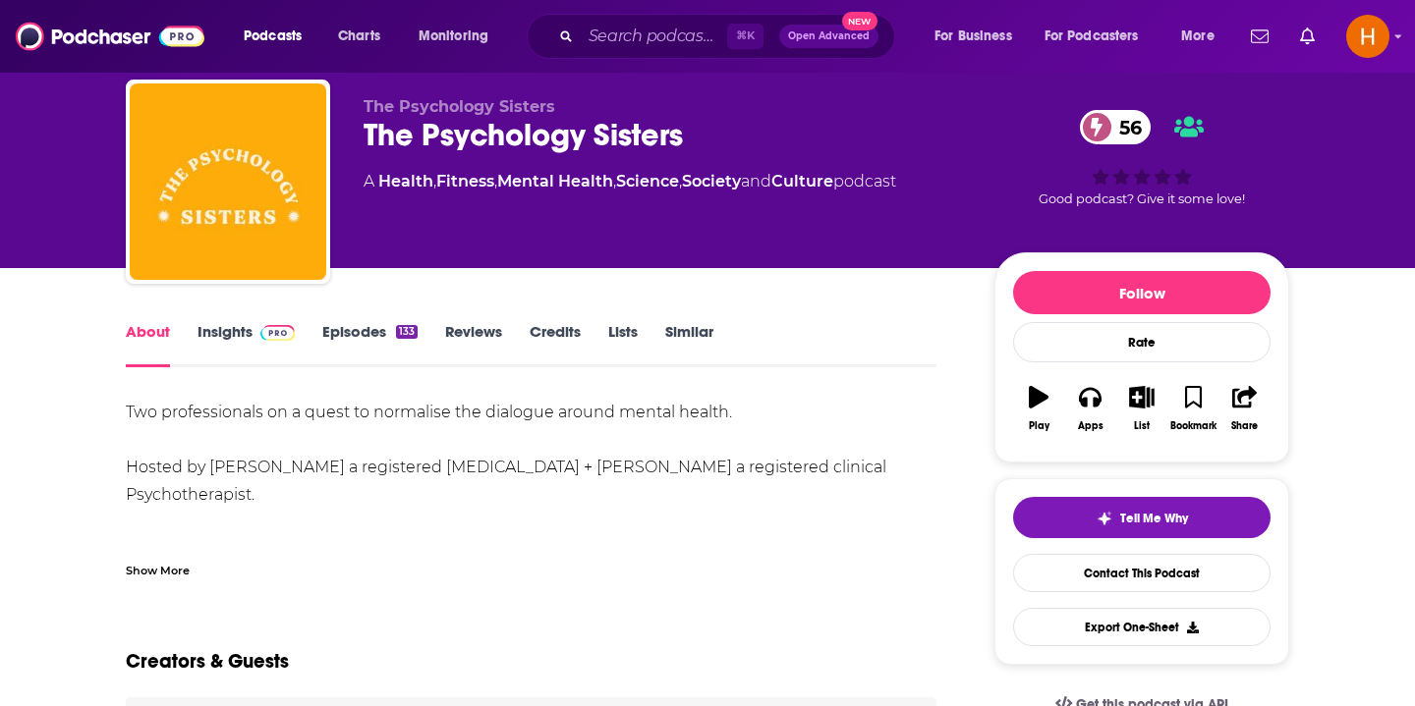
scroll to position [58, 0]
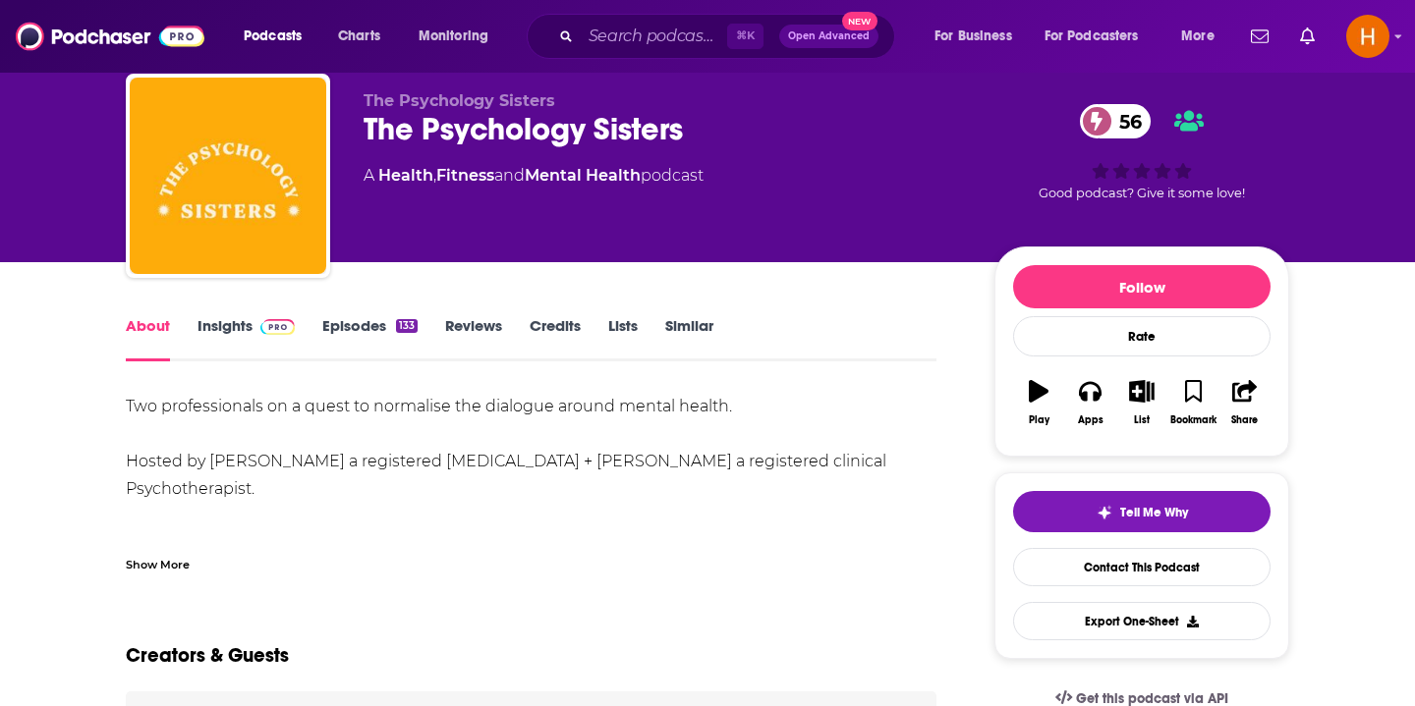
click at [148, 567] on div "Show More" at bounding box center [158, 563] width 64 height 19
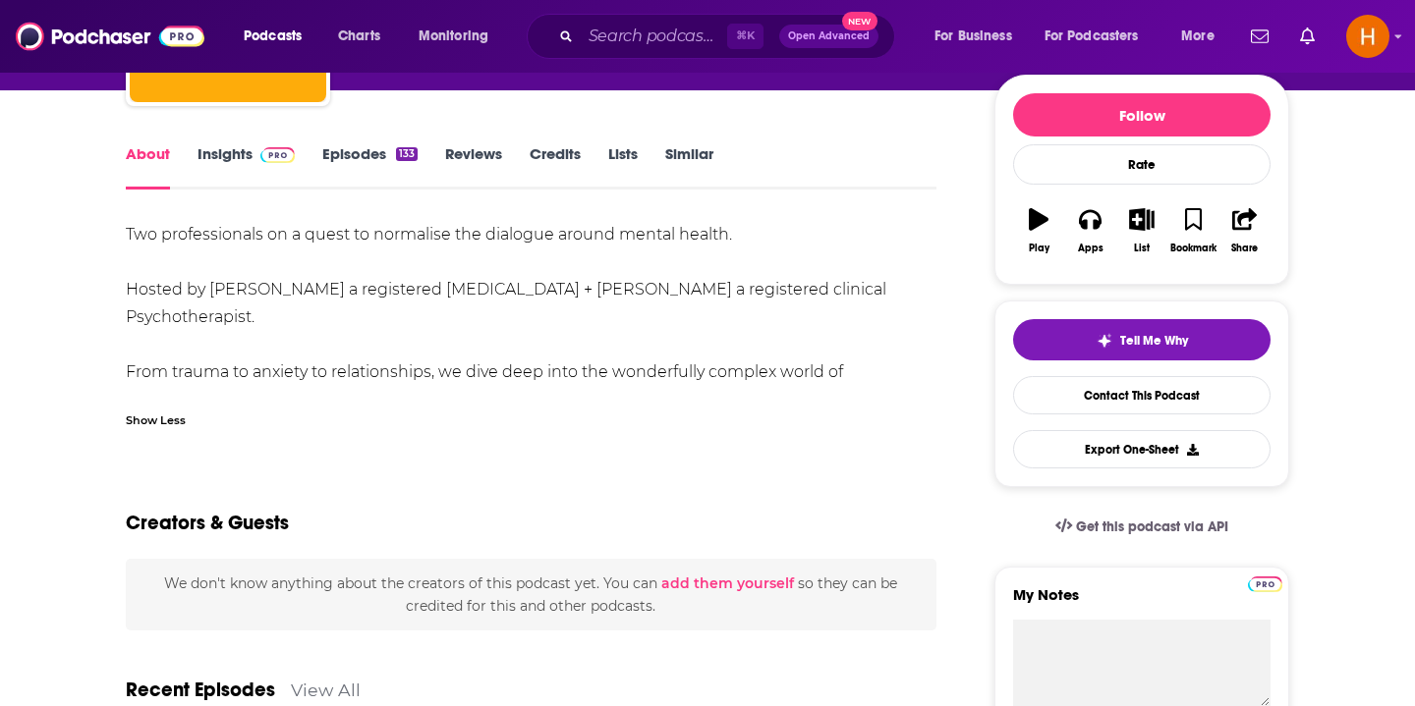
scroll to position [0, 0]
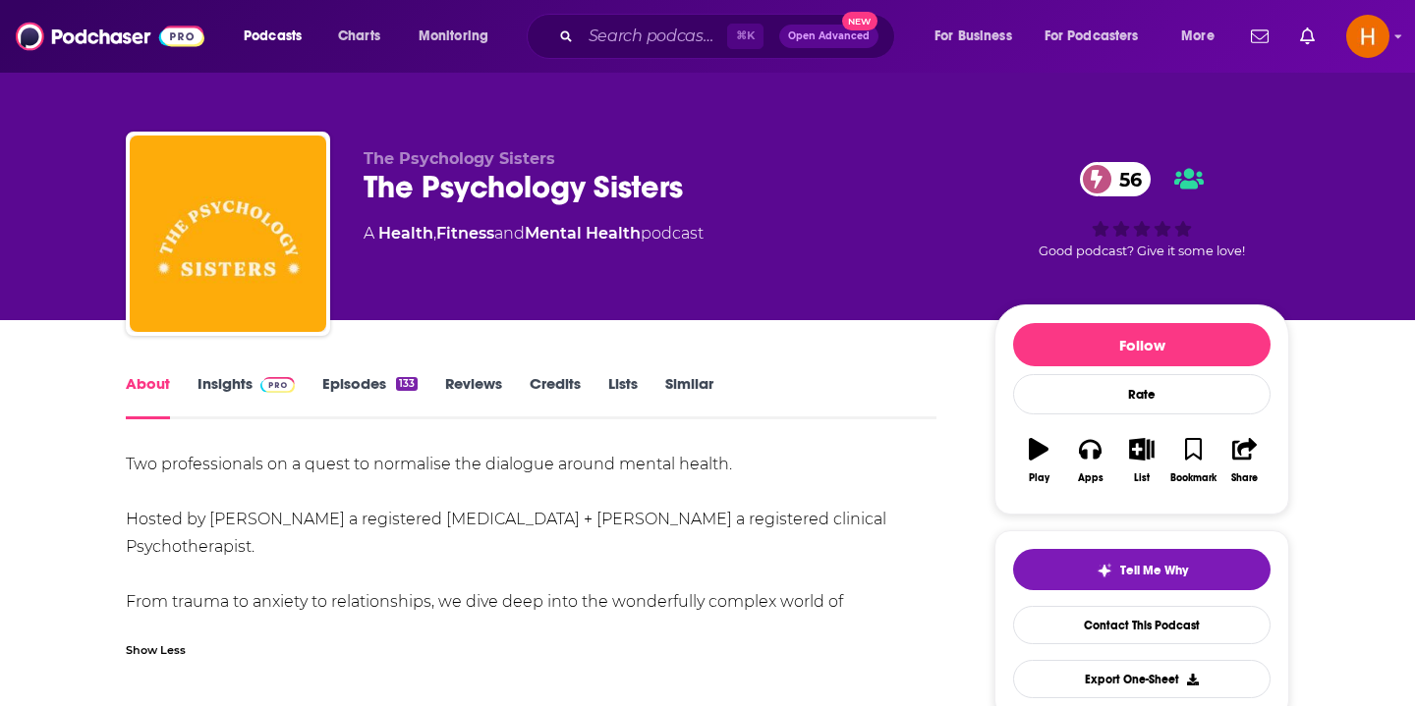
click at [336, 399] on link "Episodes 133" at bounding box center [369, 396] width 95 height 45
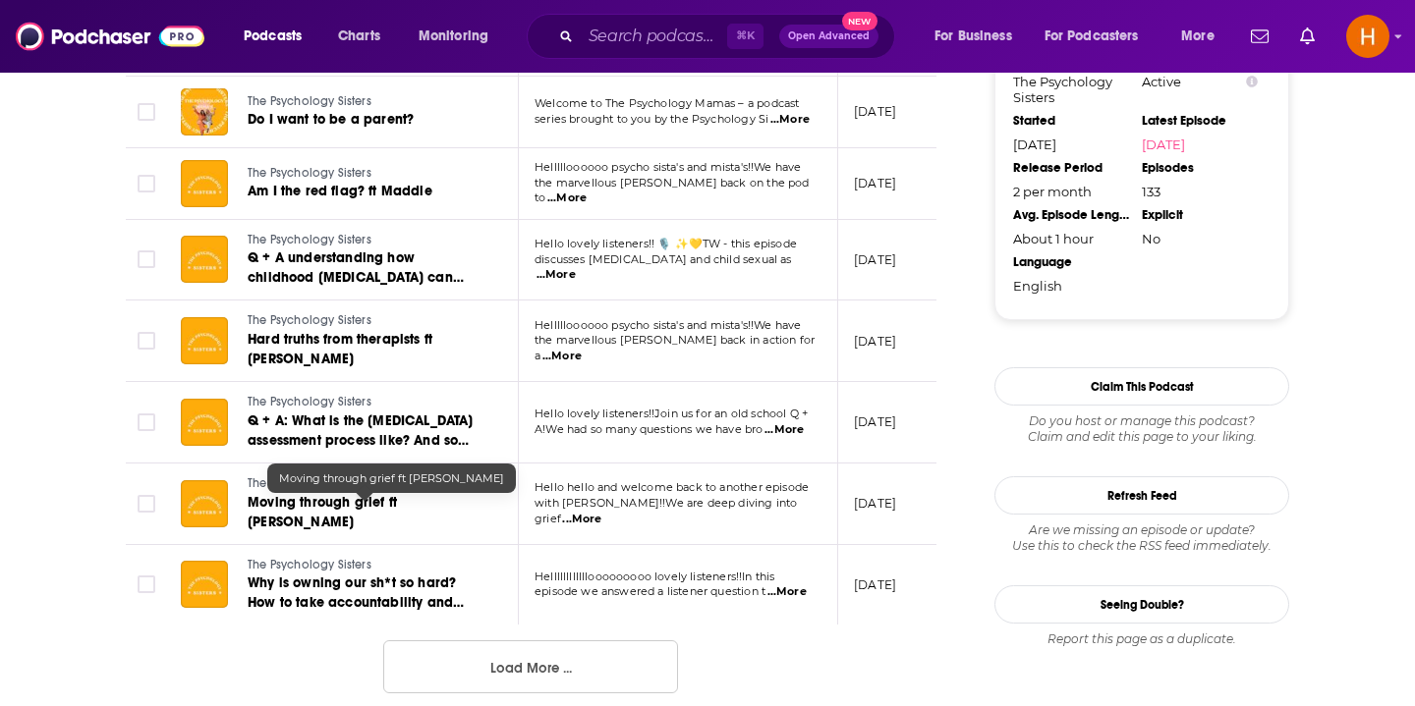
scroll to position [1922, 0]
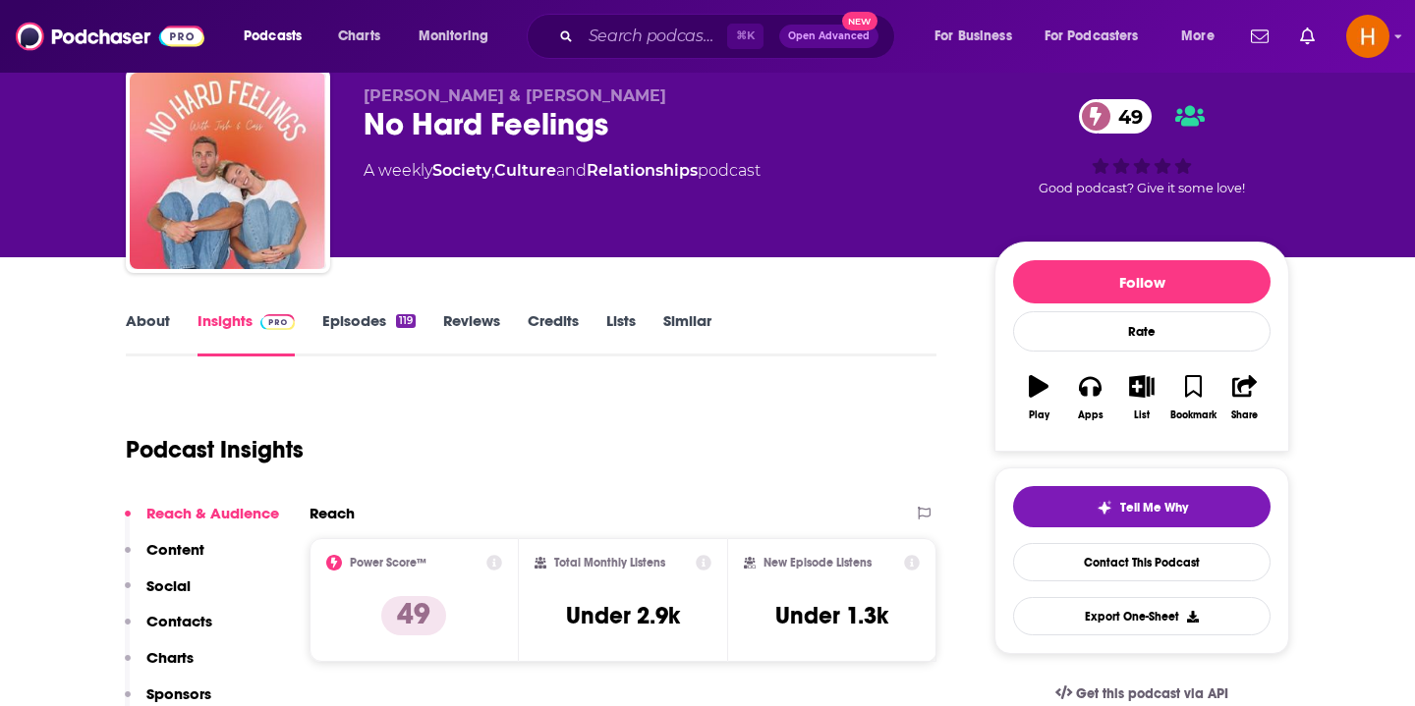
scroll to position [68, 0]
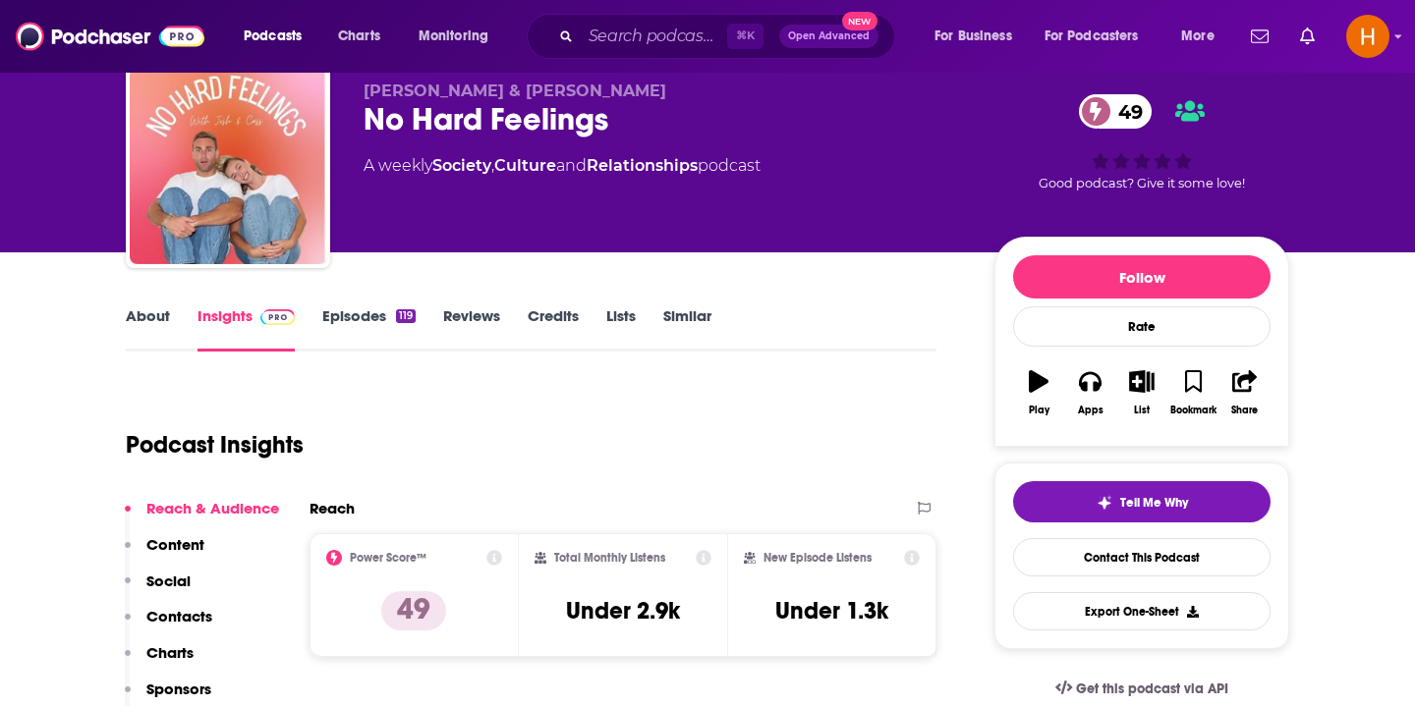
click at [355, 333] on link "Episodes 119" at bounding box center [368, 329] width 93 height 45
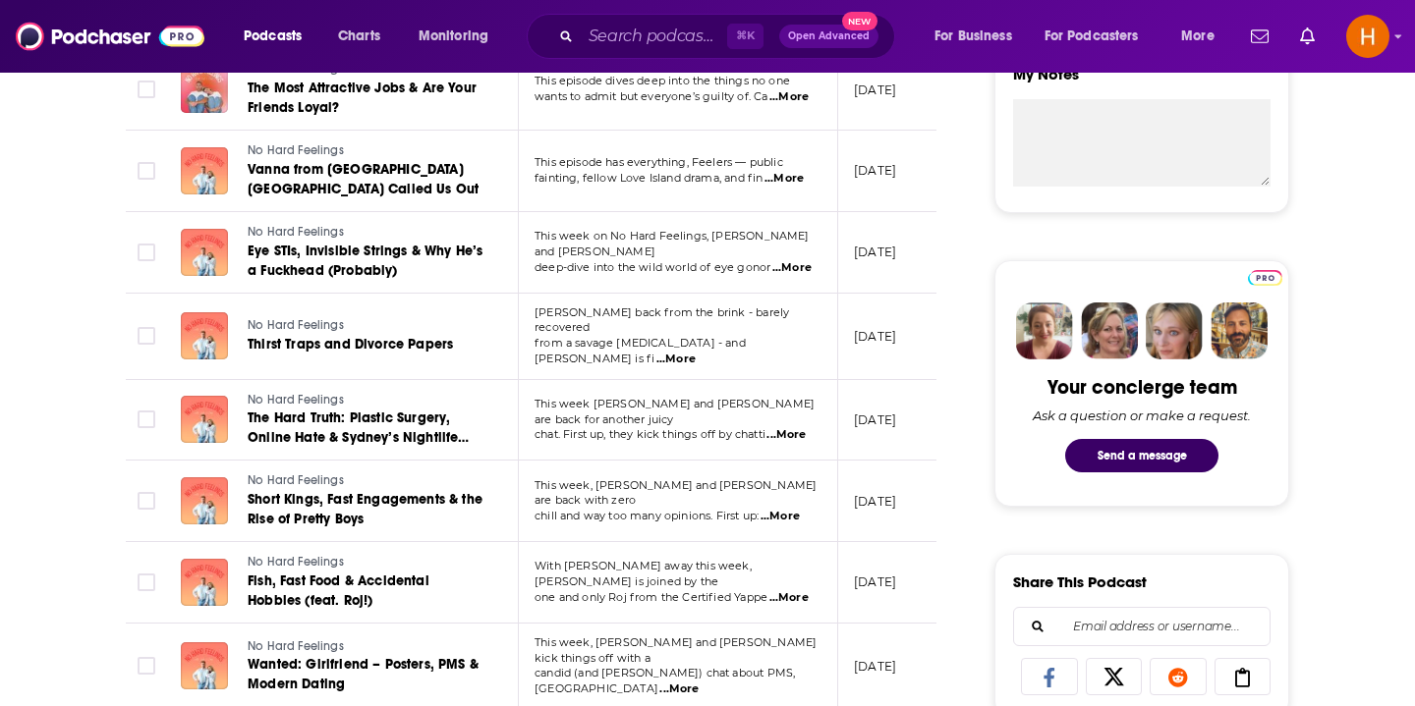
scroll to position [764, 0]
